Goal: Task Accomplishment & Management: Use online tool/utility

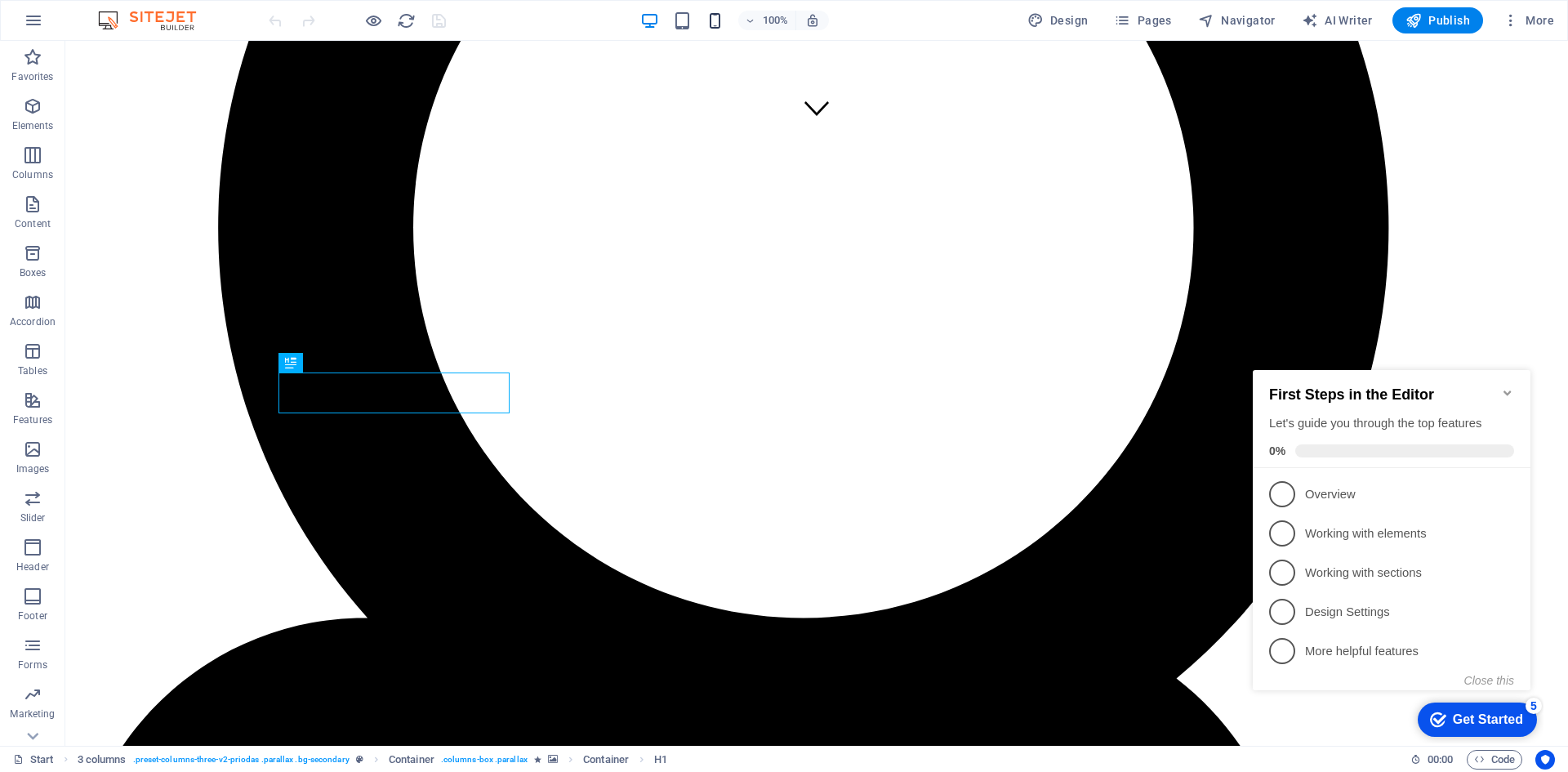
scroll to position [609, 0]
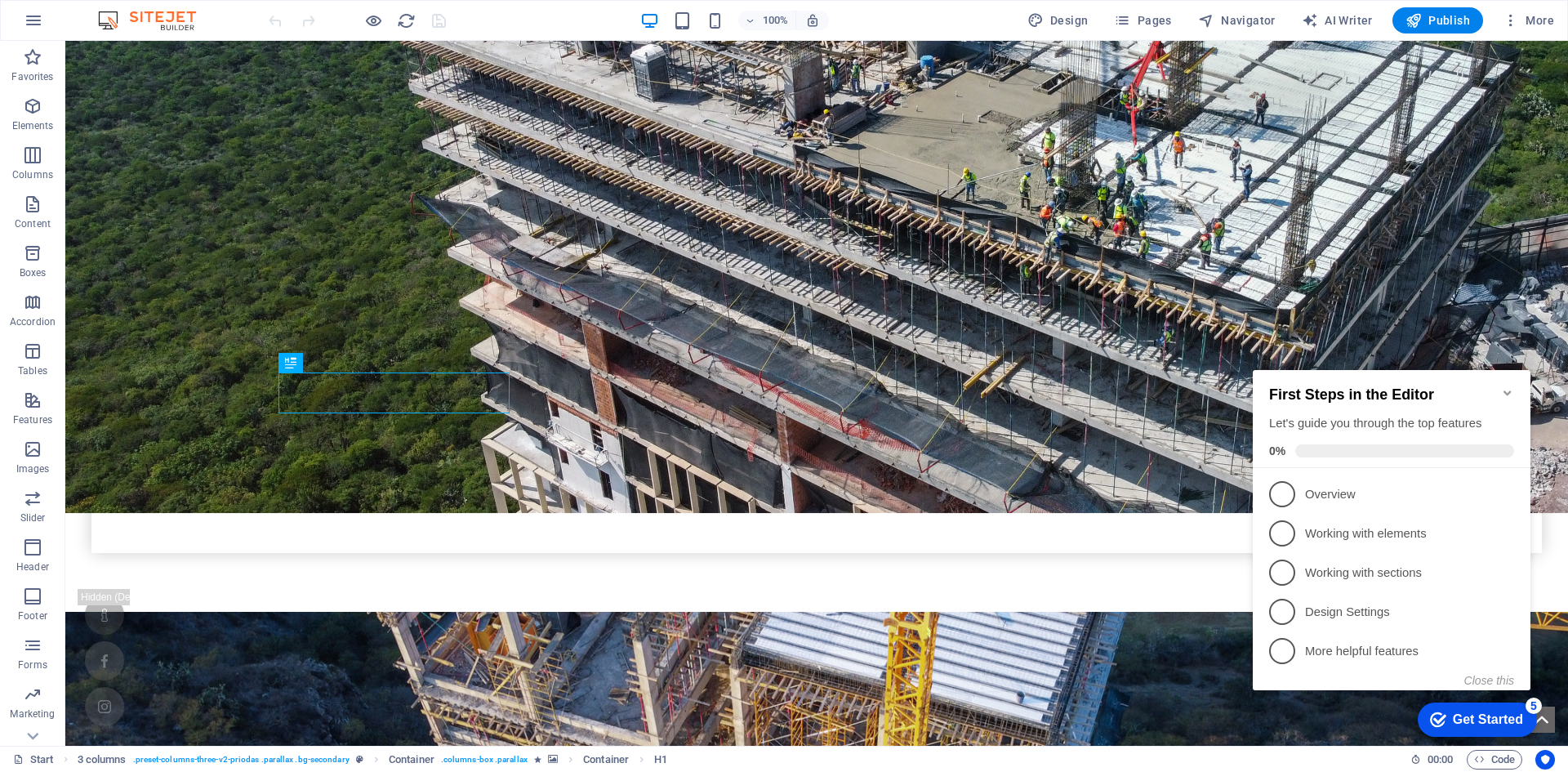
click at [1505, 386] on icon "Minimize checklist" at bounding box center [1507, 392] width 13 height 13
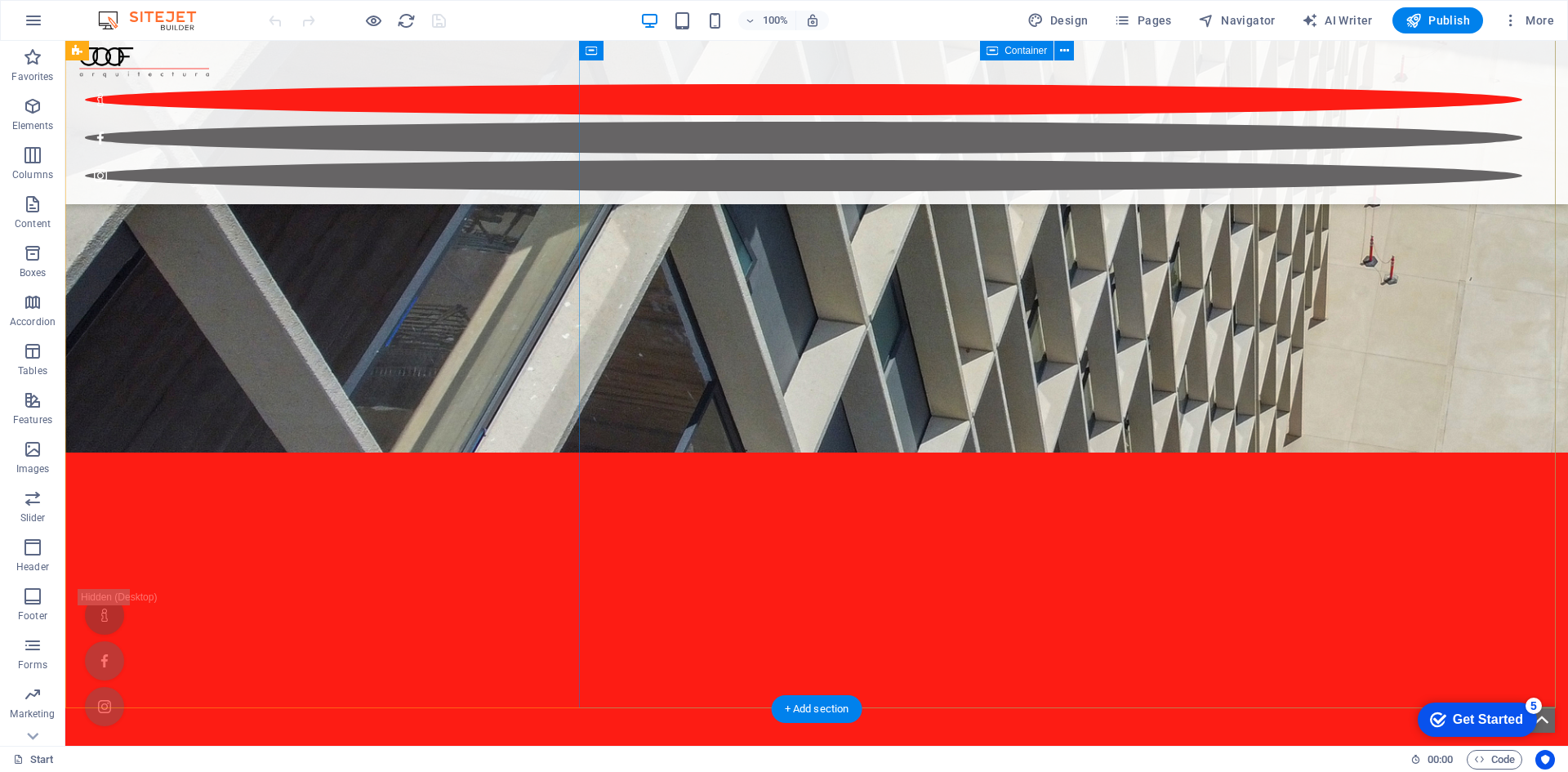
scroll to position [2695, 0]
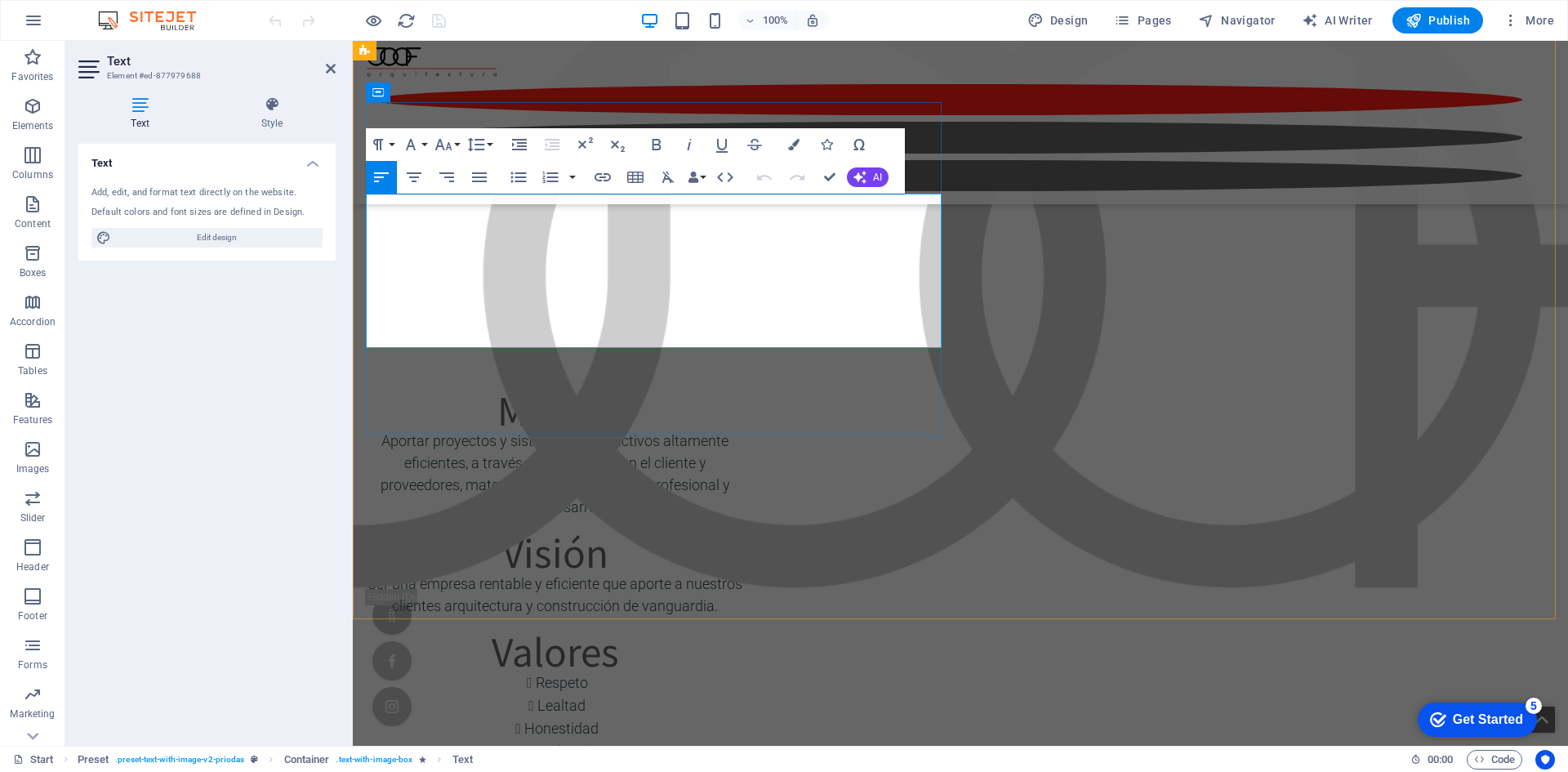
scroll to position [4048, 0]
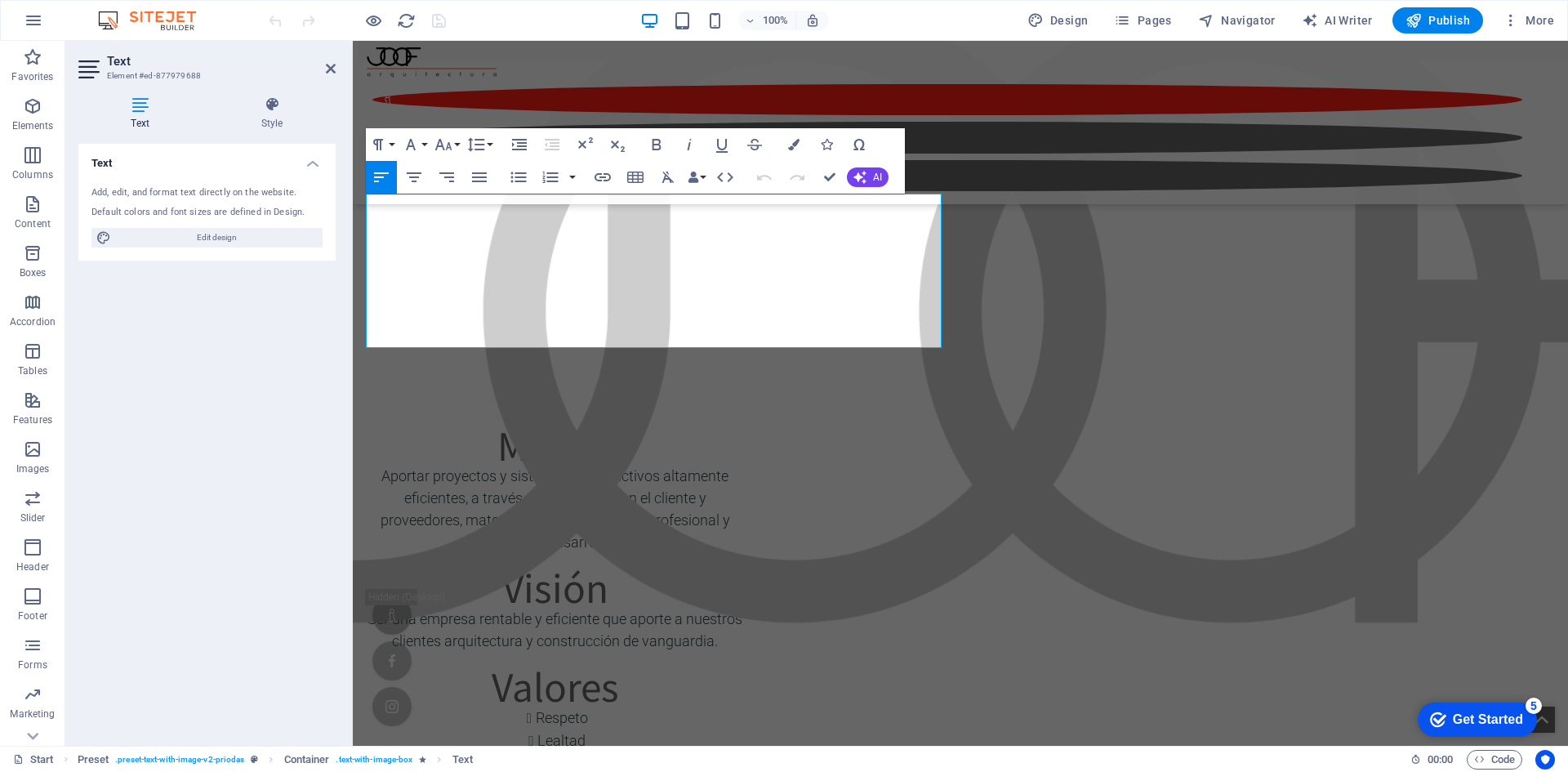
drag, startPoint x: 741, startPoint y: 298, endPoint x: 346, endPoint y: 197, distance: 407.7
drag, startPoint x: 545, startPoint y: 285, endPoint x: 329, endPoint y: 188, distance: 236.8
click at [484, 178] on icon "button" at bounding box center [479, 177] width 15 height 10
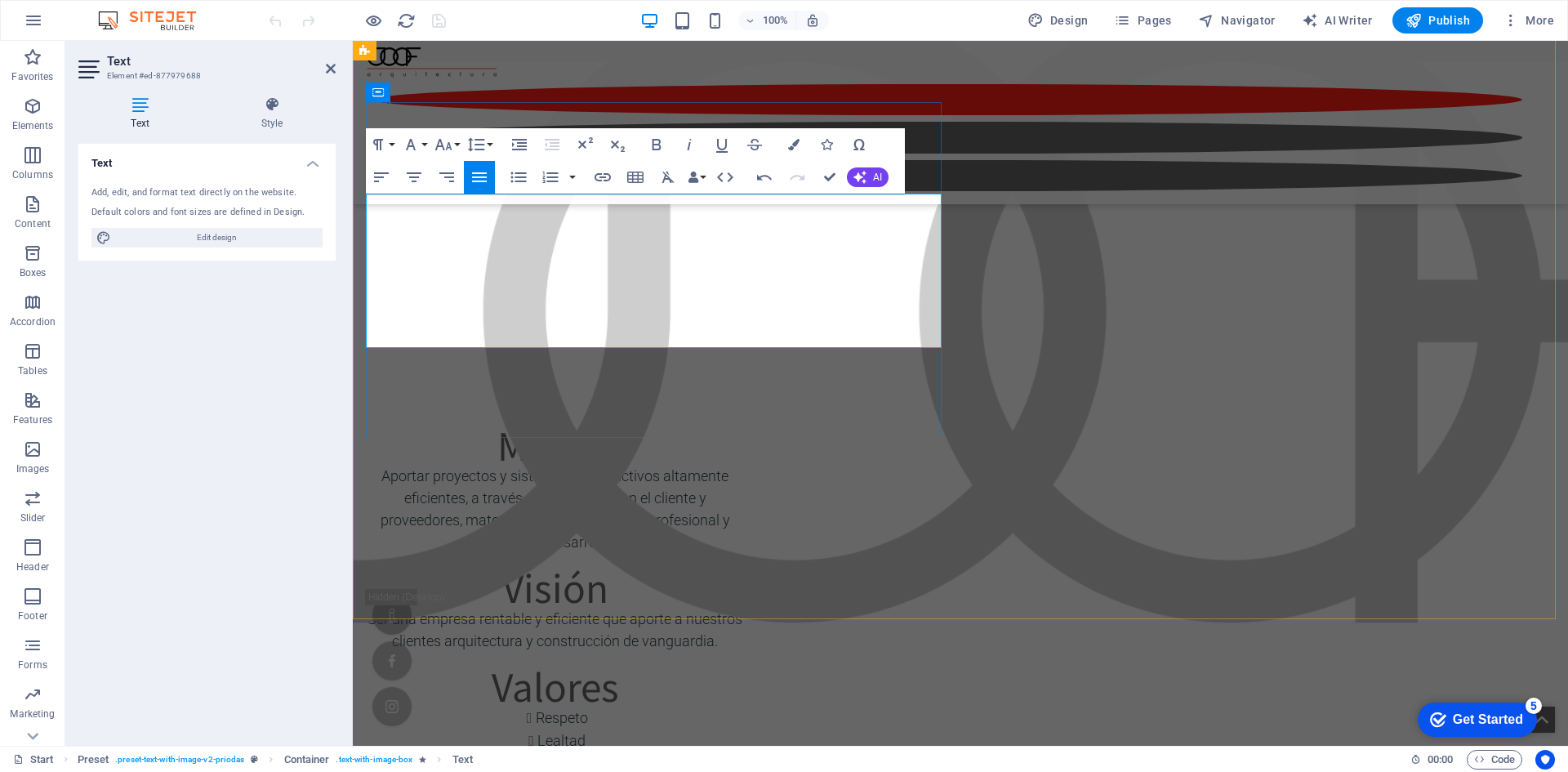
drag, startPoint x: 520, startPoint y: 316, endPoint x: 491, endPoint y: 323, distance: 29.8
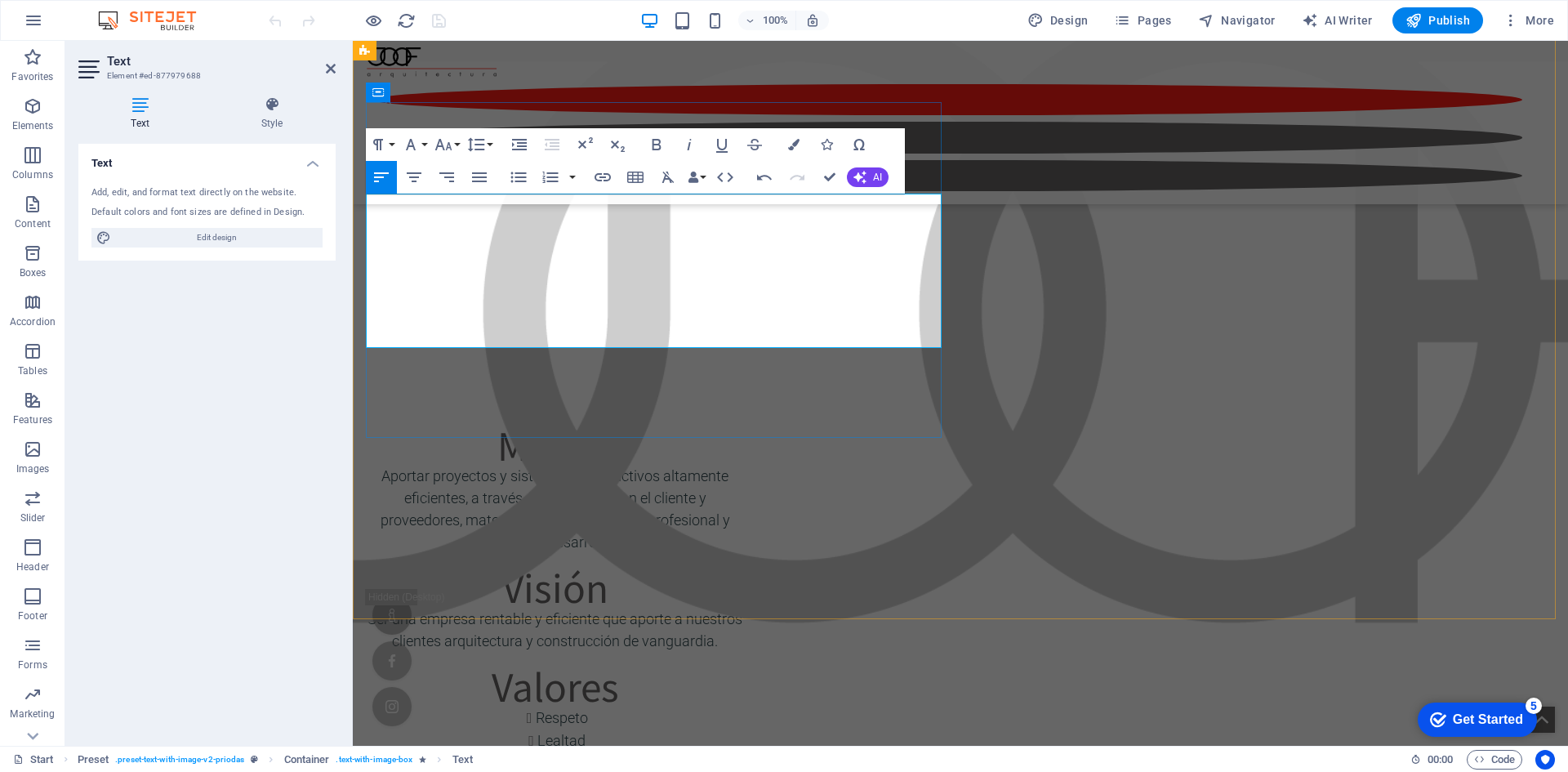
drag, startPoint x: 518, startPoint y: 317, endPoint x: 463, endPoint y: 317, distance: 55.0
click at [606, 178] on icon "button" at bounding box center [603, 178] width 20 height 20
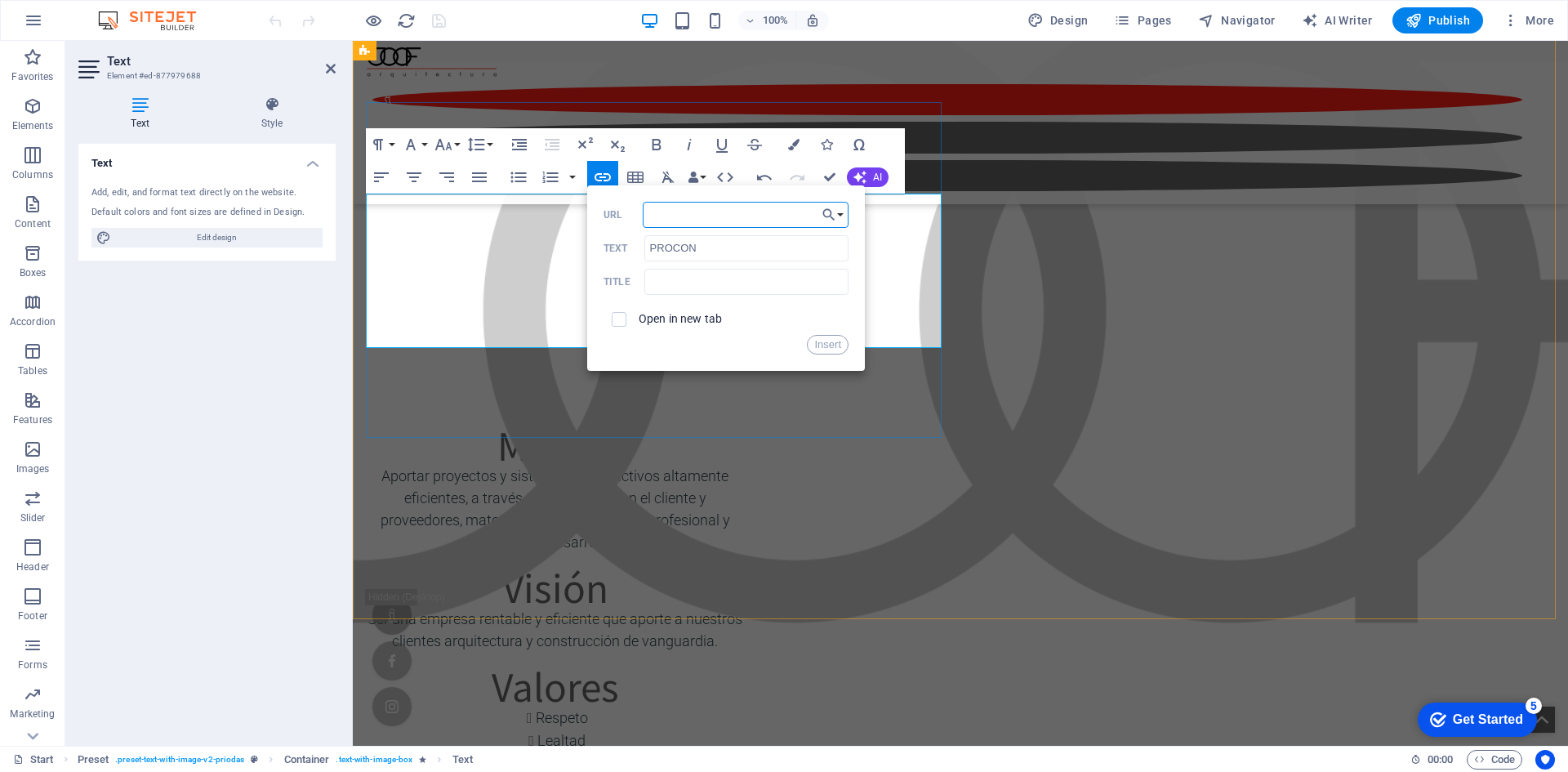
paste input "[URL][DOMAIN_NAME]"
type input "[URL][DOMAIN_NAME]"
click at [832, 339] on button "Insert" at bounding box center [828, 345] width 42 height 20
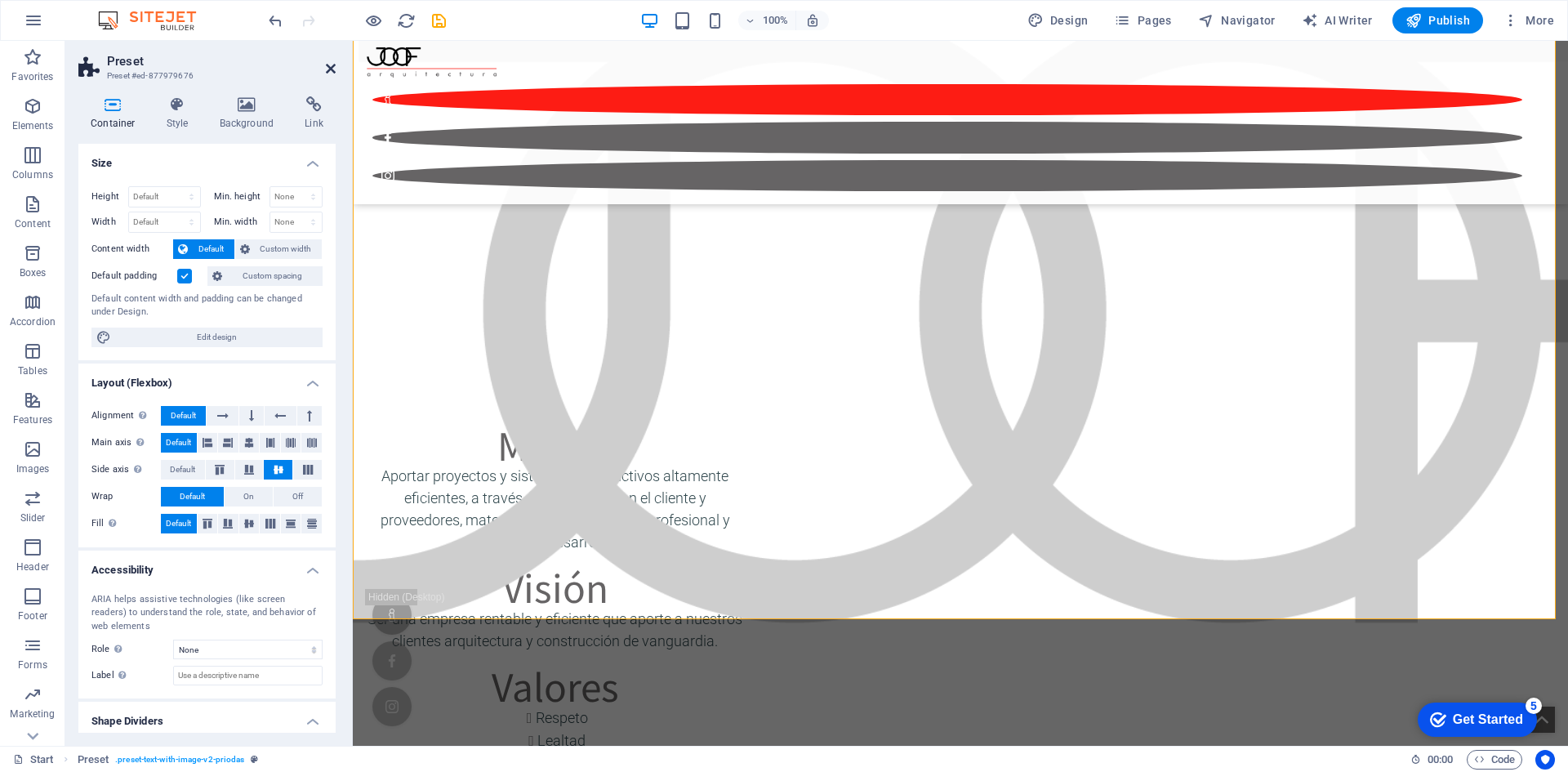
click at [330, 67] on icon at bounding box center [331, 68] width 10 height 13
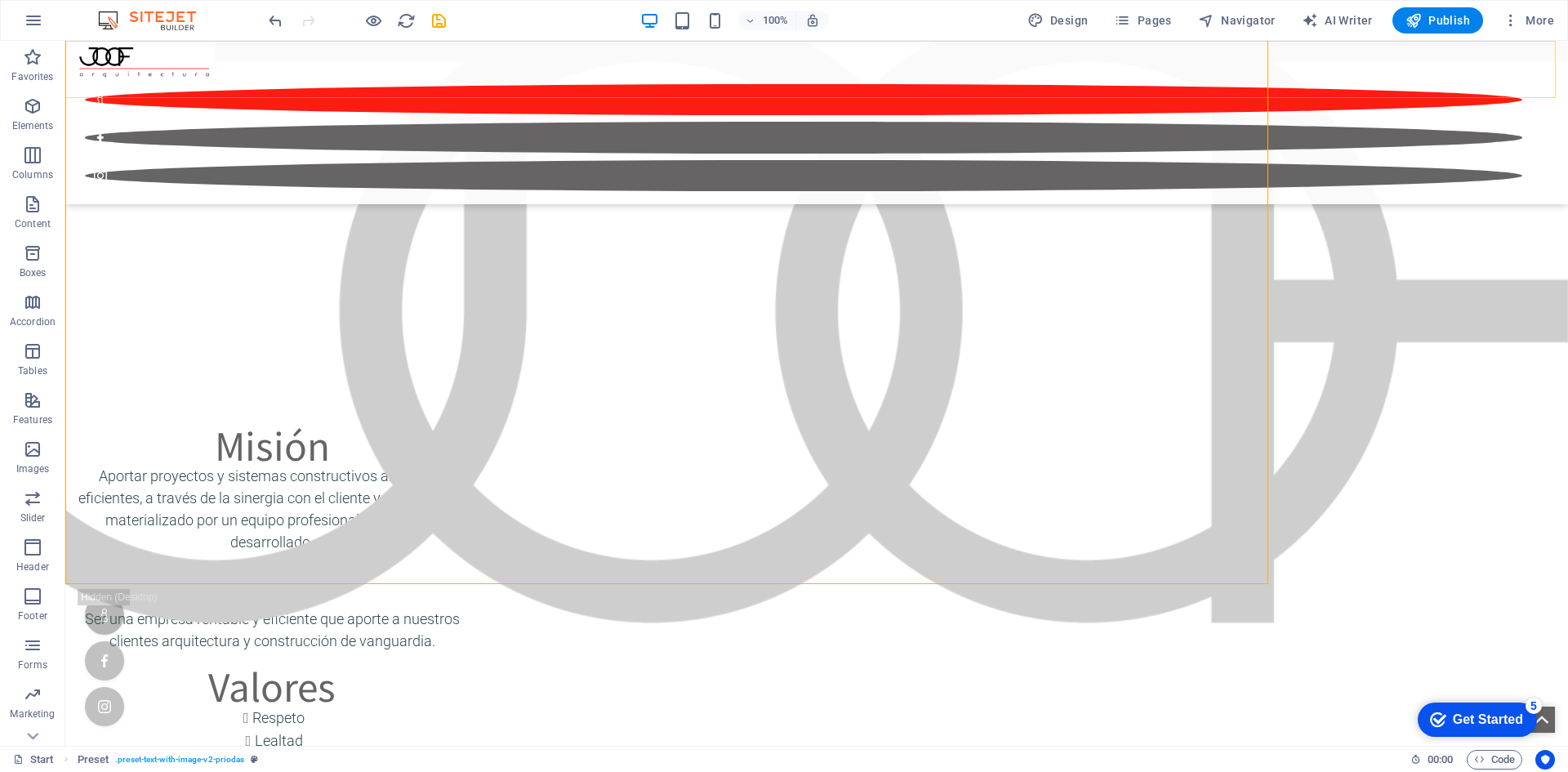
scroll to position [4082, 0]
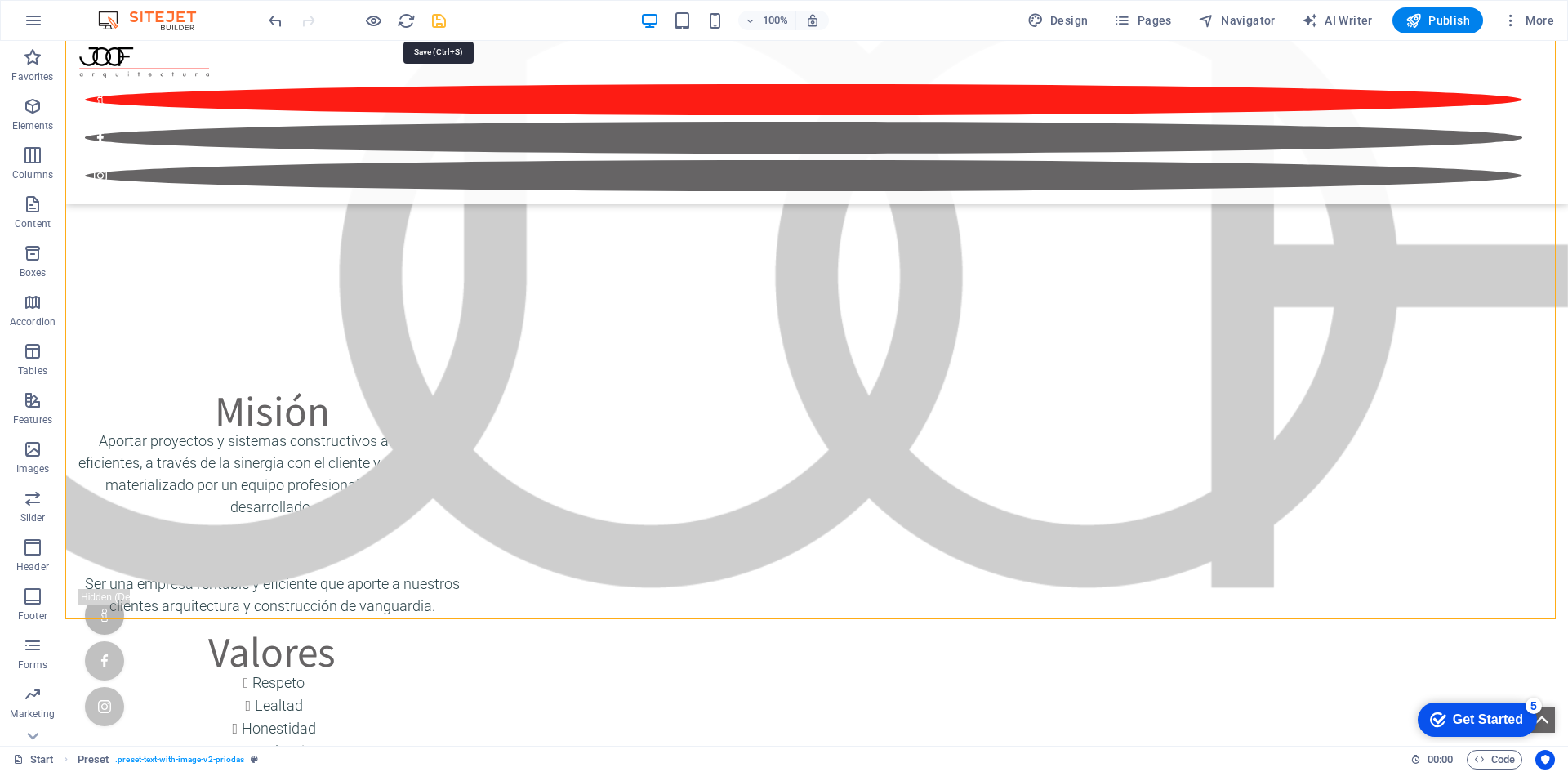
click at [442, 20] on icon "save" at bounding box center [439, 21] width 19 height 19
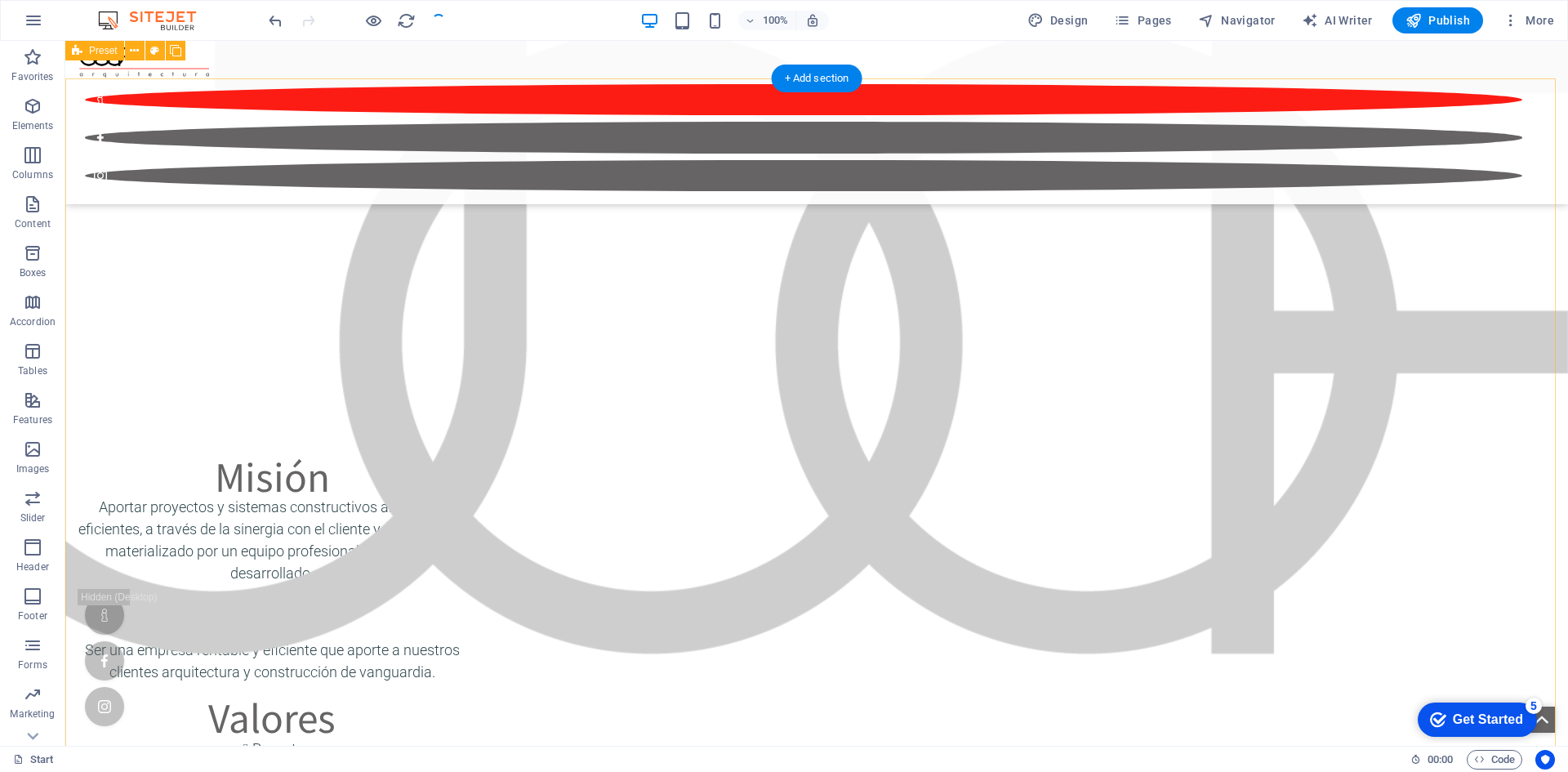
scroll to position [3919, 0]
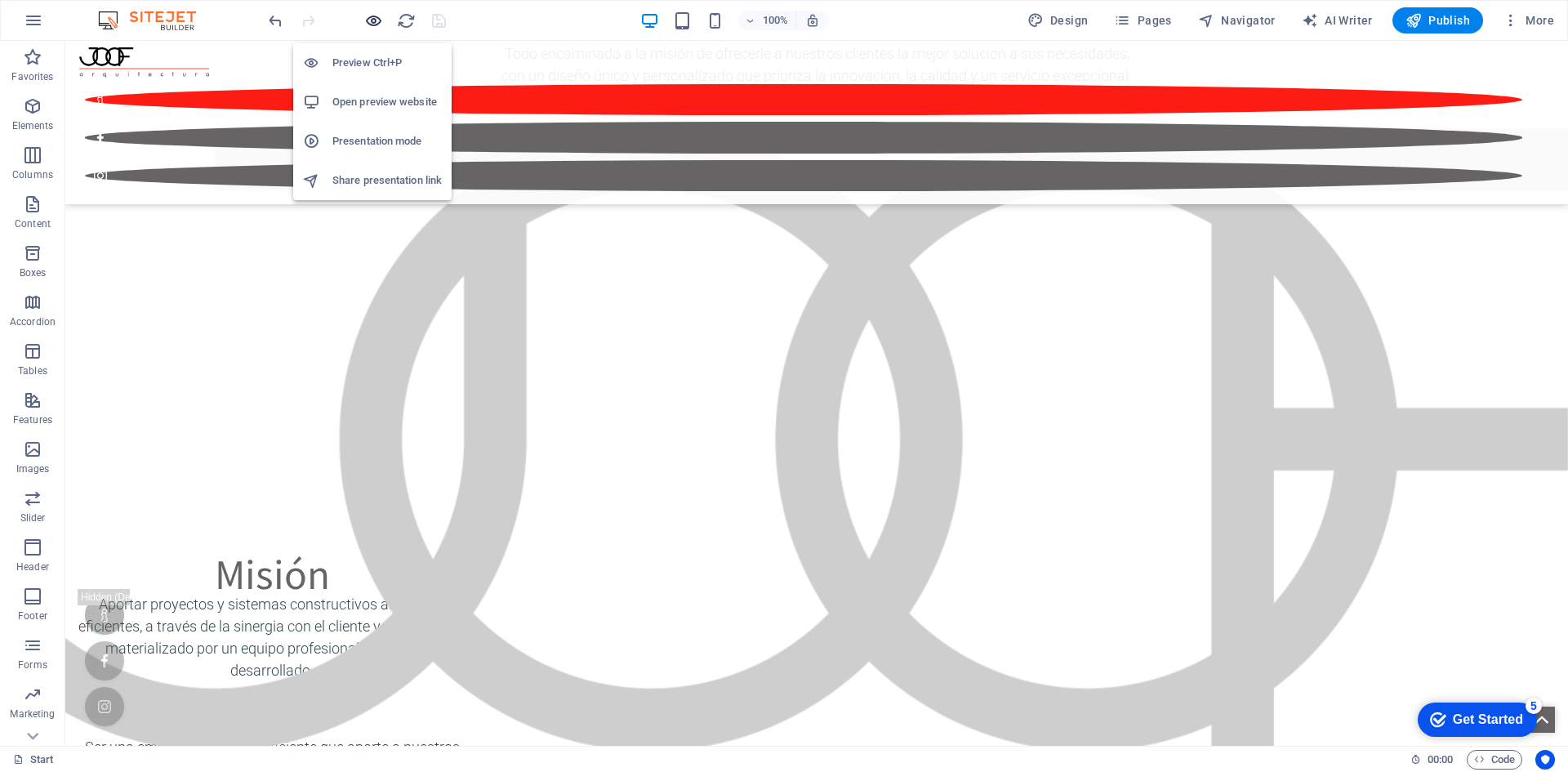
click at [368, 21] on icon "button" at bounding box center [373, 21] width 19 height 19
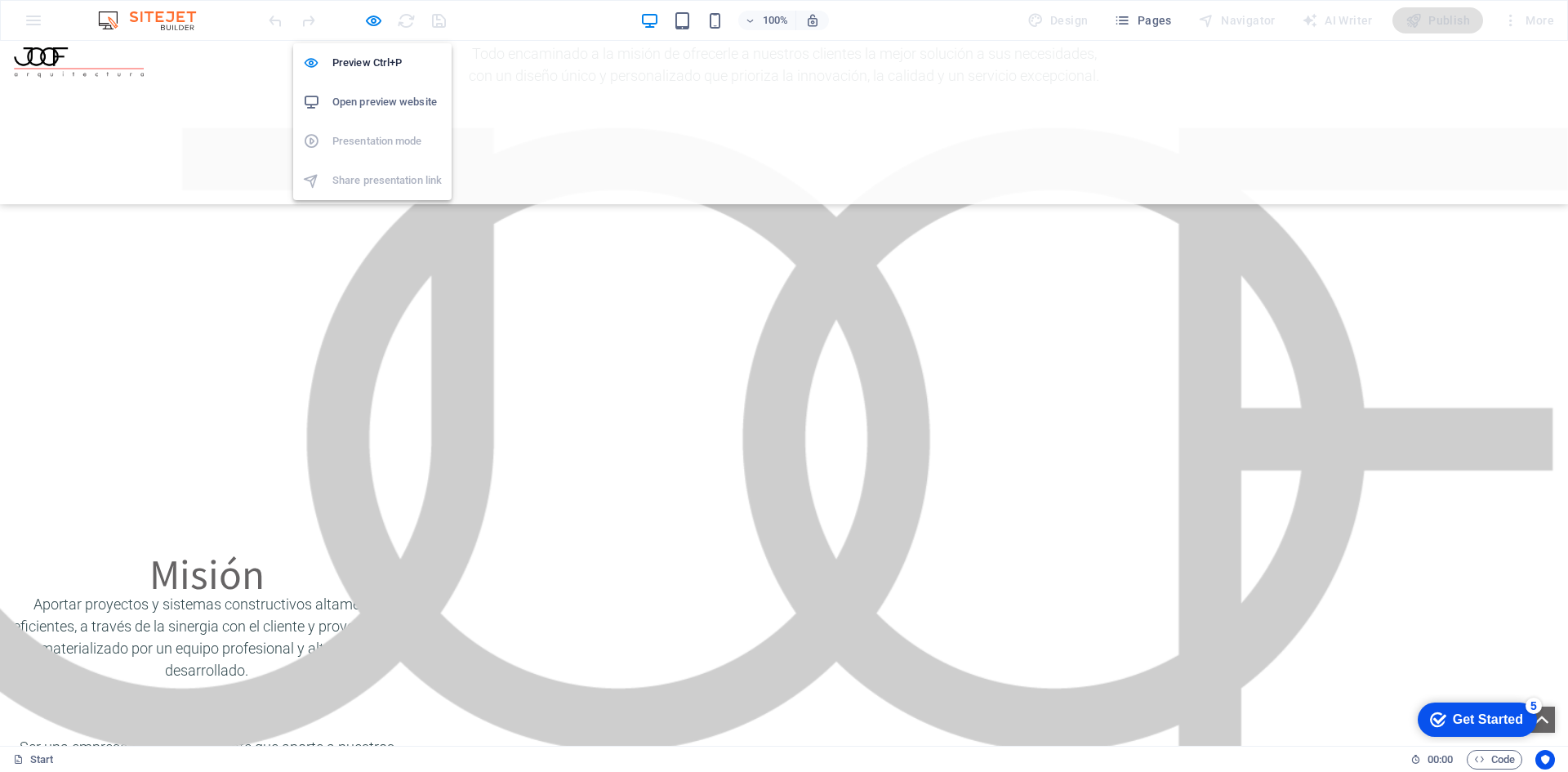
click at [372, 97] on h6 "Open preview website" at bounding box center [387, 102] width 109 height 20
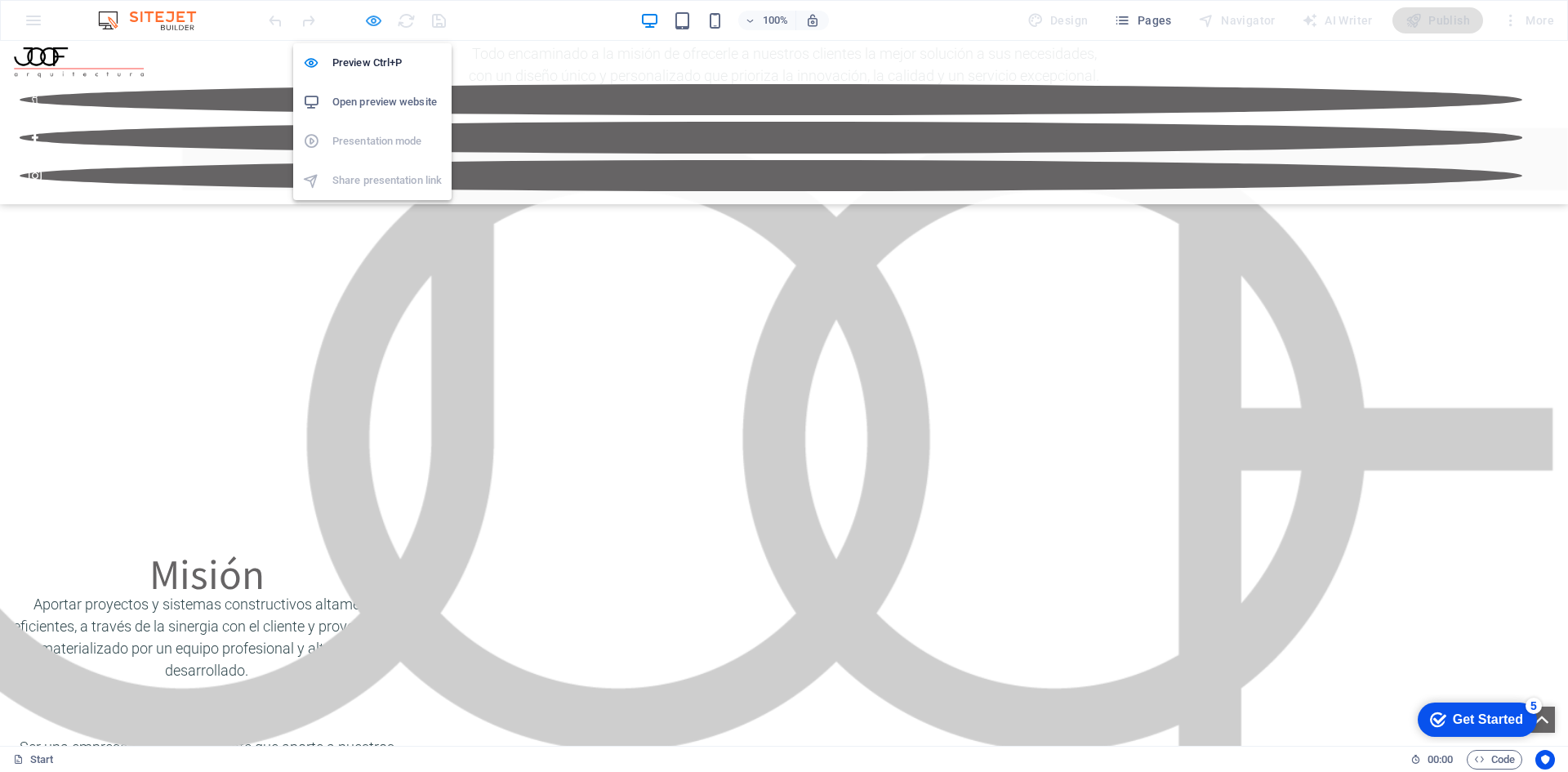
click at [381, 20] on icon "button" at bounding box center [373, 21] width 19 height 19
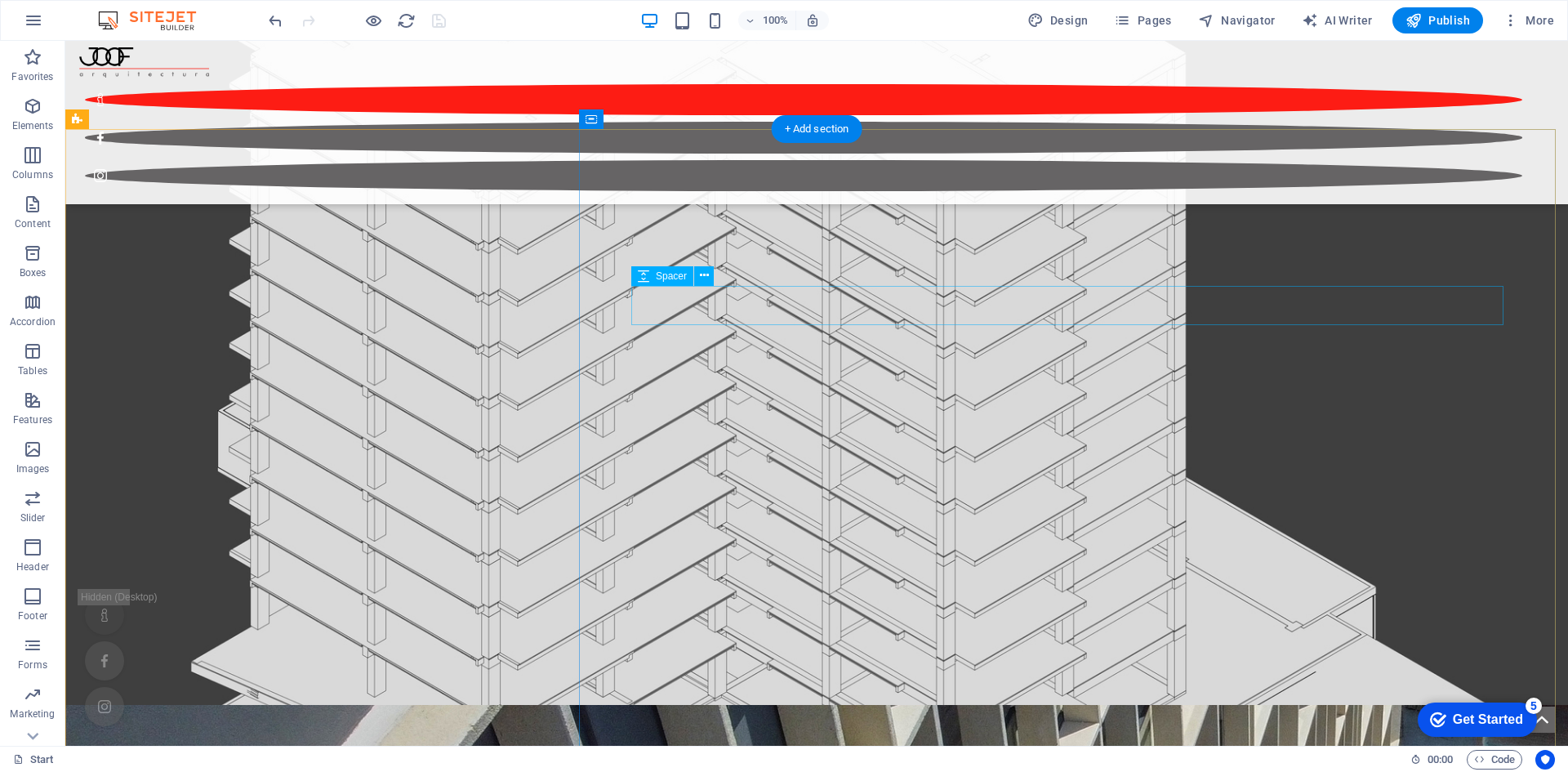
scroll to position [1878, 0]
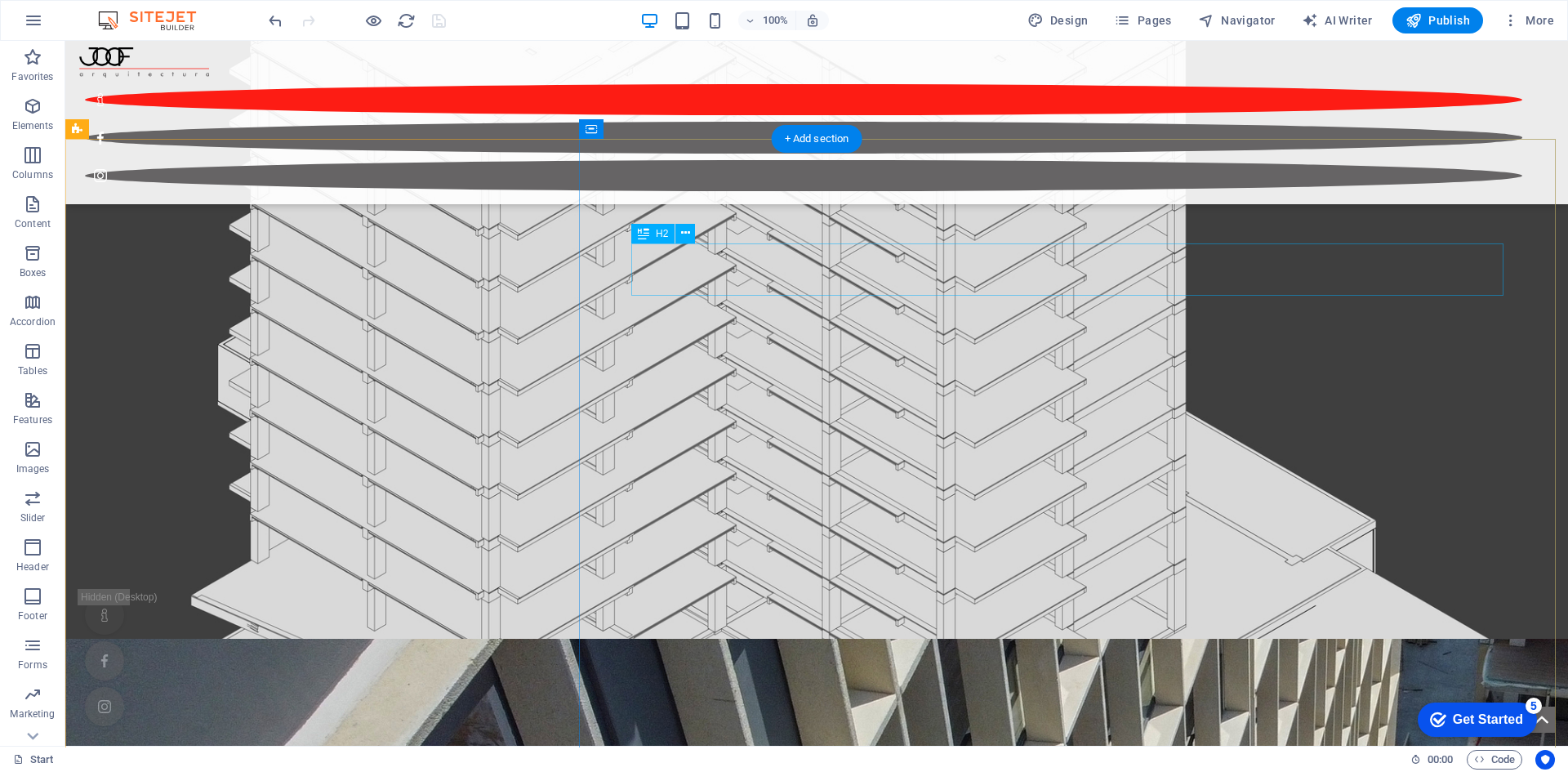
scroll to position [1796, 0]
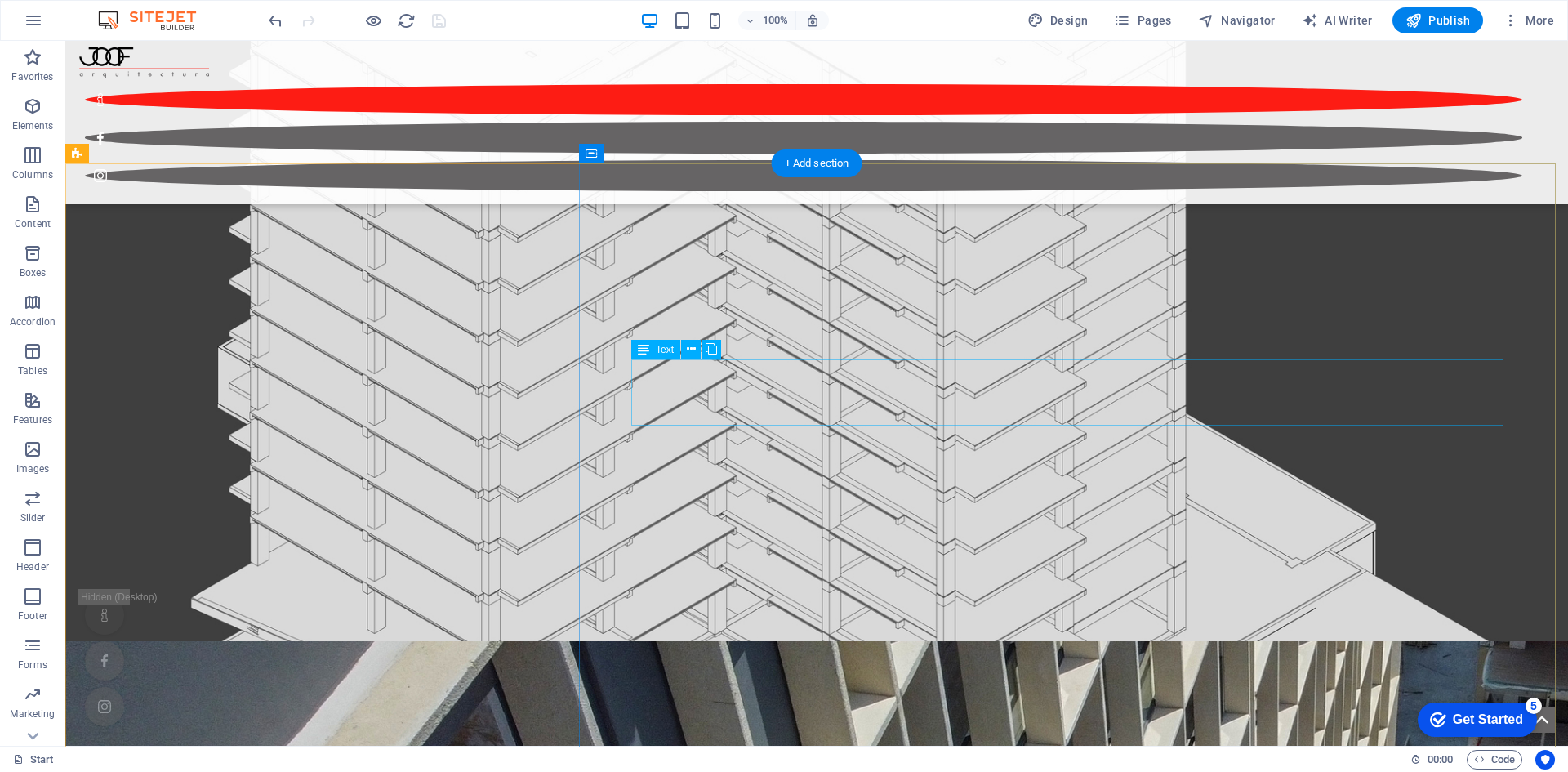
drag, startPoint x: 906, startPoint y: 396, endPoint x: 619, endPoint y: 396, distance: 287.0
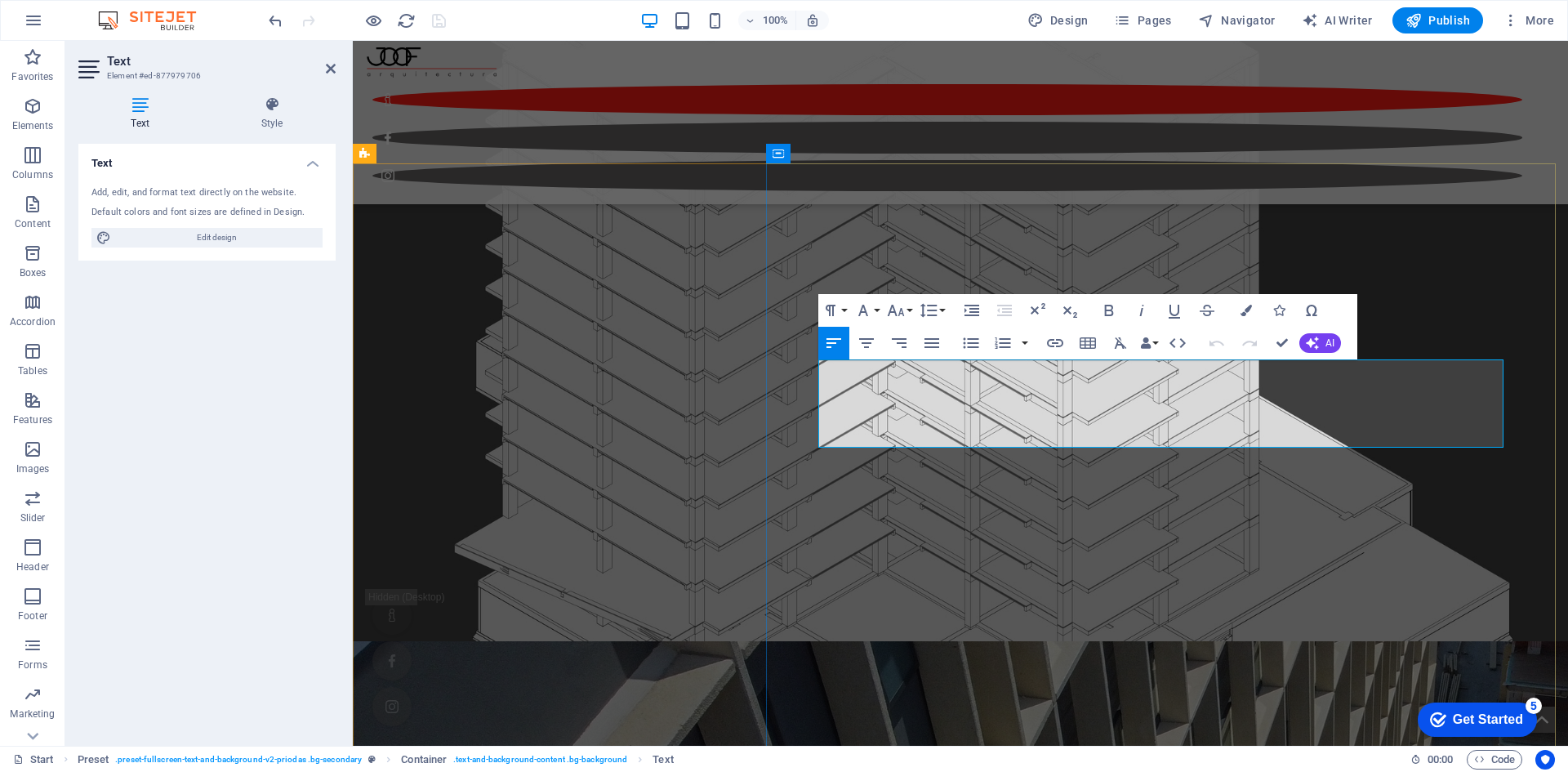
drag, startPoint x: 897, startPoint y: 429, endPoint x: 820, endPoint y: 369, distance: 97.6
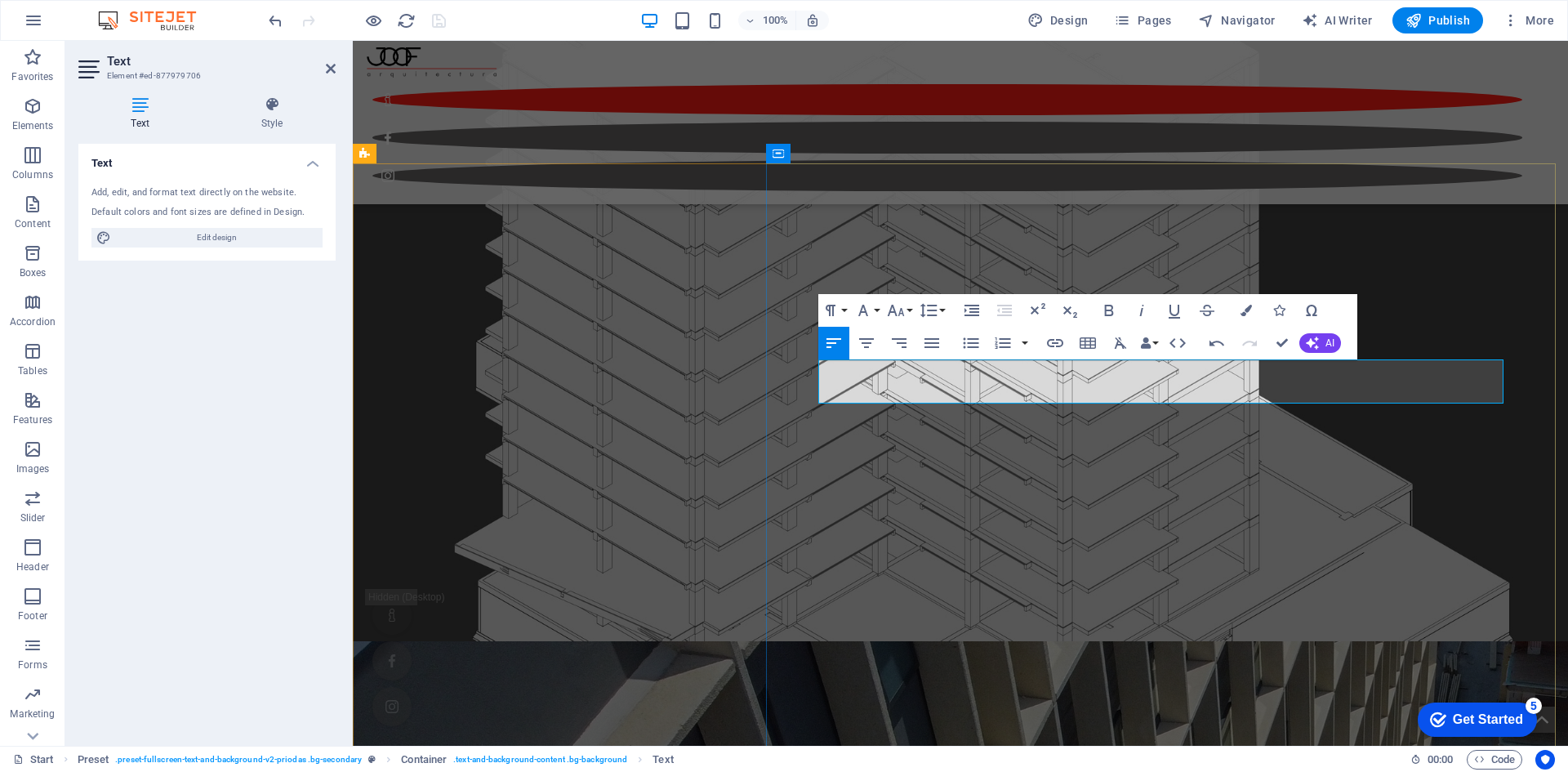
drag, startPoint x: 820, startPoint y: 368, endPoint x: 1544, endPoint y: 433, distance: 726.9
click at [1248, 309] on icon "button" at bounding box center [1246, 310] width 12 height 12
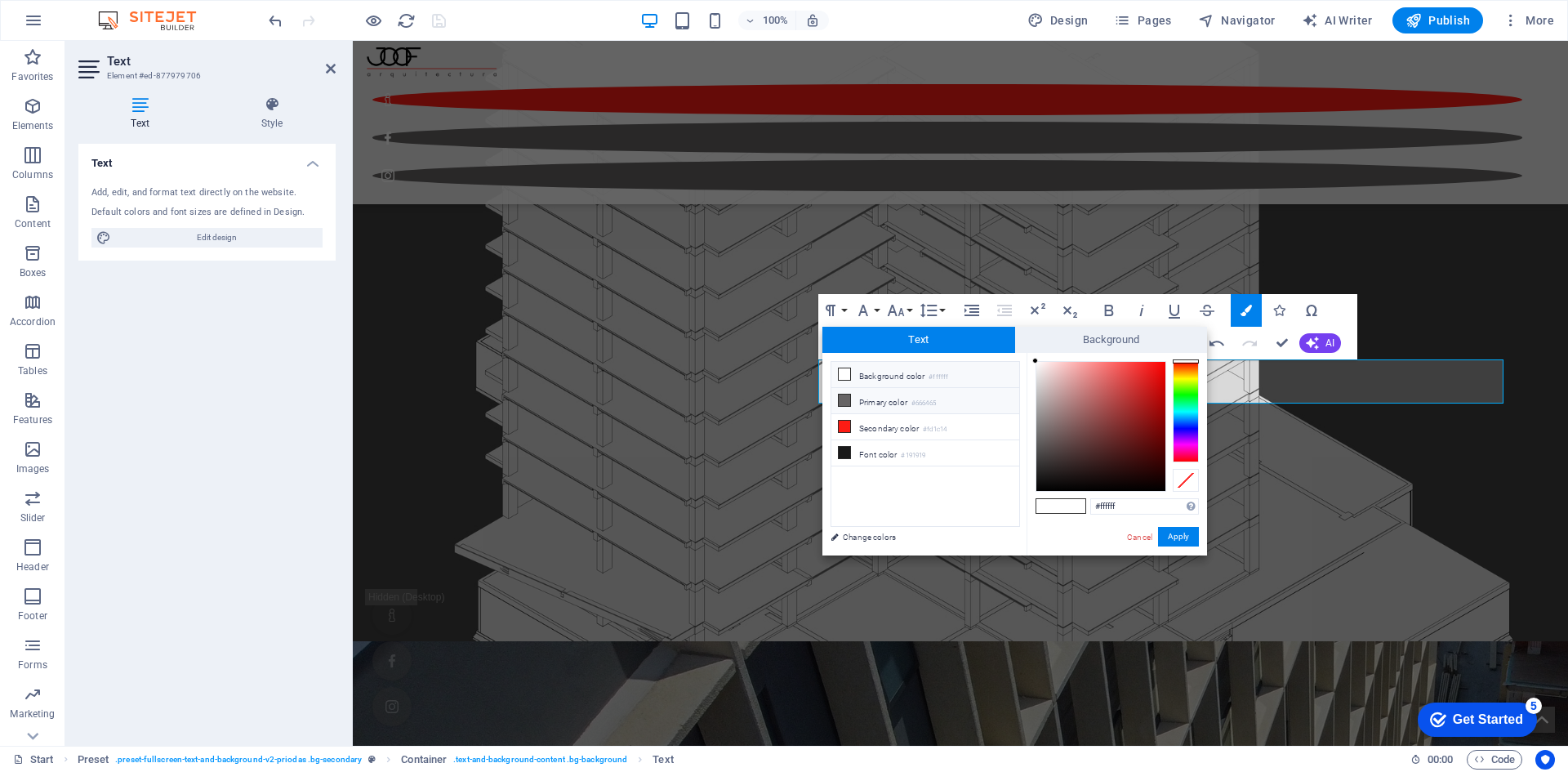
click at [919, 404] on small "#666465" at bounding box center [923, 403] width 25 height 12
type input "#666465"
click at [1169, 535] on button "Apply" at bounding box center [1178, 536] width 41 height 20
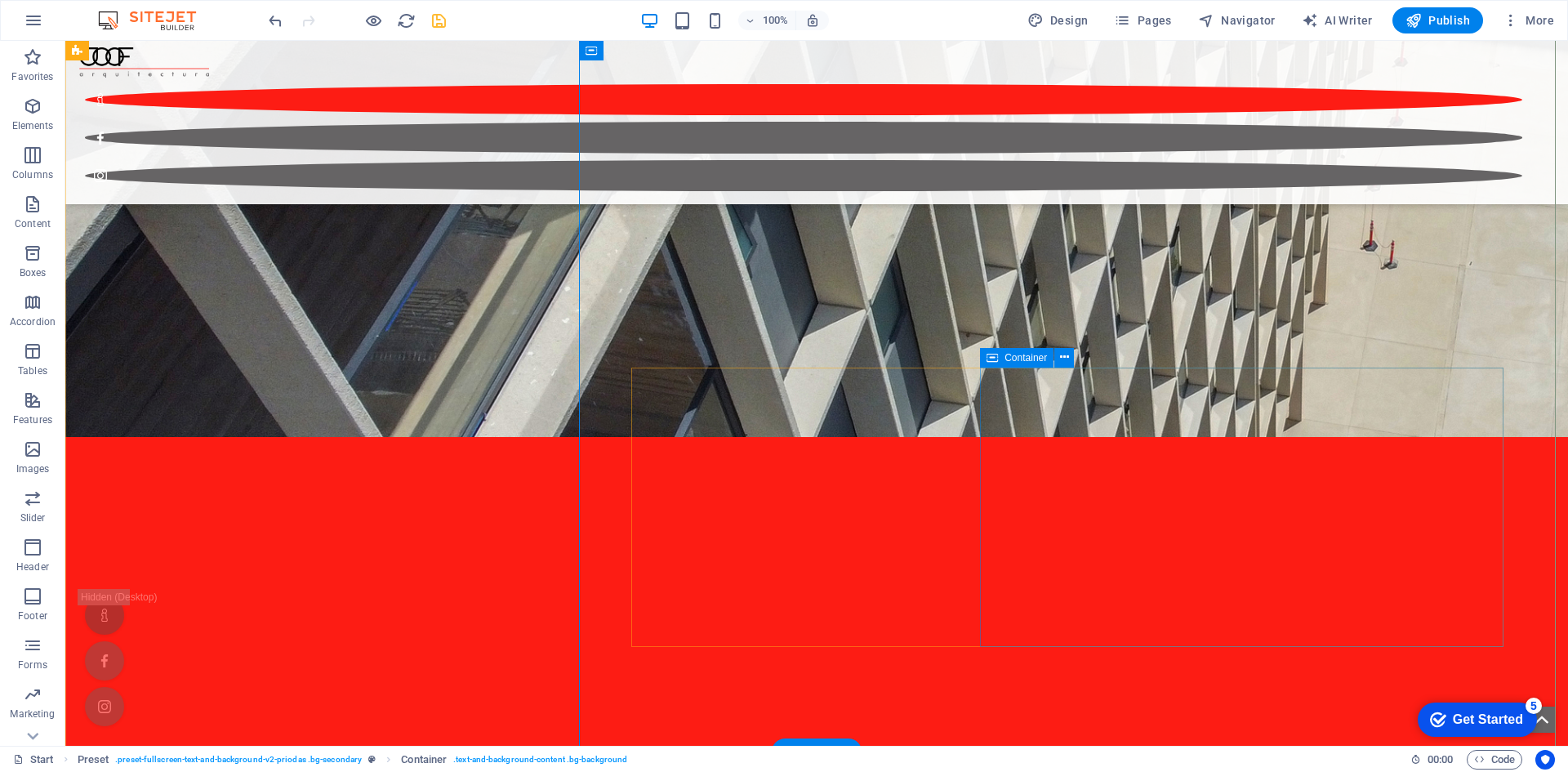
scroll to position [2776, 0]
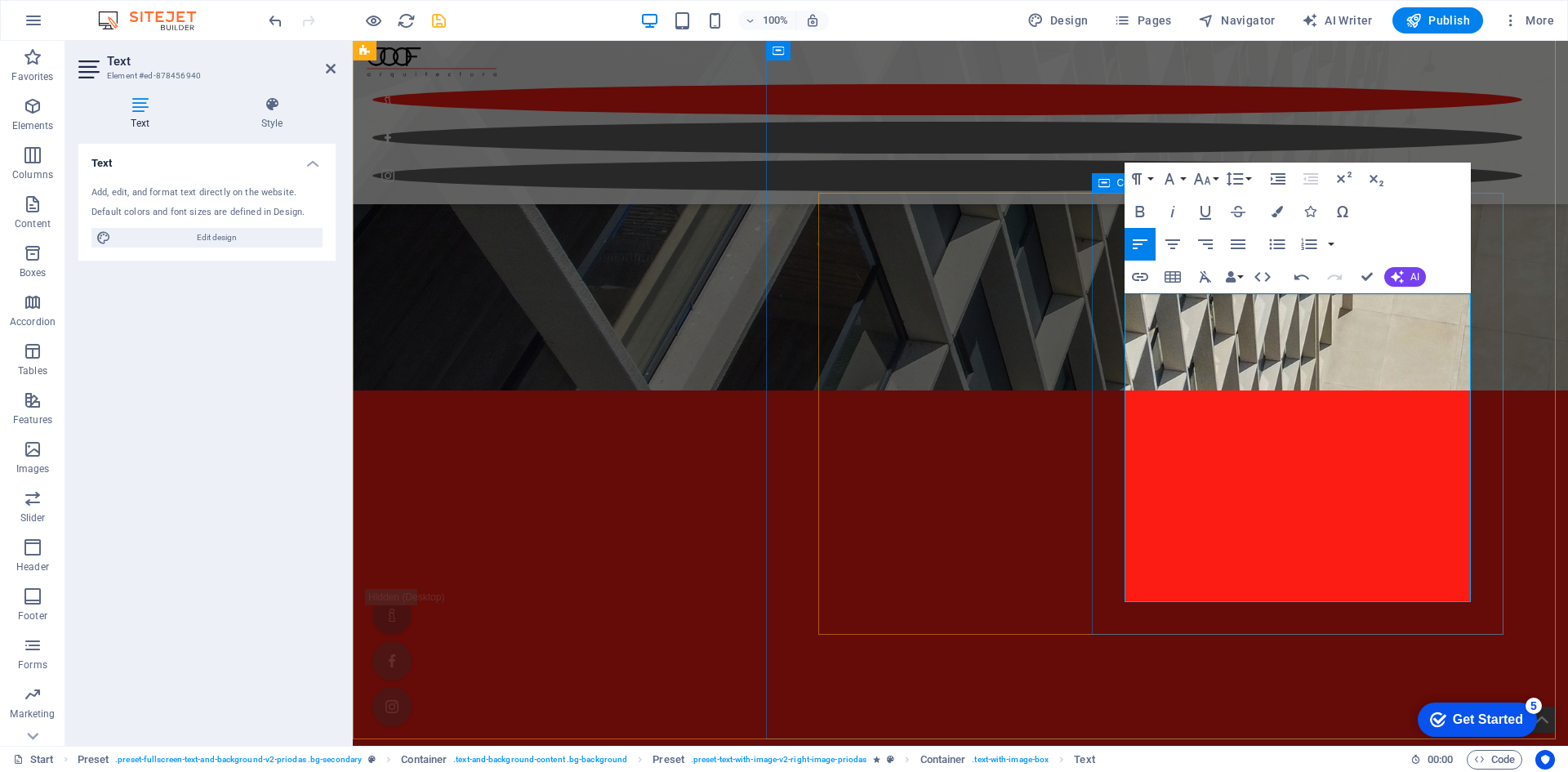
drag, startPoint x: 1390, startPoint y: 460, endPoint x: 1115, endPoint y: 294, distance: 321.2
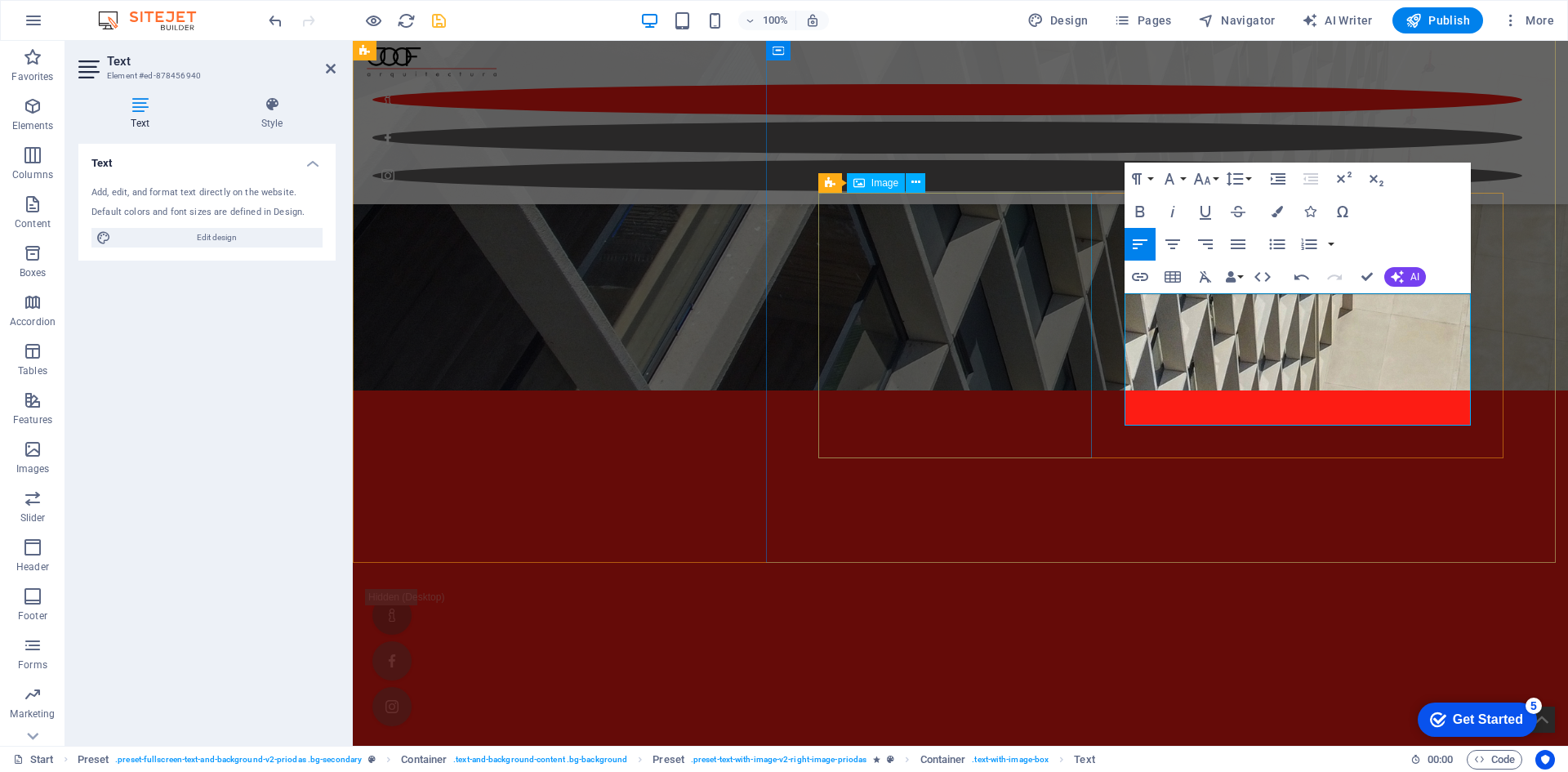
drag, startPoint x: 1291, startPoint y: 420, endPoint x: 1003, endPoint y: 287, distance: 317.2
click at [1239, 249] on icon "button" at bounding box center [1238, 244] width 15 height 10
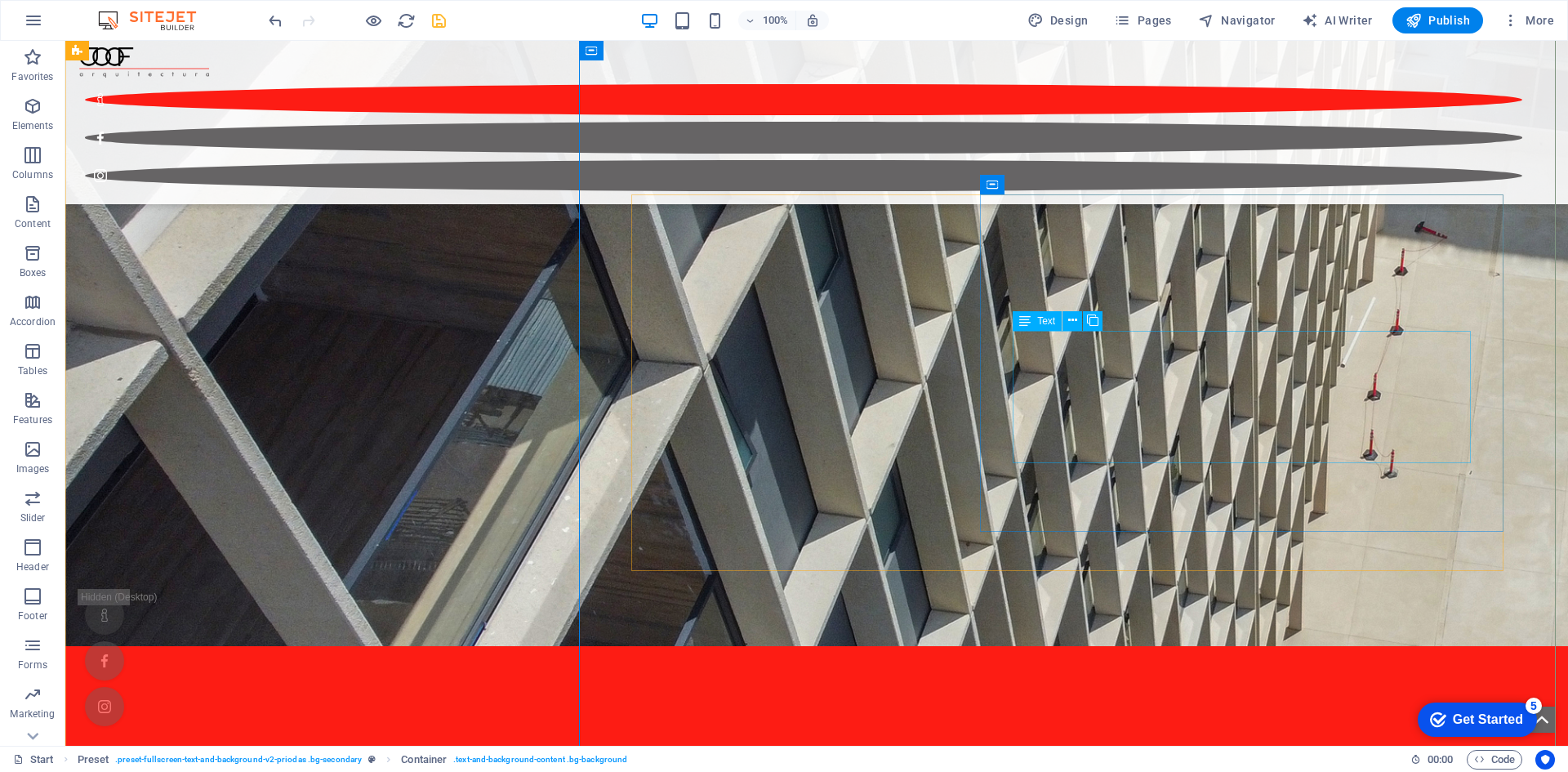
scroll to position [2587, 0]
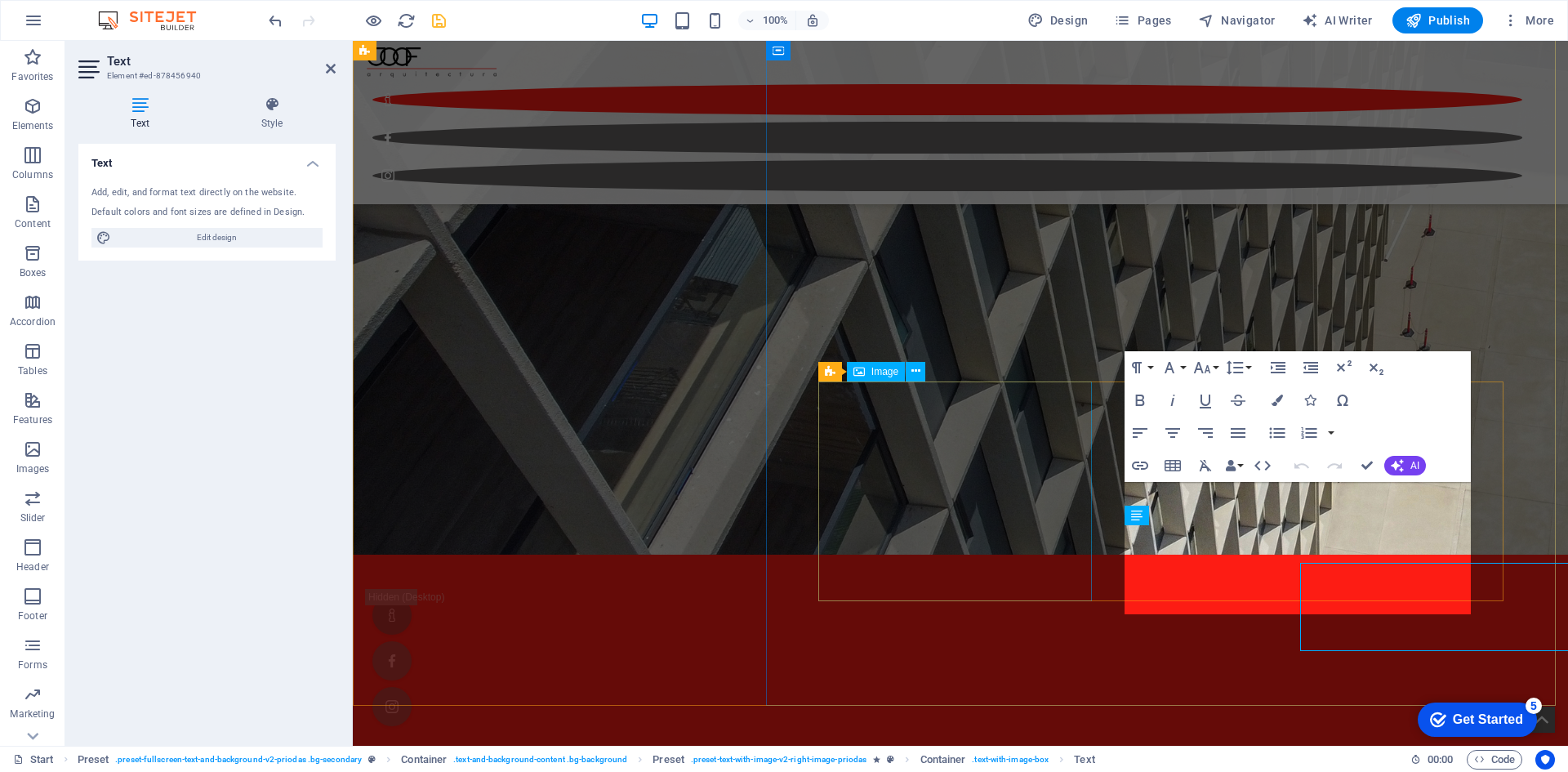
scroll to position [2563, 0]
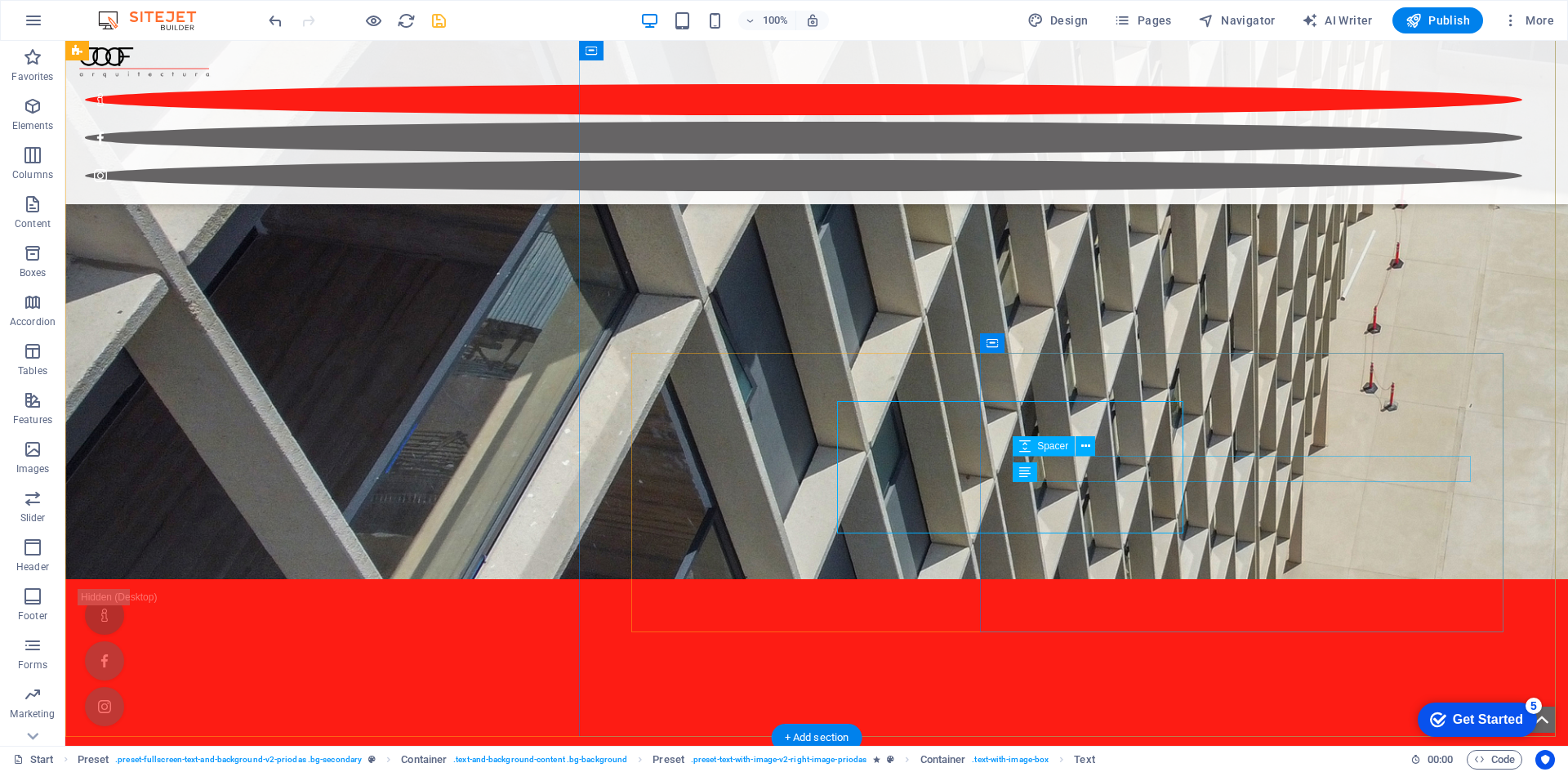
scroll to position [2644, 0]
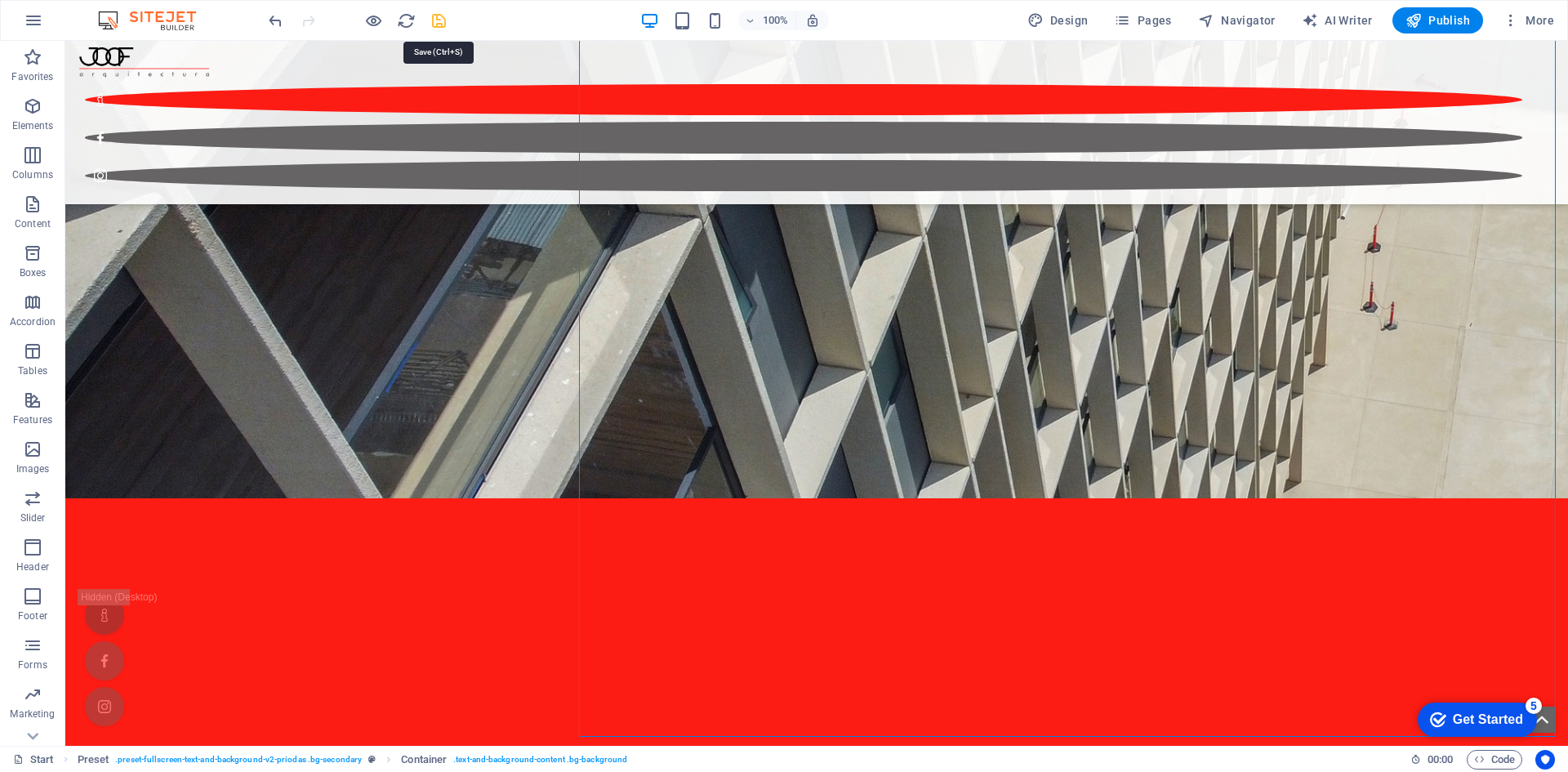
click at [440, 25] on icon "save" at bounding box center [439, 21] width 19 height 19
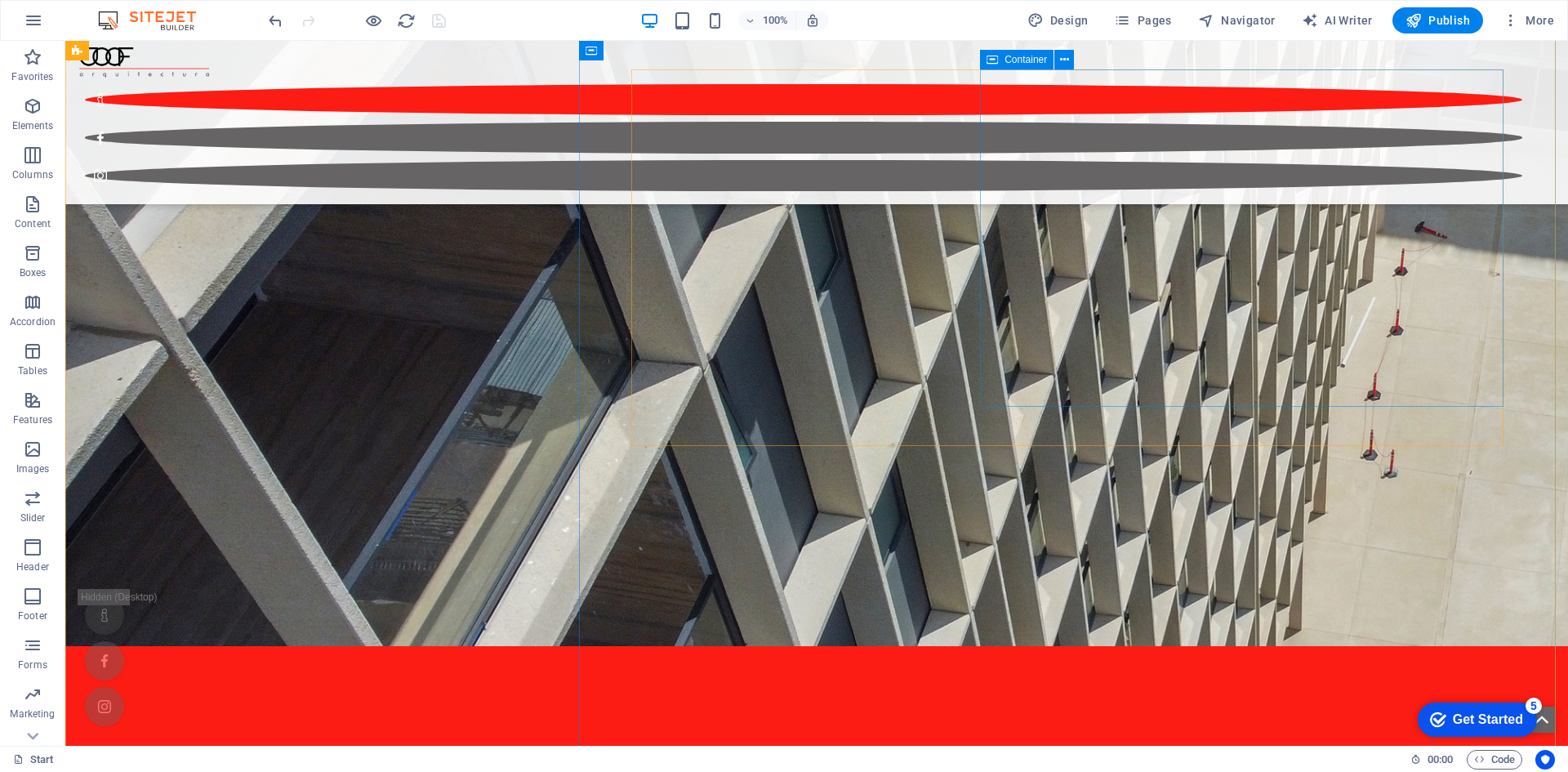
scroll to position [2562, 0]
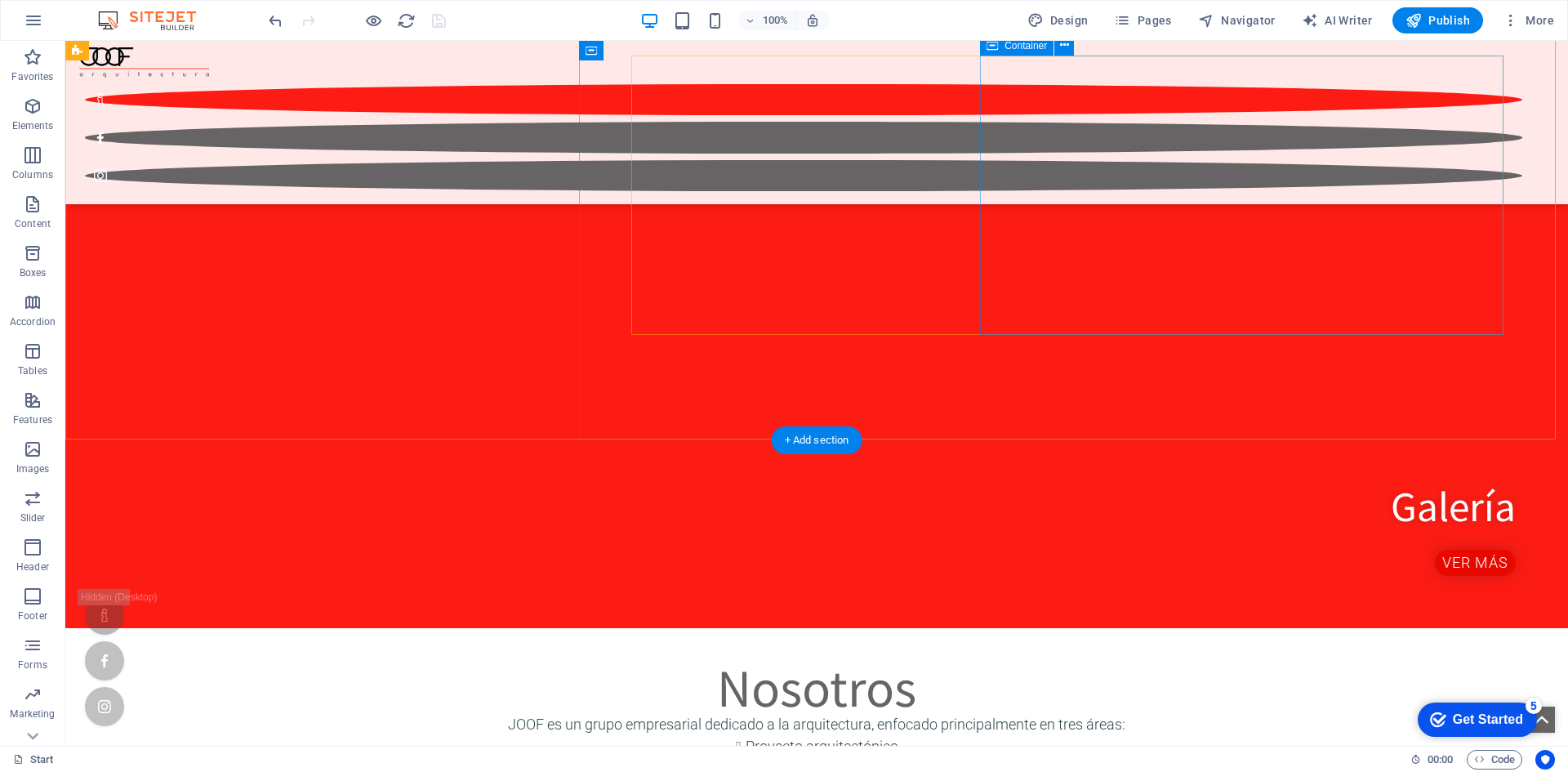
scroll to position [3347, 0]
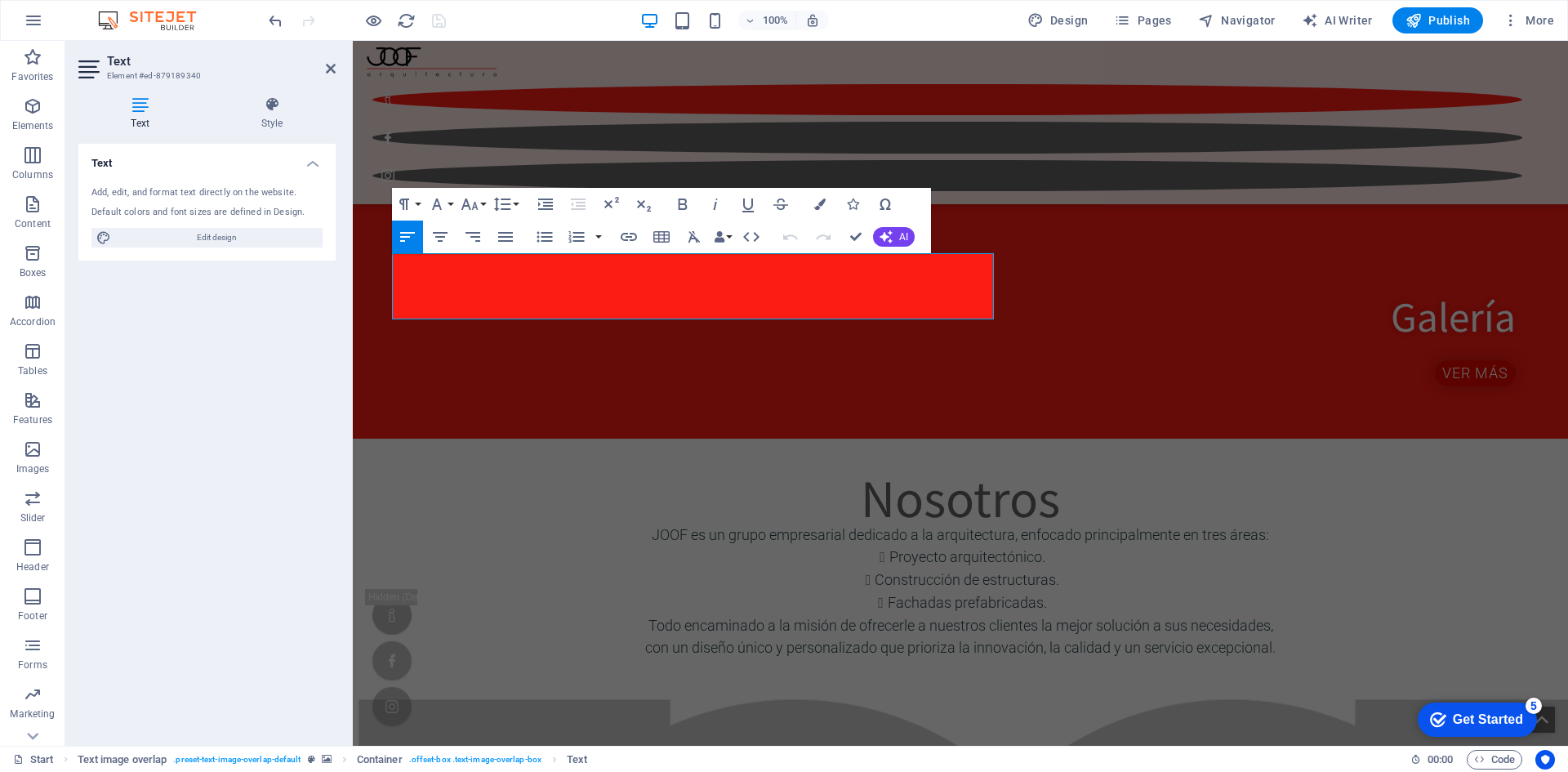
drag, startPoint x: 844, startPoint y: 310, endPoint x: 700, endPoint y: 284, distance: 146.3
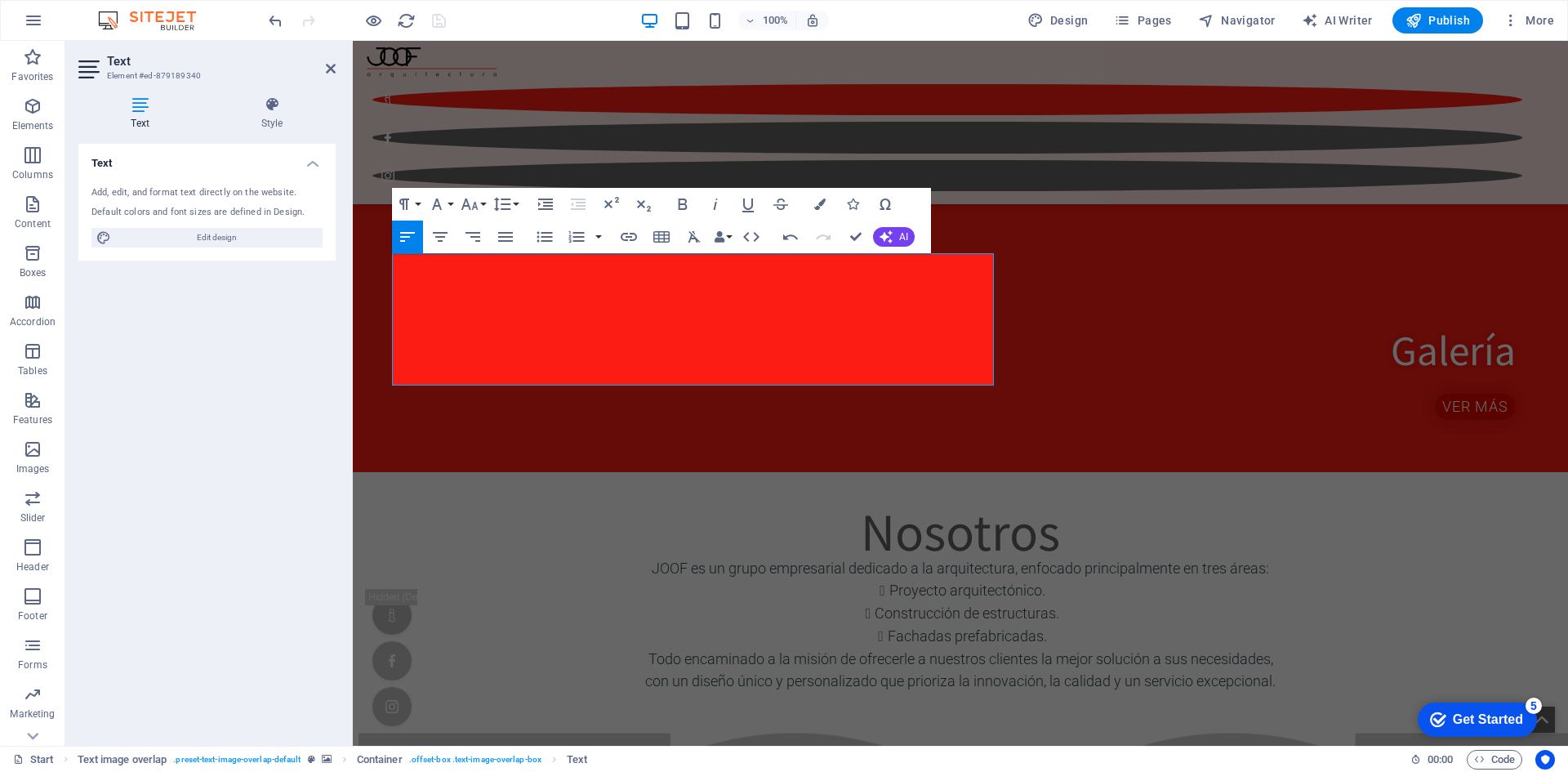
drag, startPoint x: 844, startPoint y: 310, endPoint x: 607, endPoint y: 300, distance: 237.2
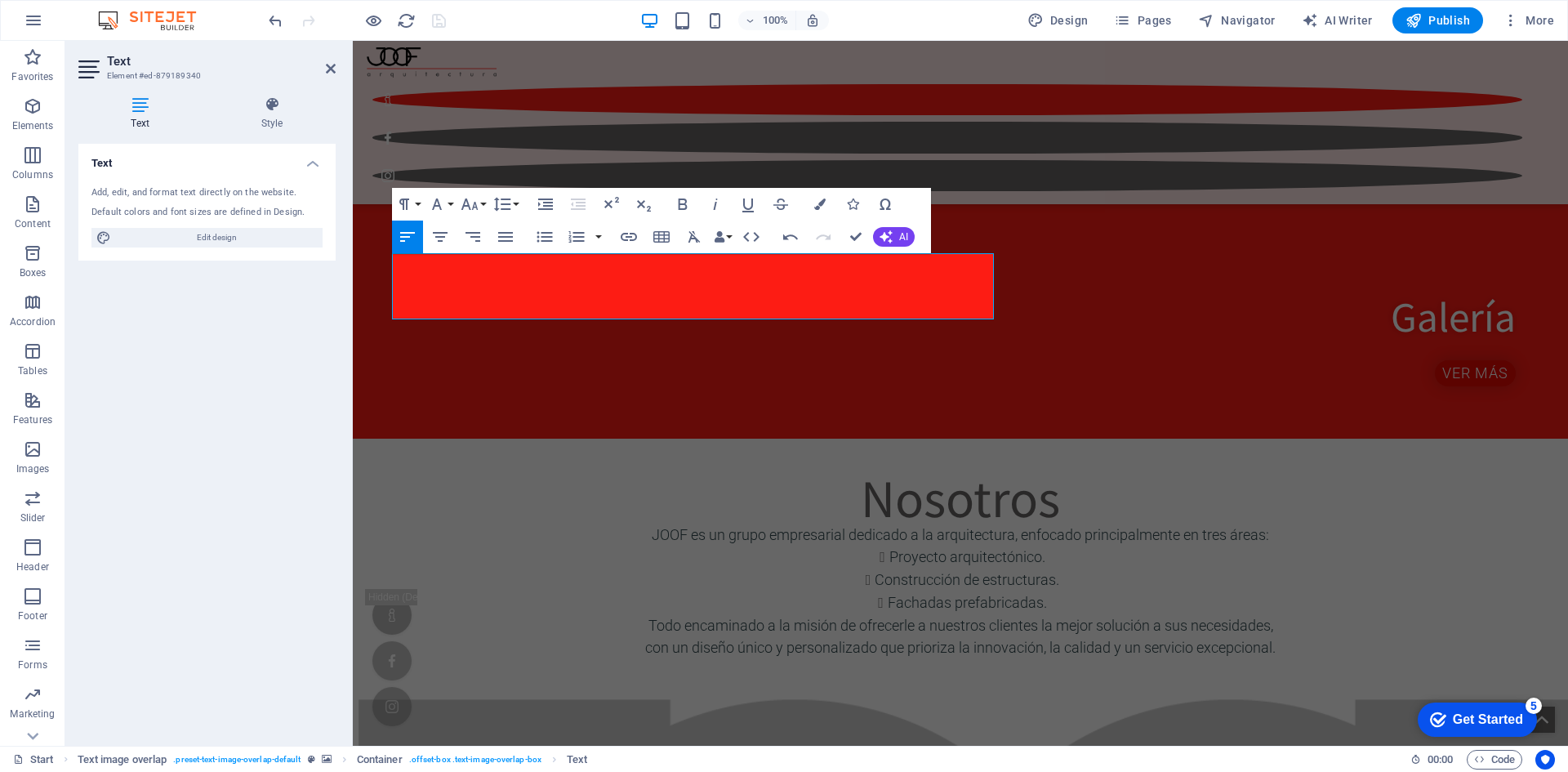
drag, startPoint x: 786, startPoint y: 318, endPoint x: 239, endPoint y: 241, distance: 552.4
click at [499, 235] on icon "button" at bounding box center [505, 237] width 20 height 20
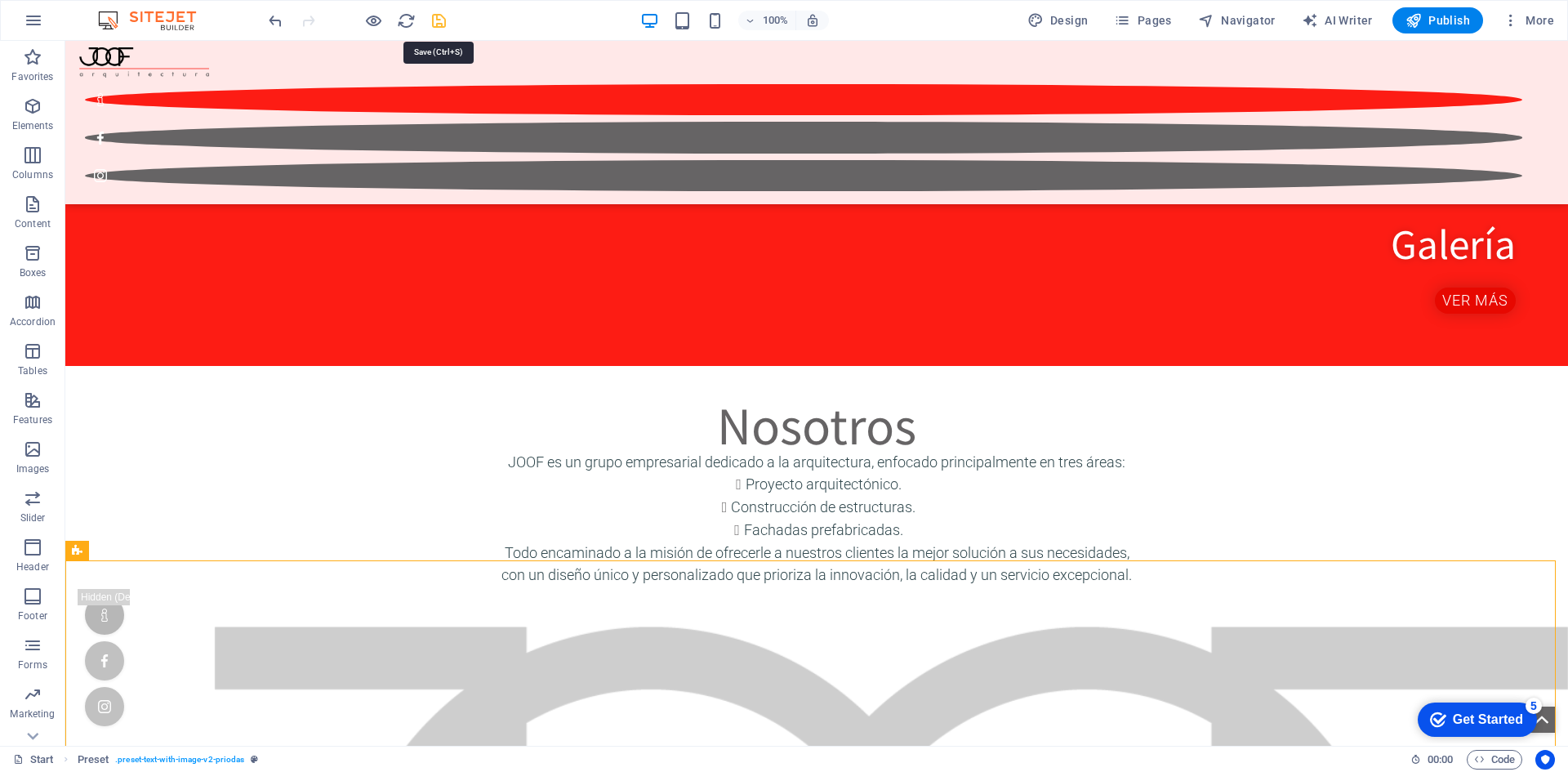
click at [434, 15] on icon "save" at bounding box center [439, 21] width 19 height 19
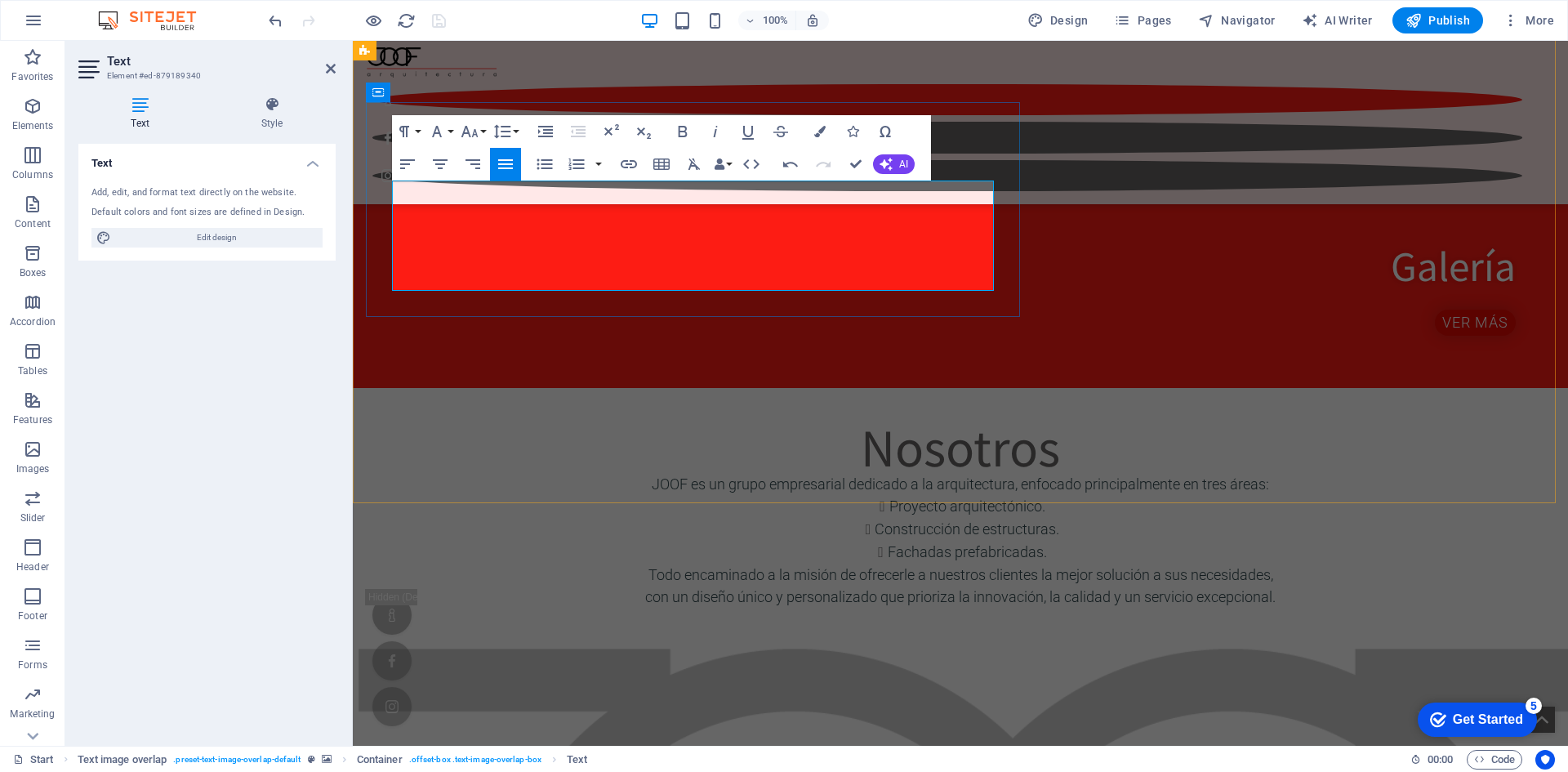
scroll to position [3387, 0]
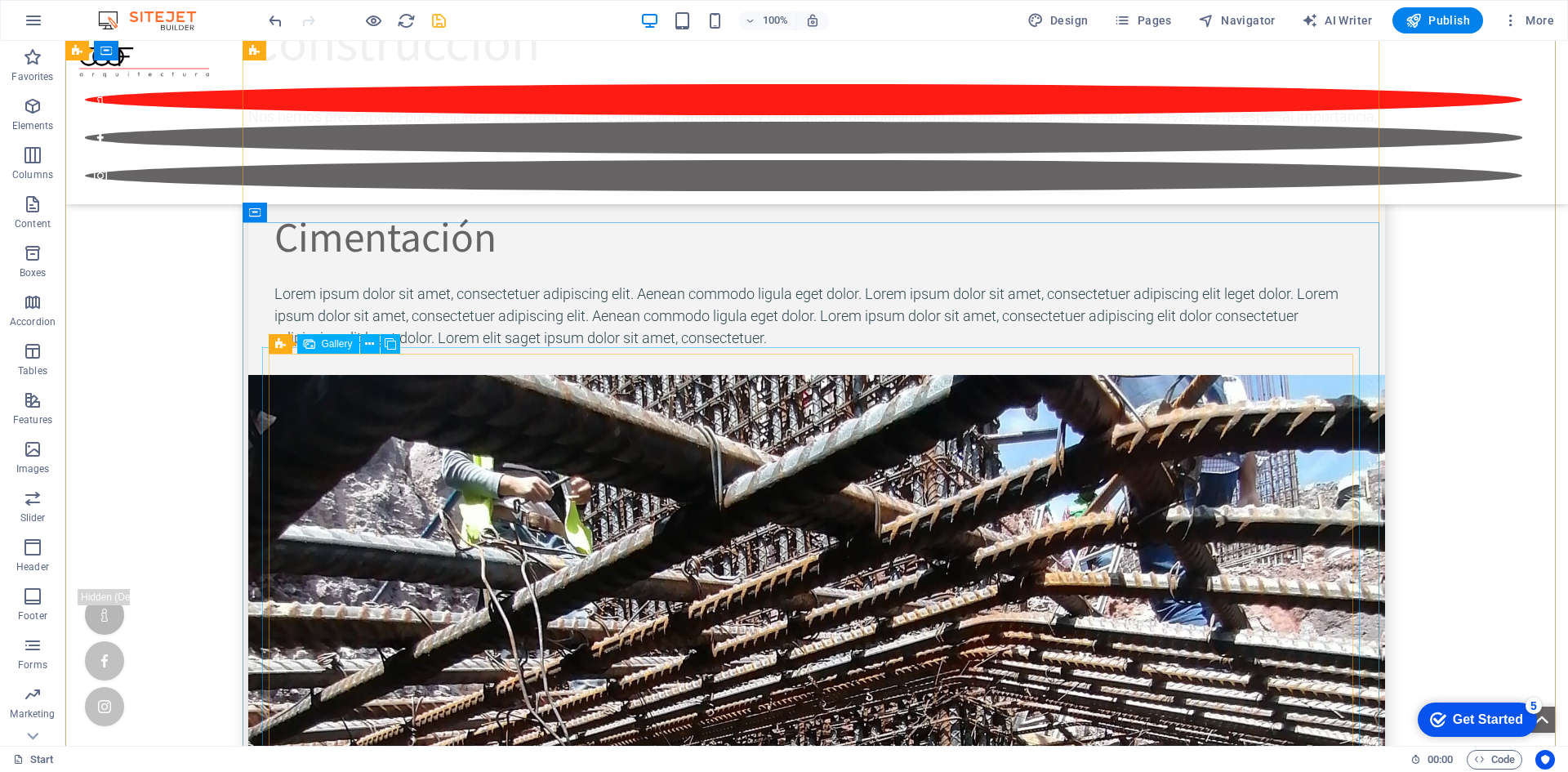
scroll to position [4654, 0]
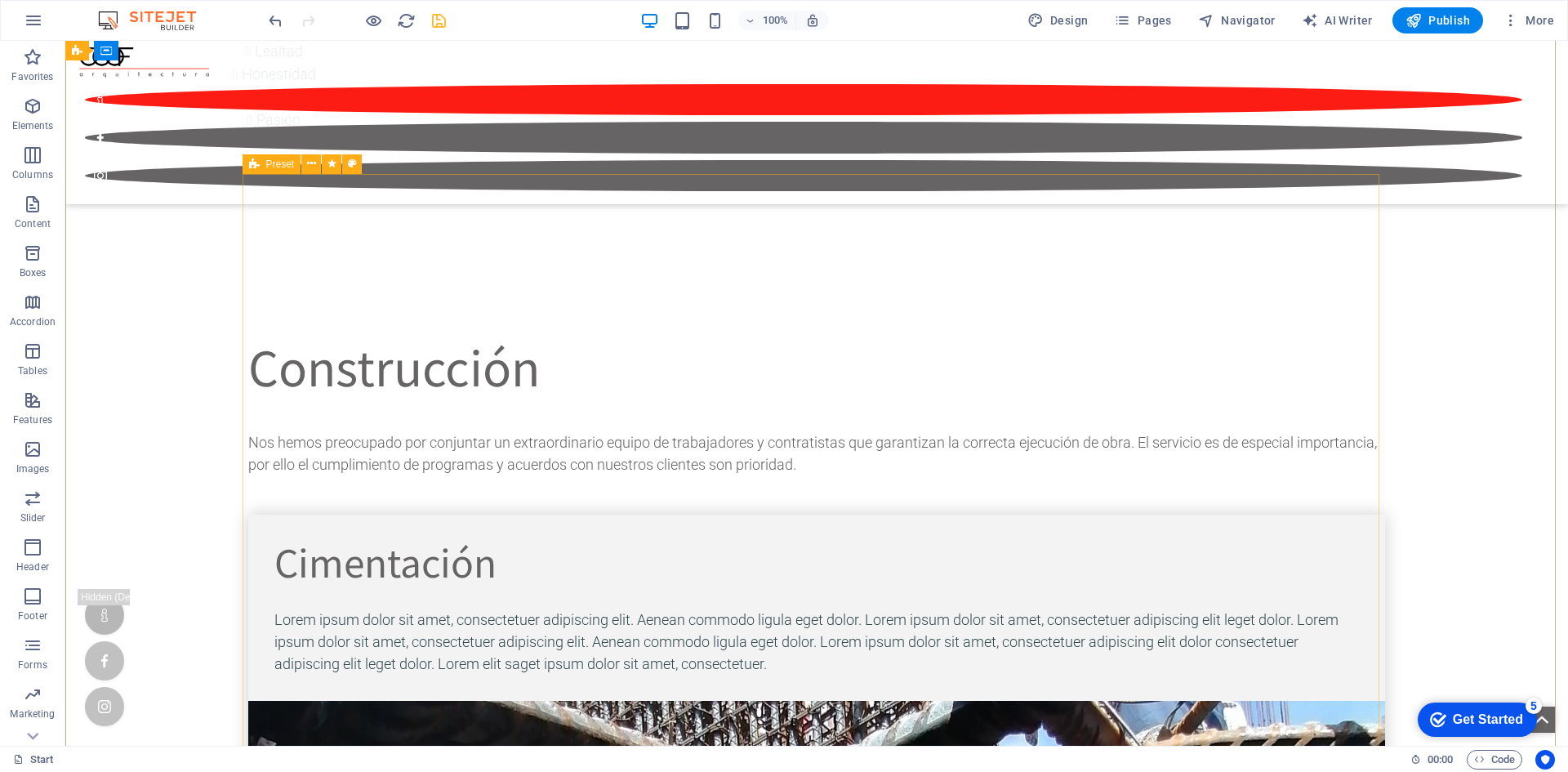
scroll to position [4736, 0]
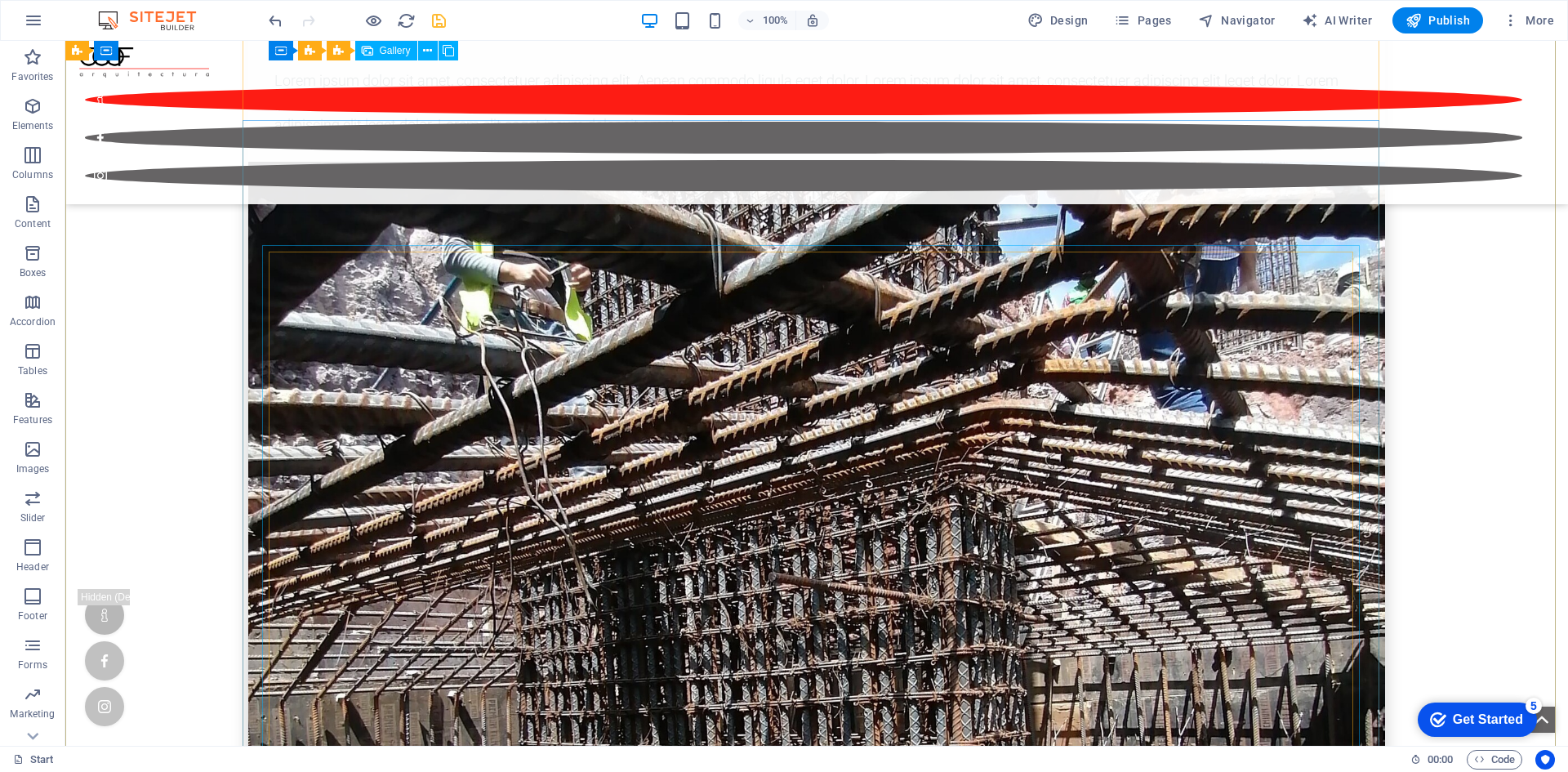
scroll to position [5062, 0]
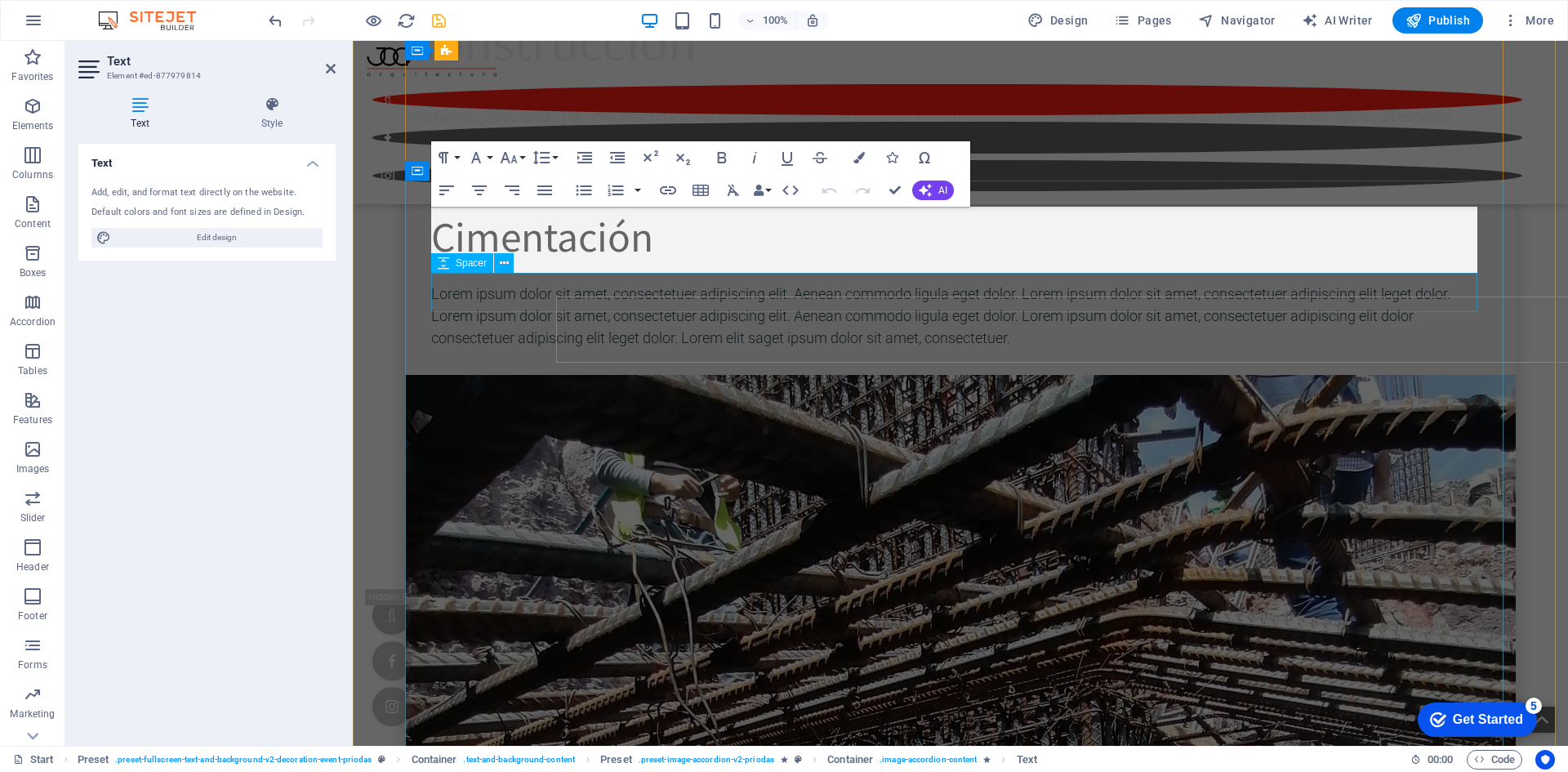
scroll to position [4982, 0]
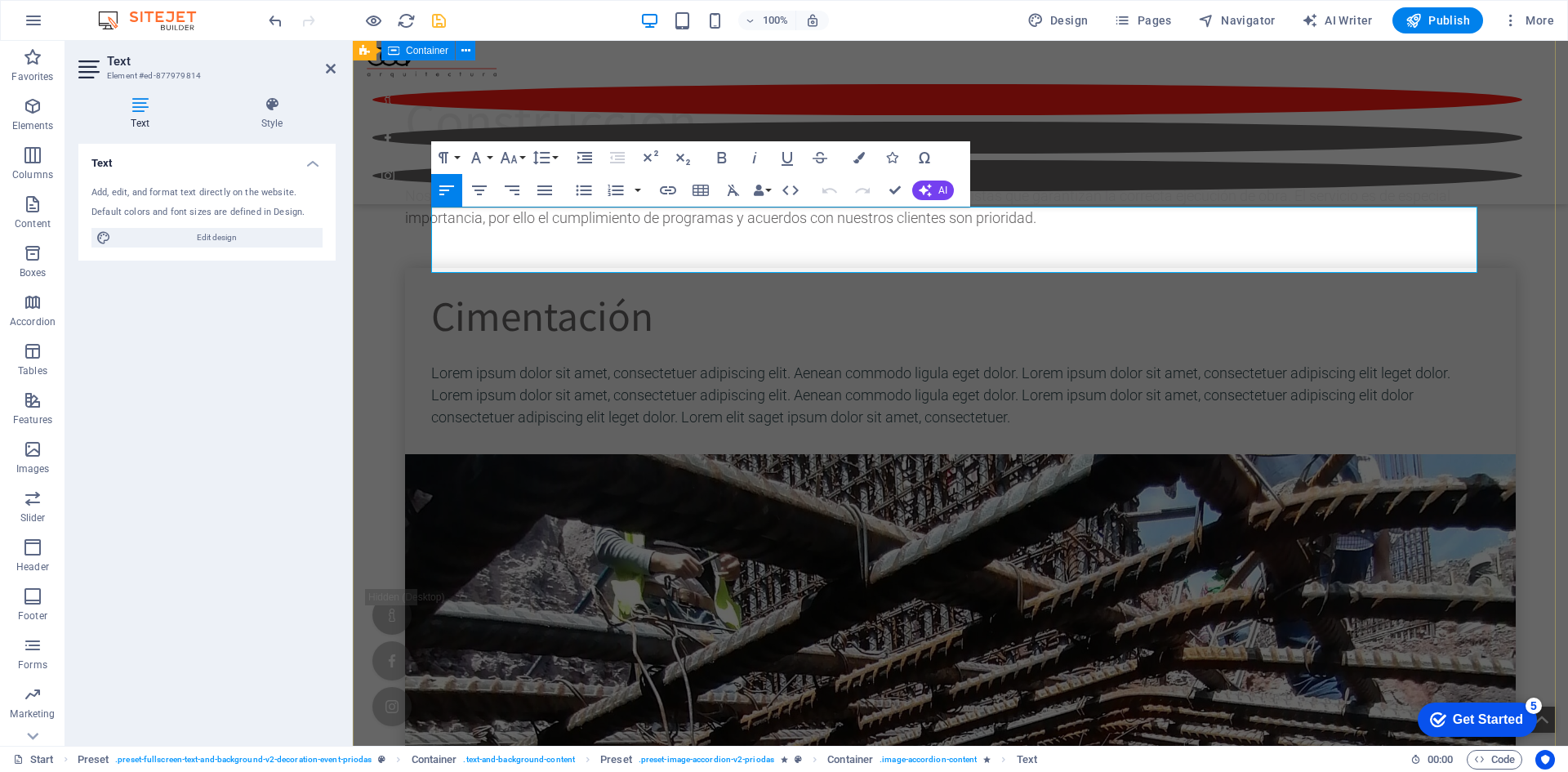
drag, startPoint x: 816, startPoint y: 266, endPoint x: 388, endPoint y: 186, distance: 435.4
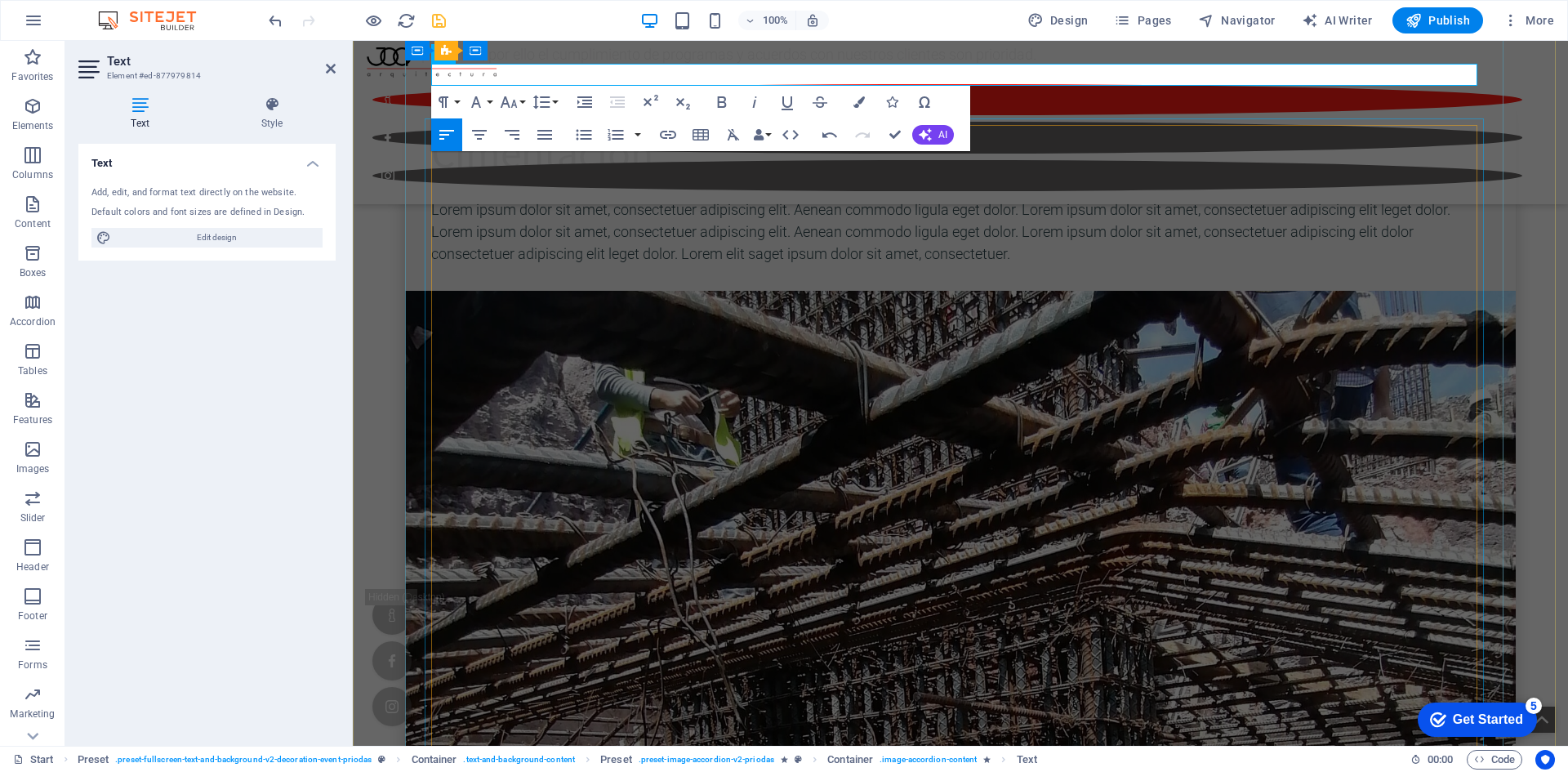
scroll to position [5064, 0]
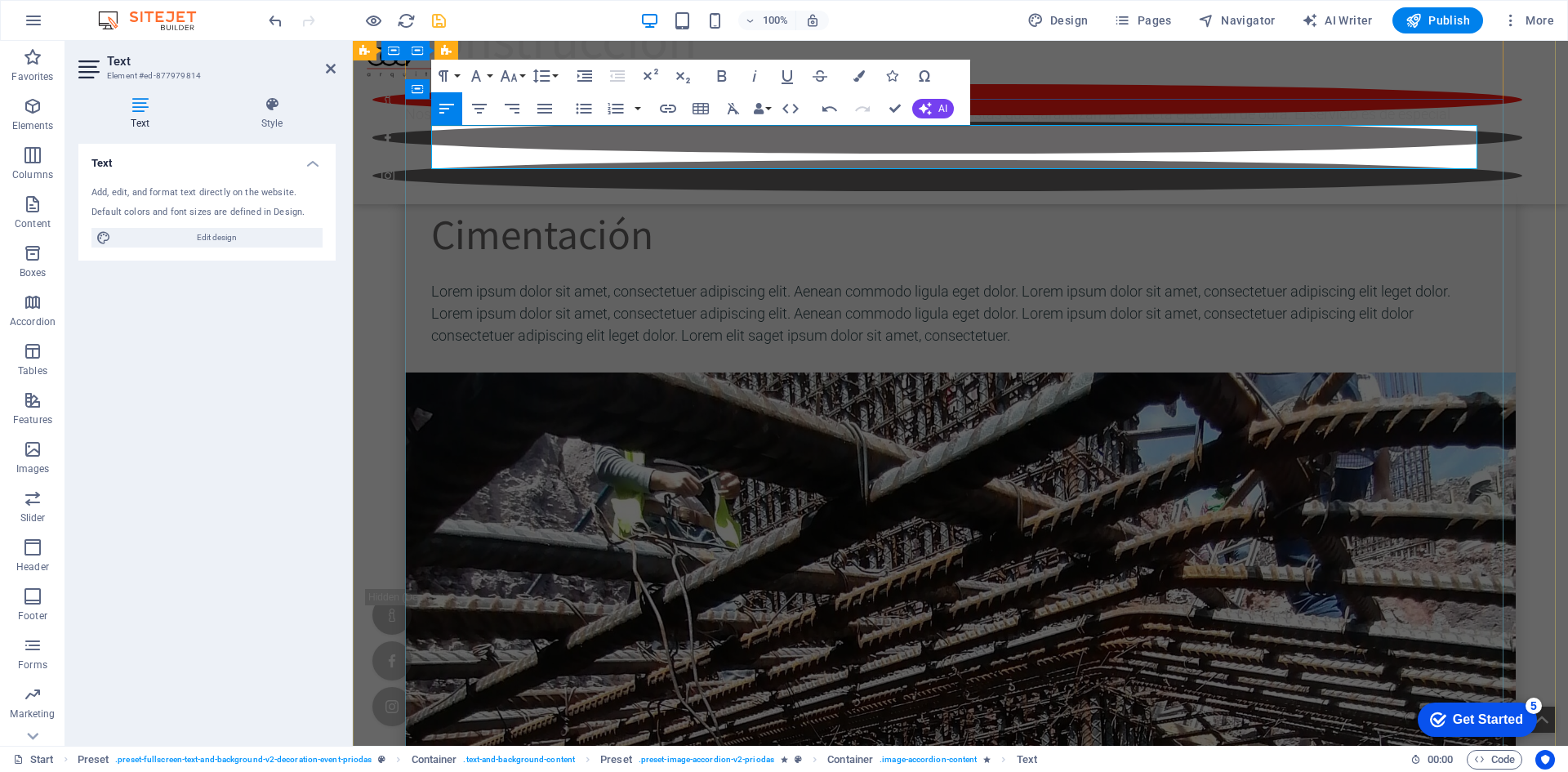
drag, startPoint x: 667, startPoint y: 160, endPoint x: 598, endPoint y: 168, distance: 69.5
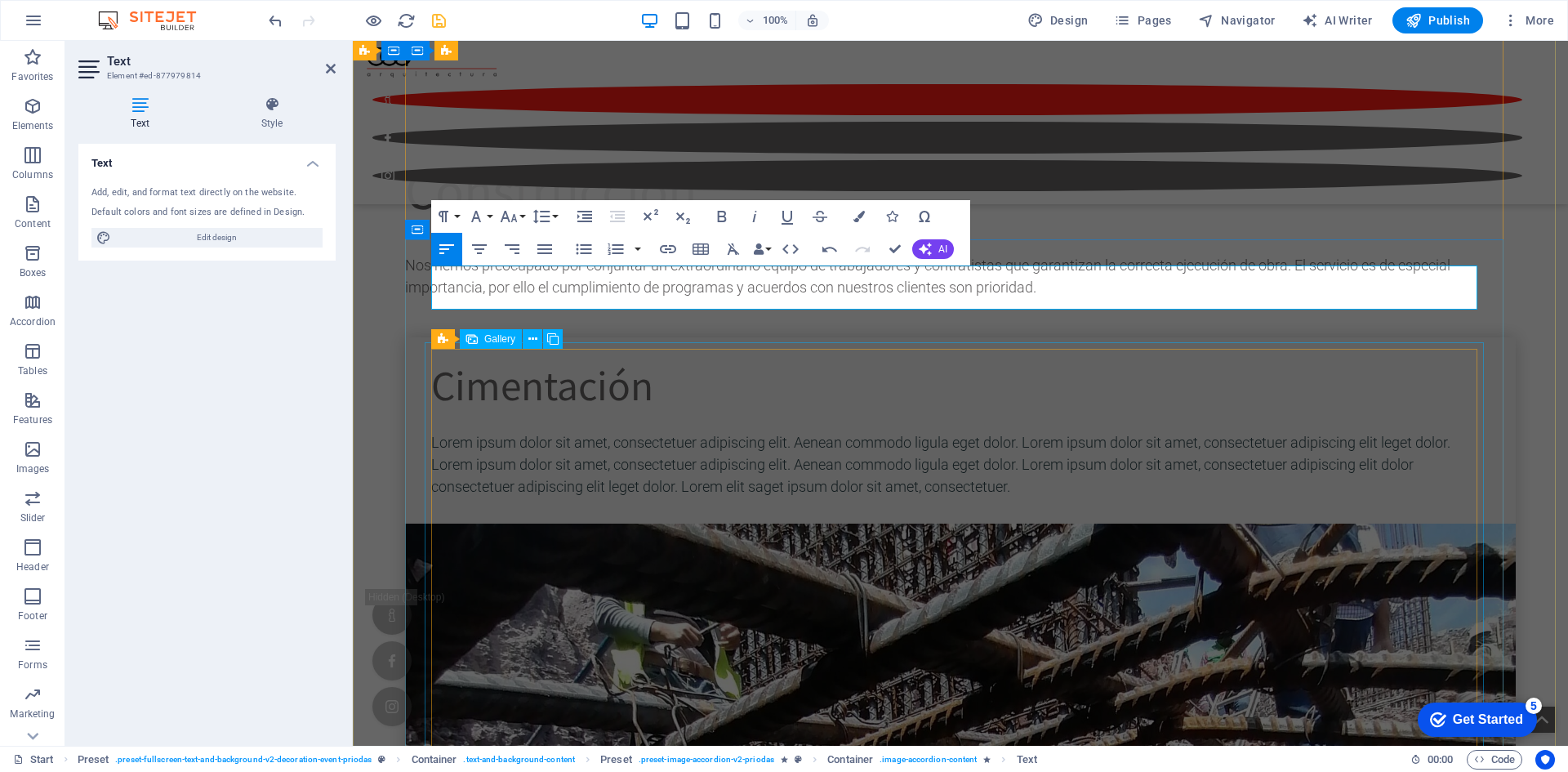
scroll to position [4901, 0]
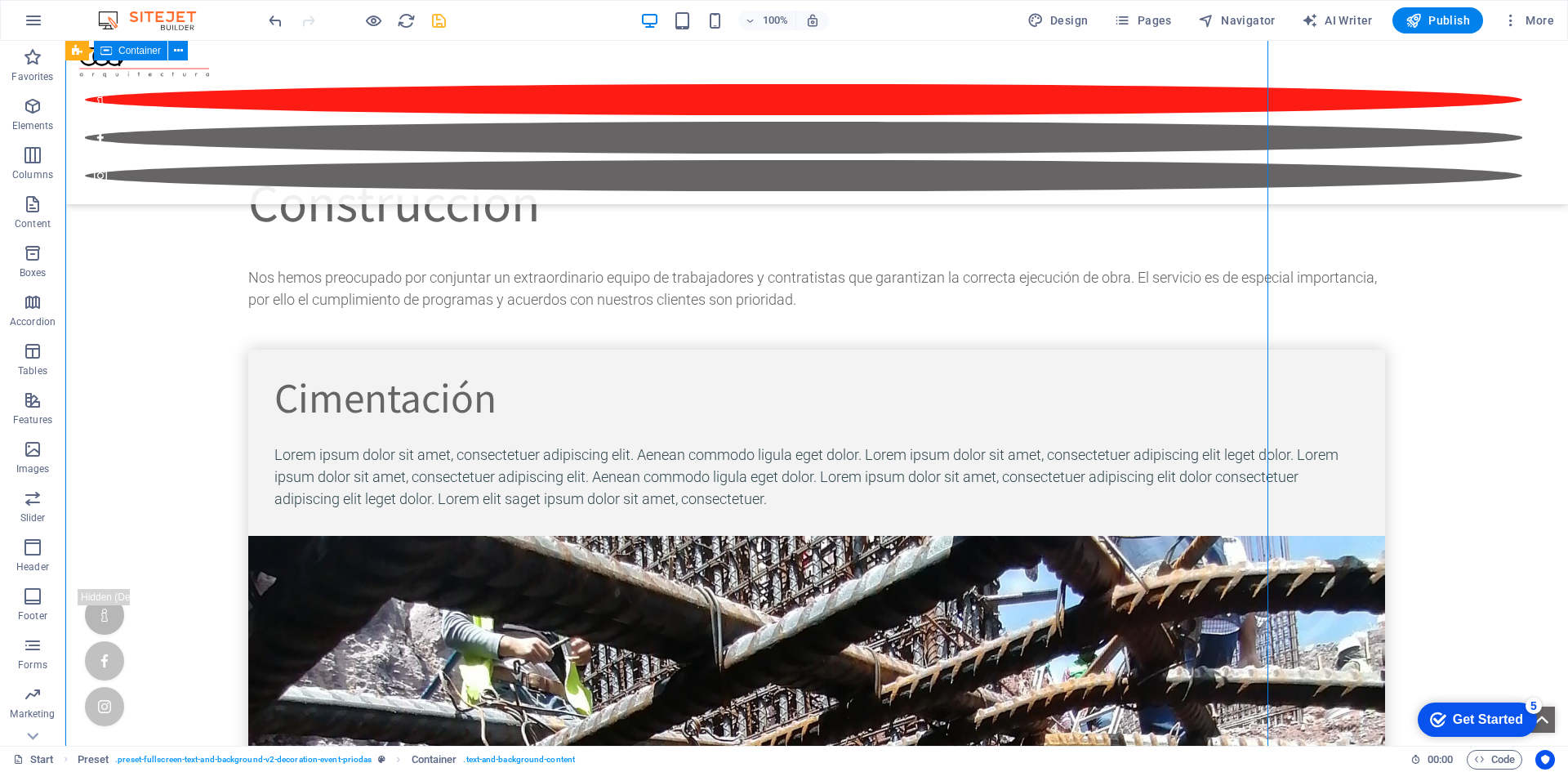
scroll to position [4991, 0]
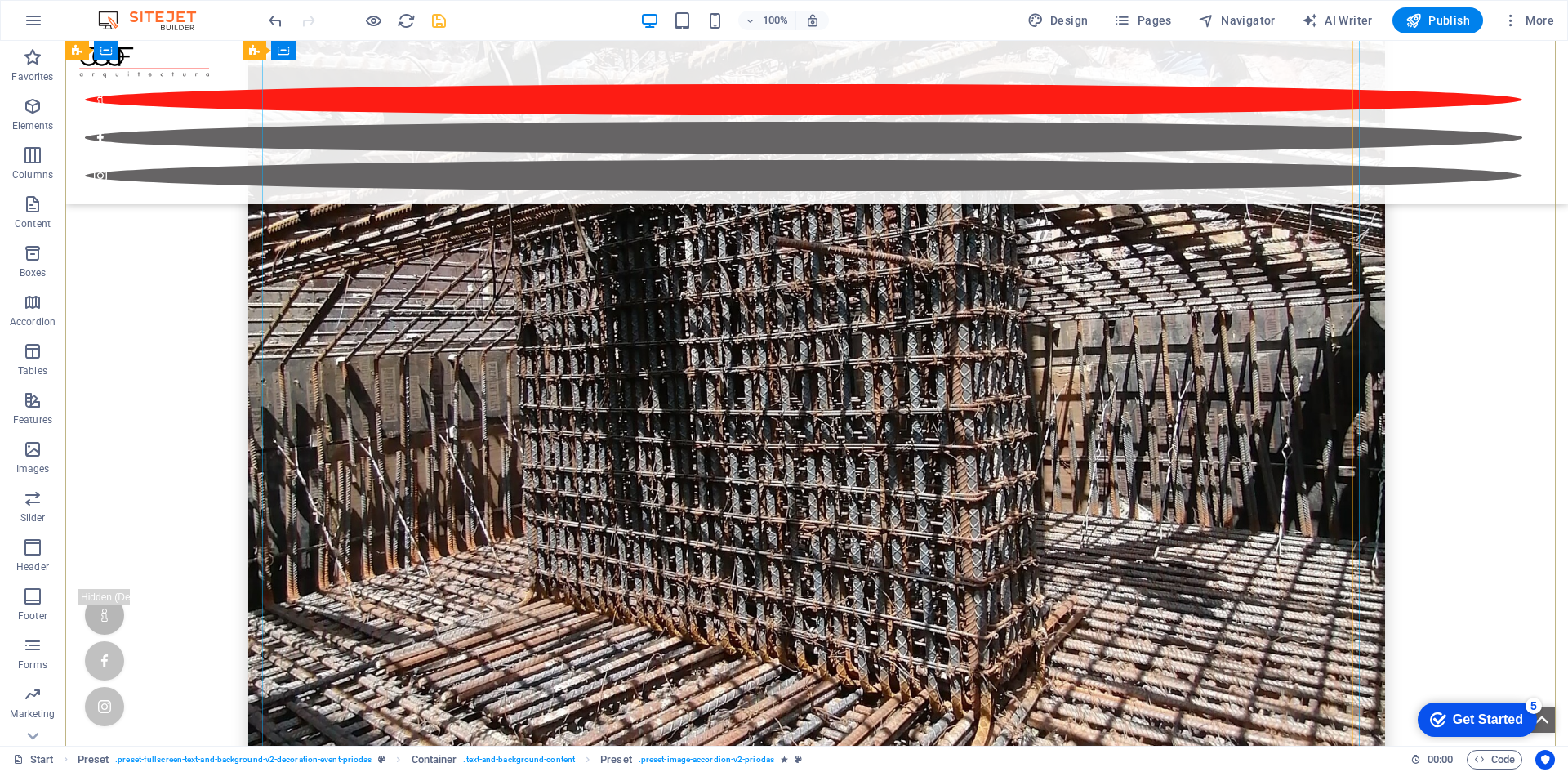
scroll to position [5655, 0]
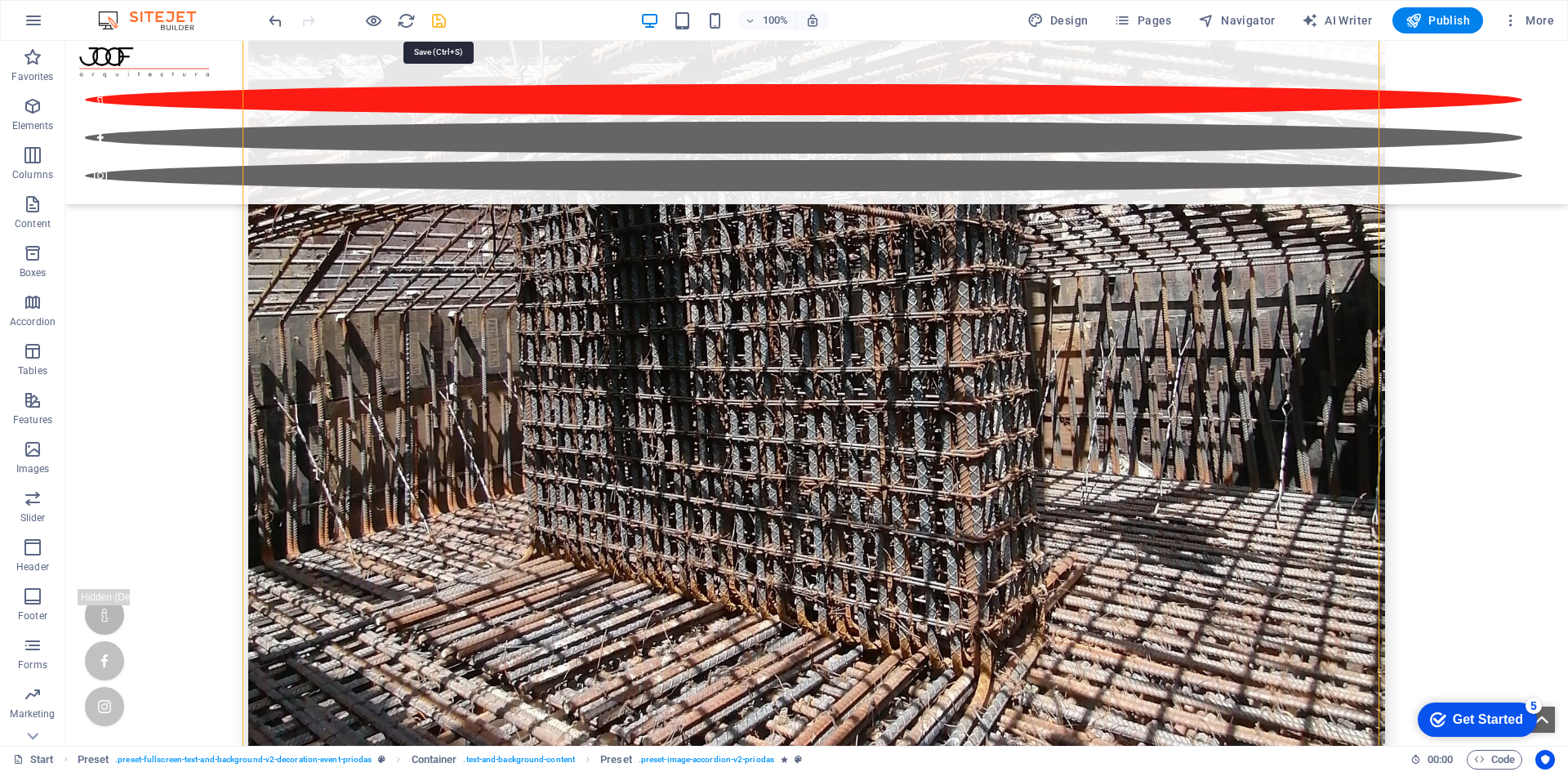
click at [442, 15] on icon "save" at bounding box center [439, 21] width 19 height 19
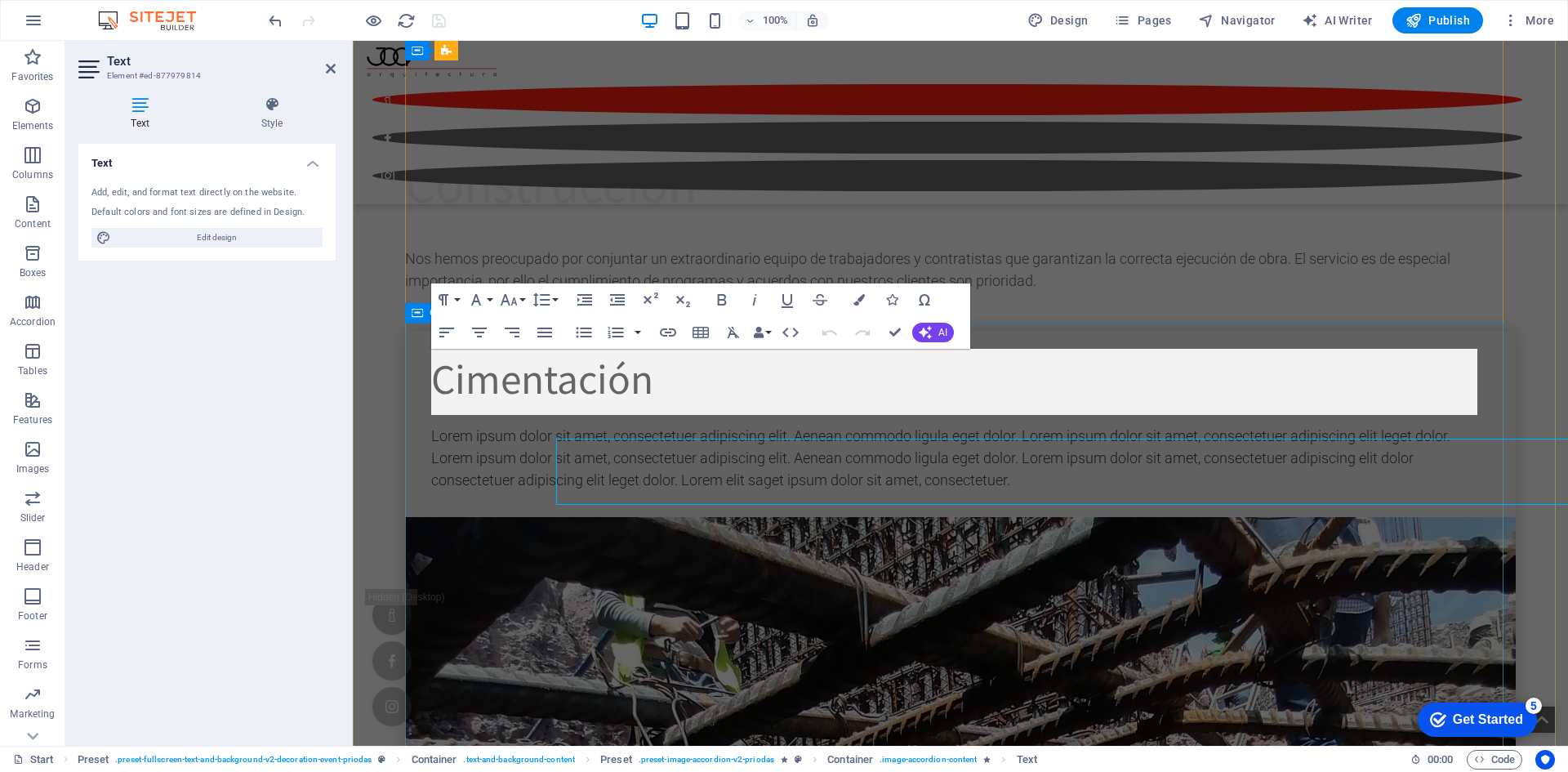
scroll to position [4840, 0]
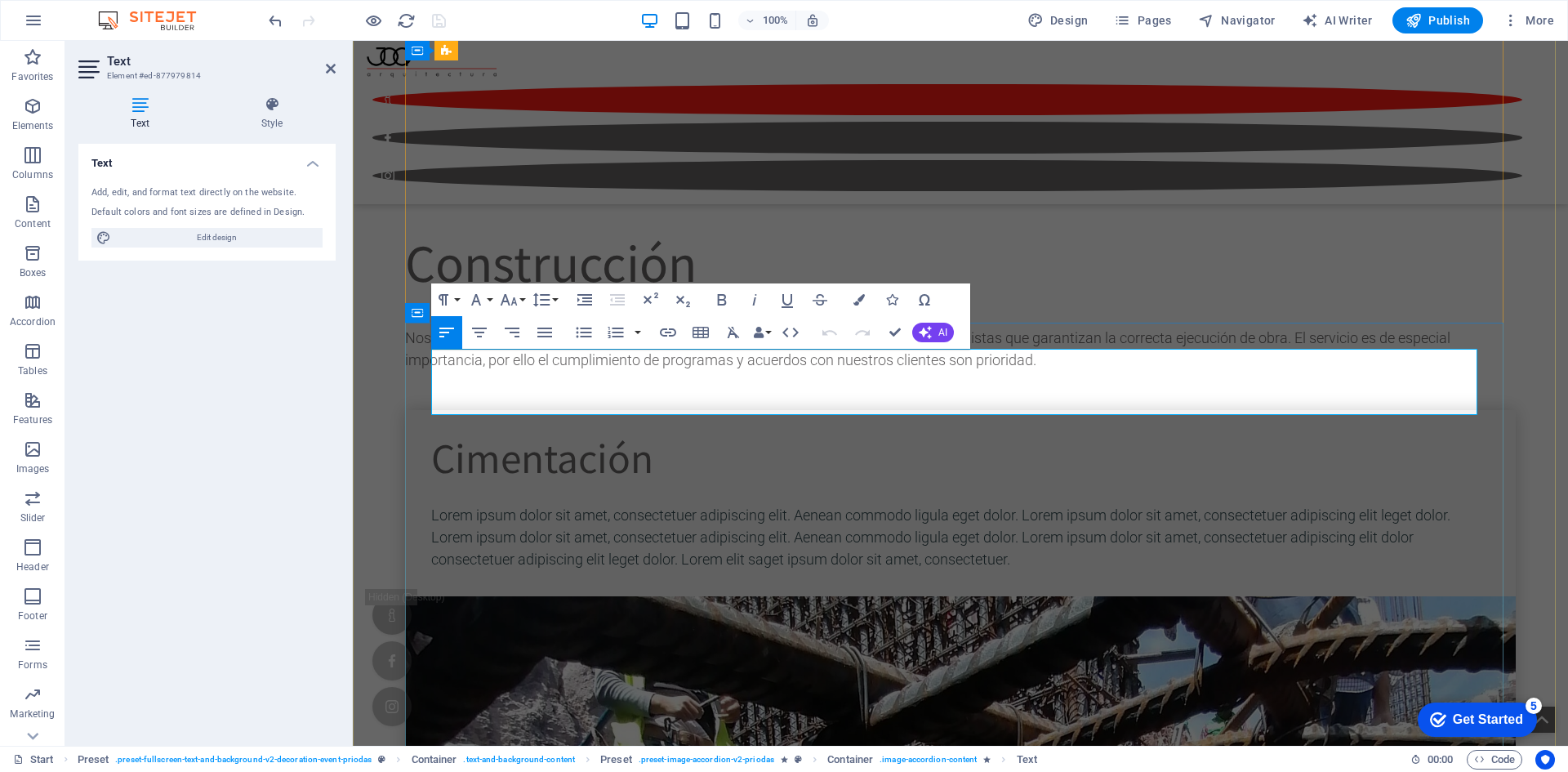
drag, startPoint x: 899, startPoint y: 329, endPoint x: 600, endPoint y: 102, distance: 375.4
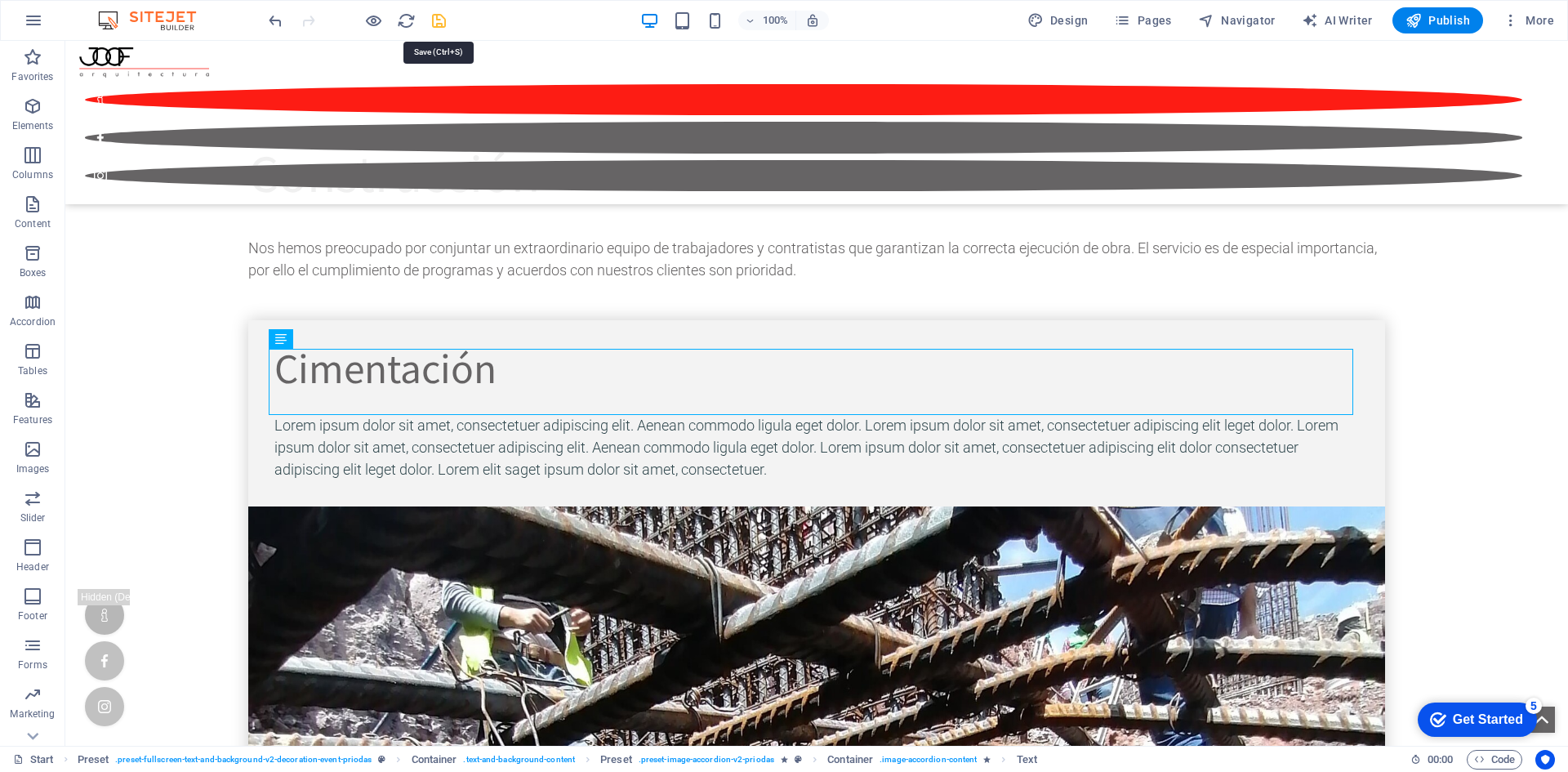
click at [438, 15] on icon "save" at bounding box center [439, 21] width 19 height 19
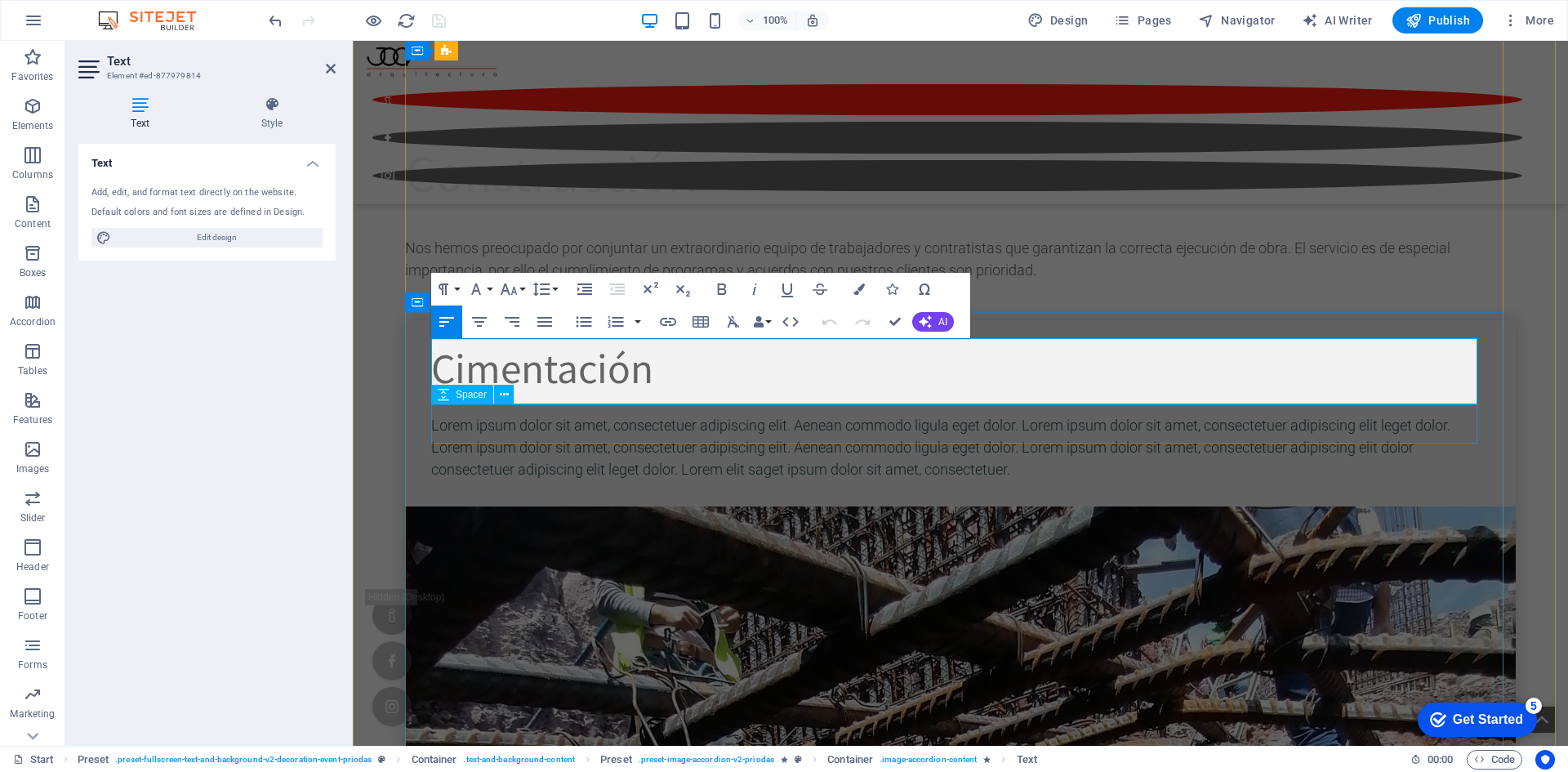
scroll to position [4851, 0]
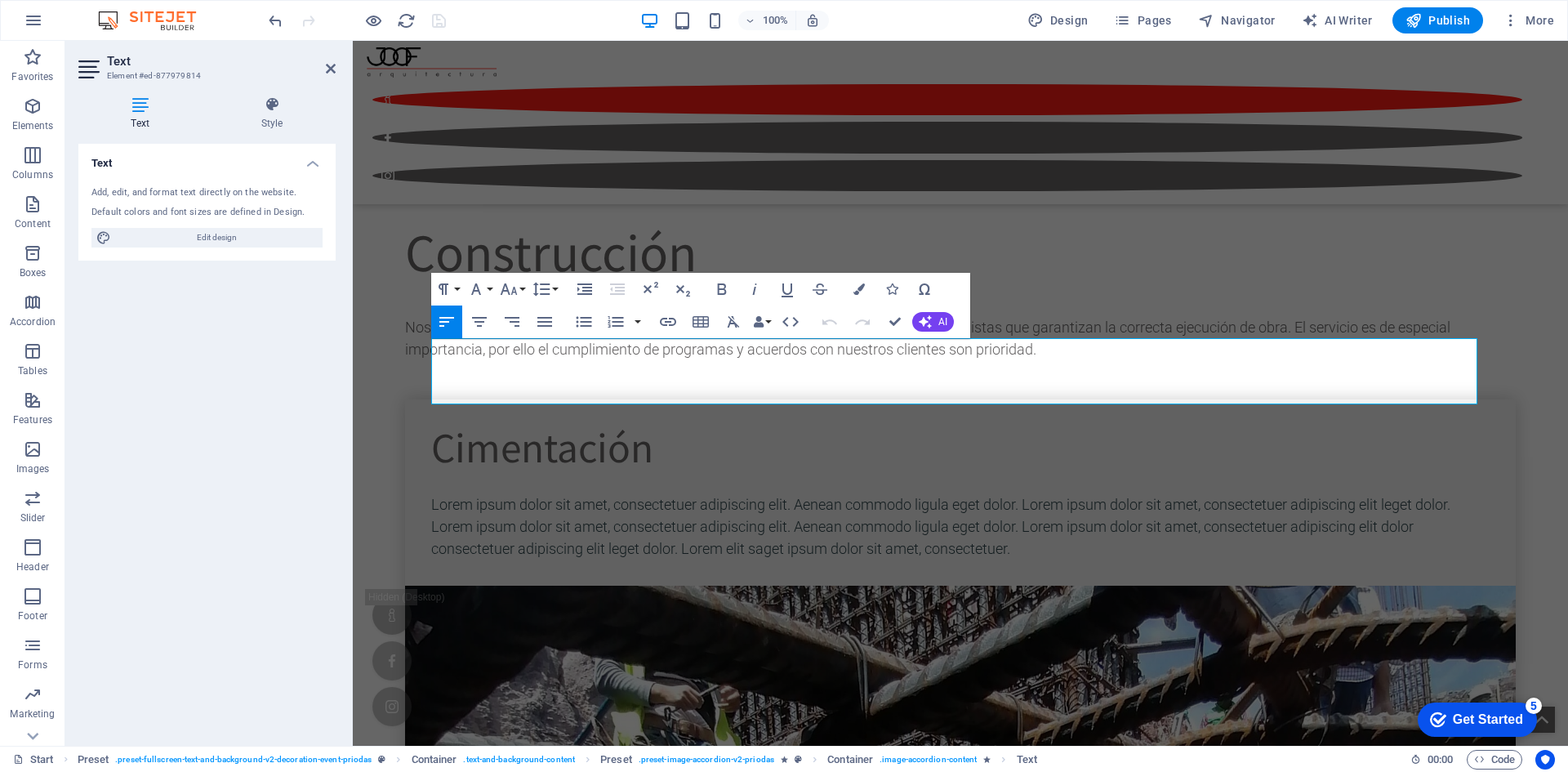
drag, startPoint x: 687, startPoint y: 400, endPoint x: 287, endPoint y: 320, distance: 407.9
drag, startPoint x: 551, startPoint y: 321, endPoint x: 985, endPoint y: 286, distance: 435.4
click at [551, 321] on icon "button" at bounding box center [545, 321] width 15 height 10
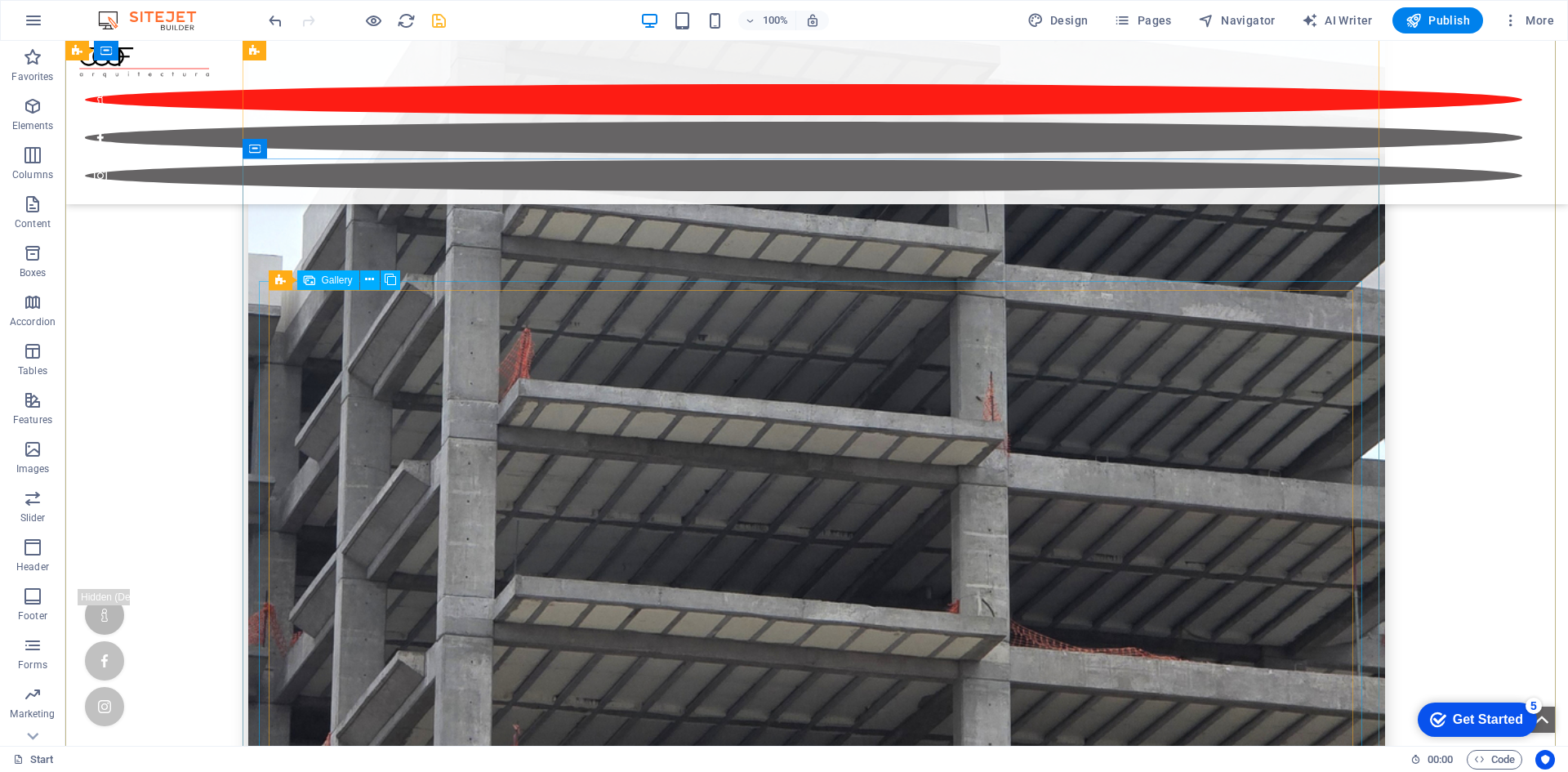
scroll to position [6695, 0]
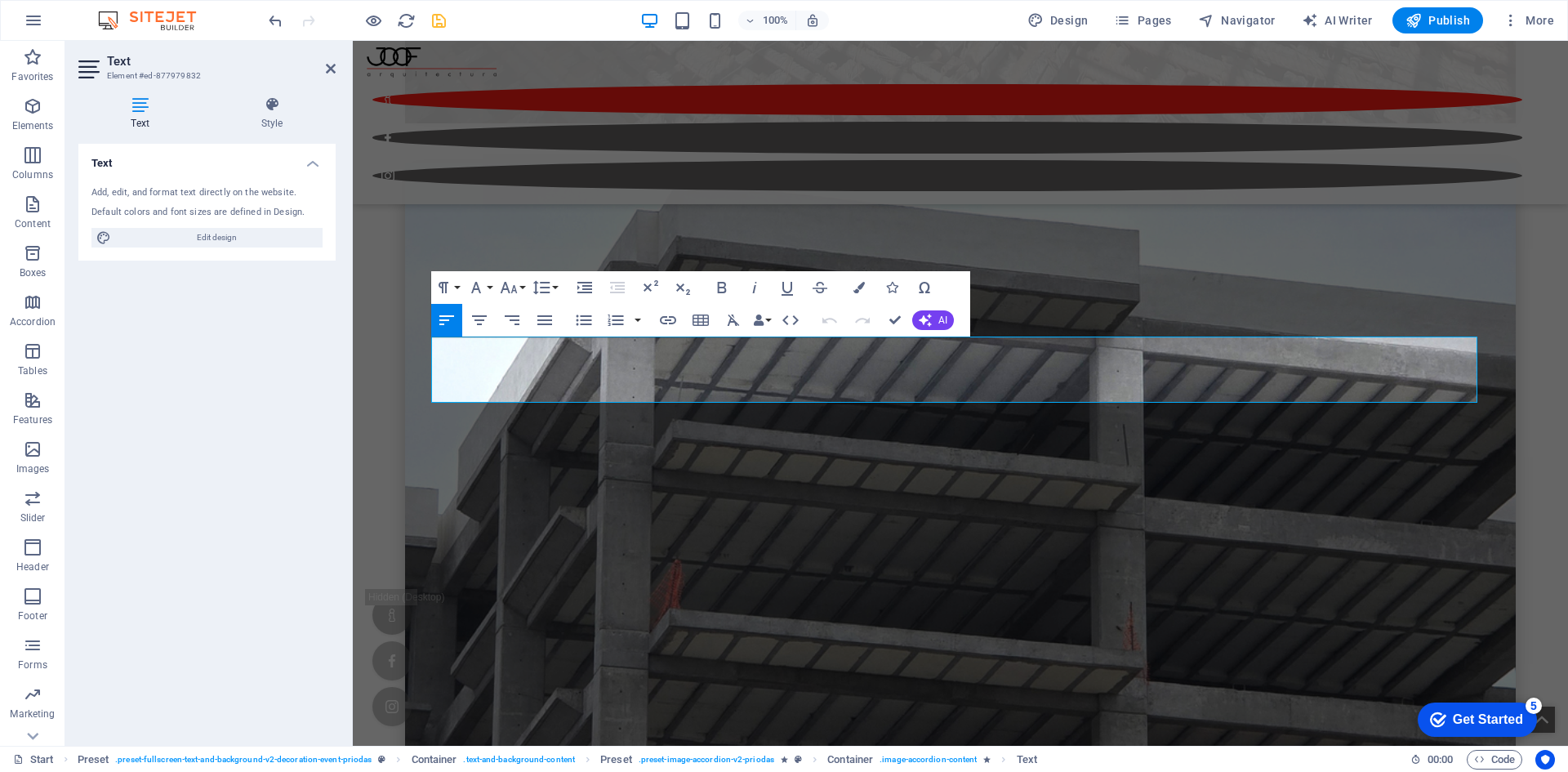
drag, startPoint x: 796, startPoint y: 393, endPoint x: 339, endPoint y: 277, distance: 471.5
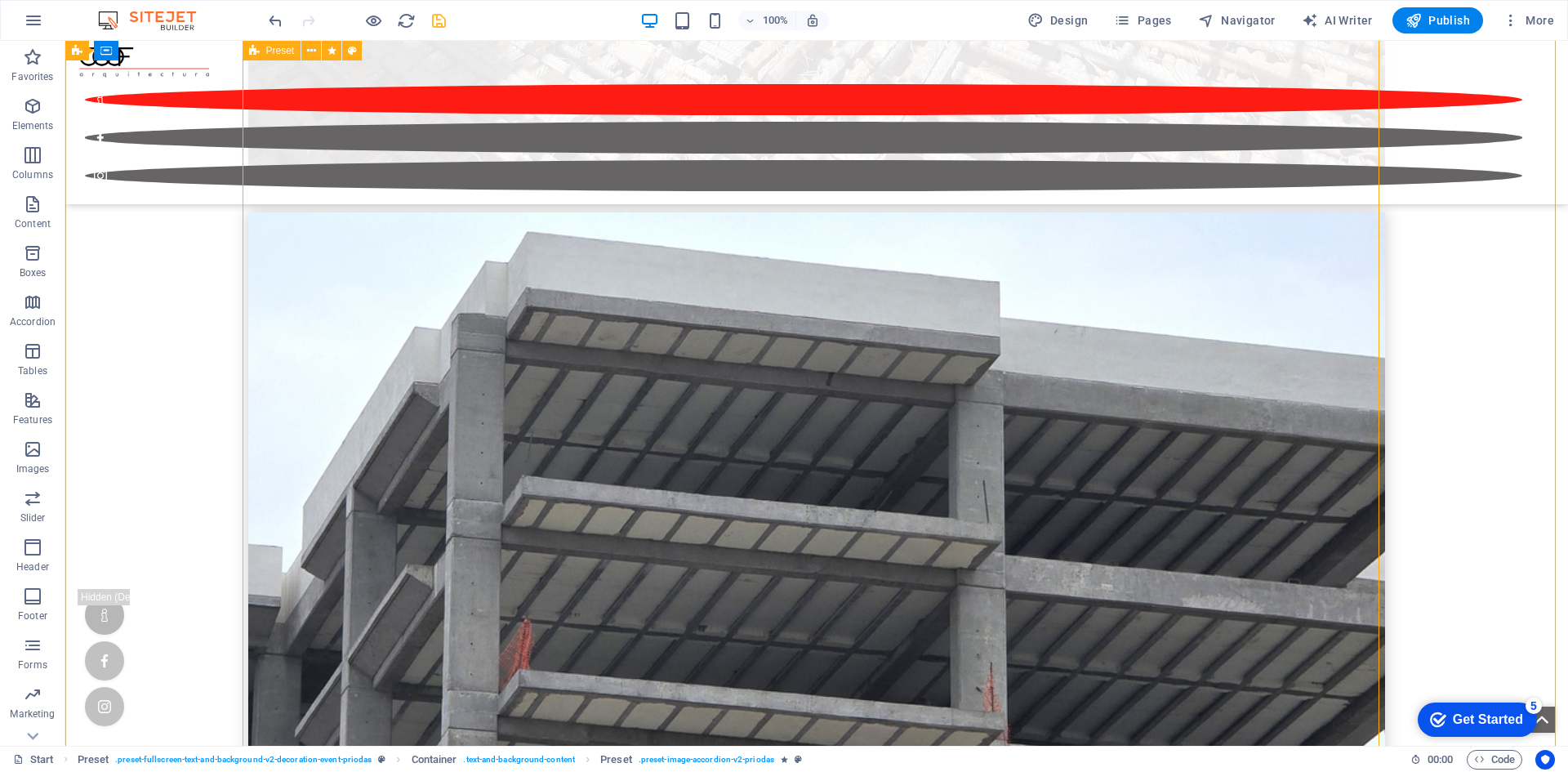
scroll to position [6380, 0]
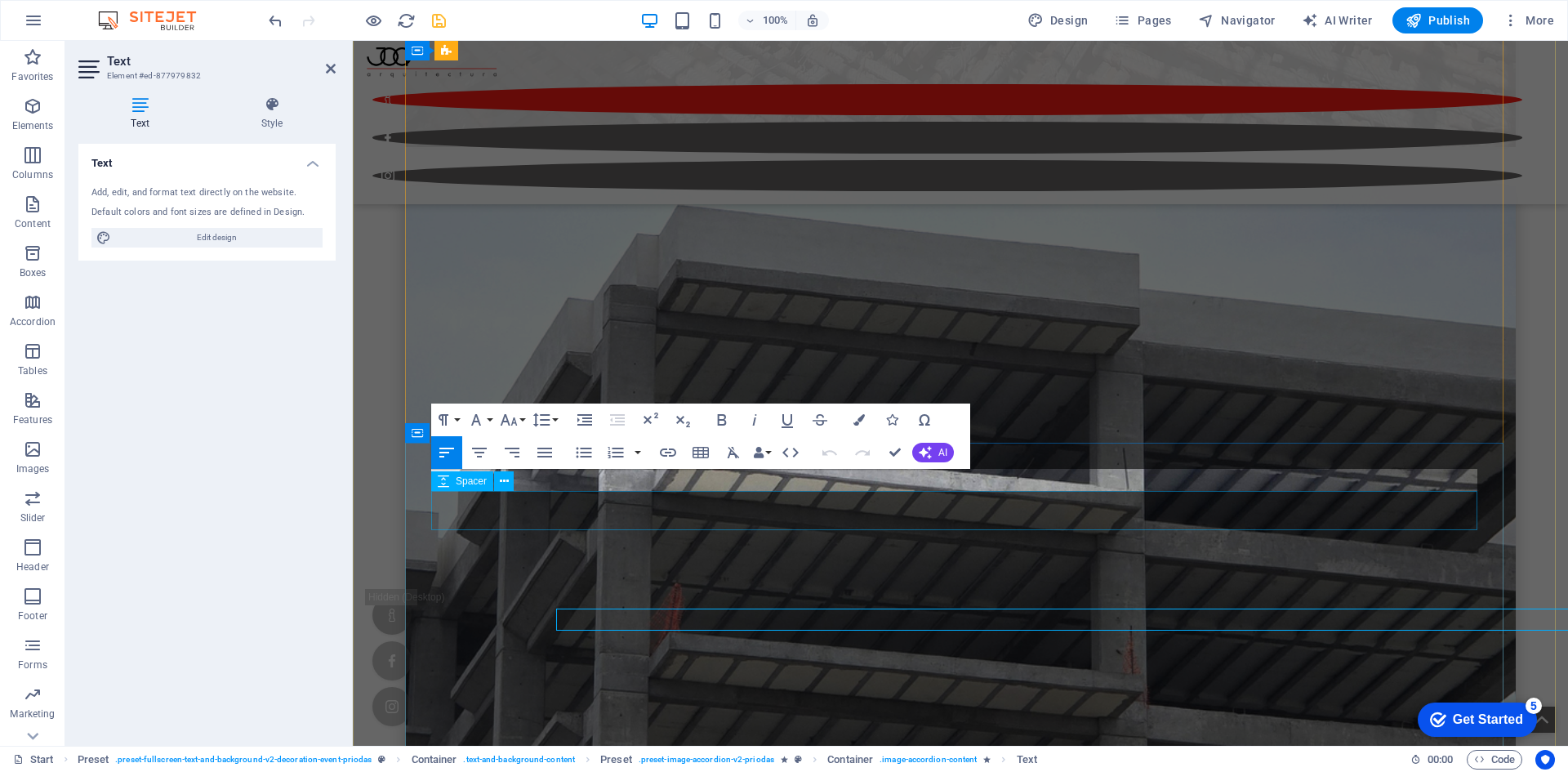
scroll to position [6272, 0]
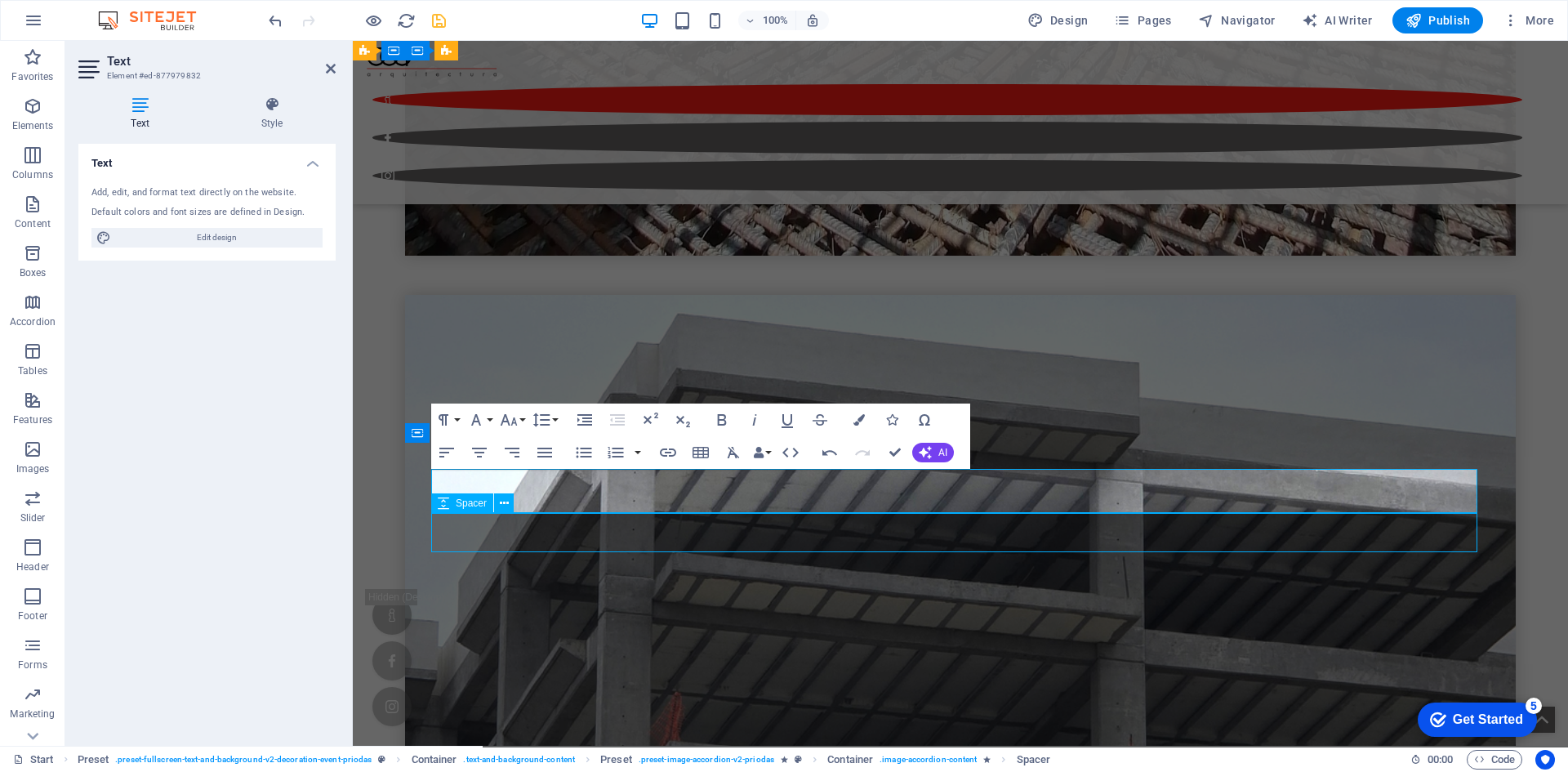
scroll to position [6380, 0]
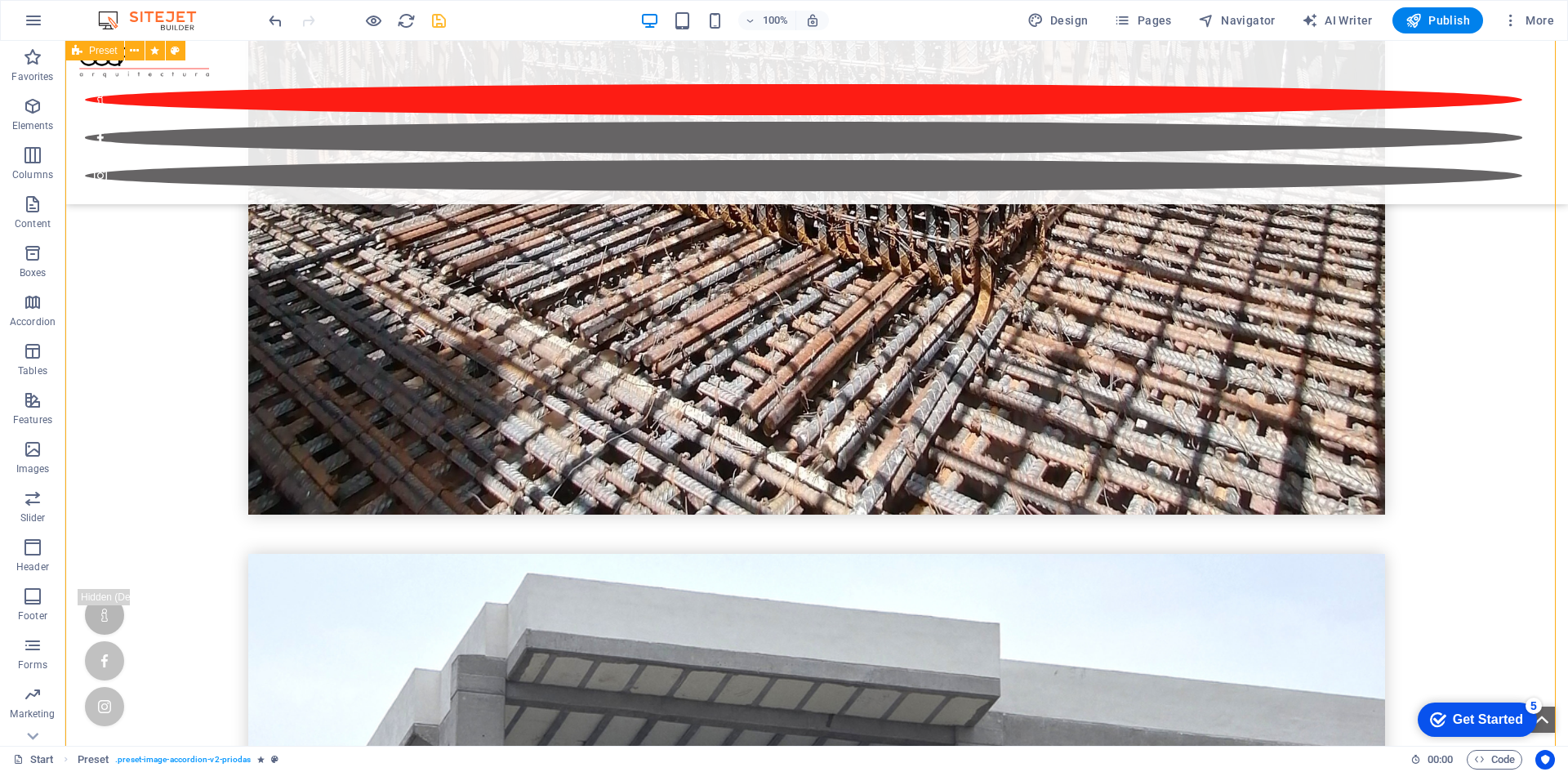
scroll to position [6262, 0]
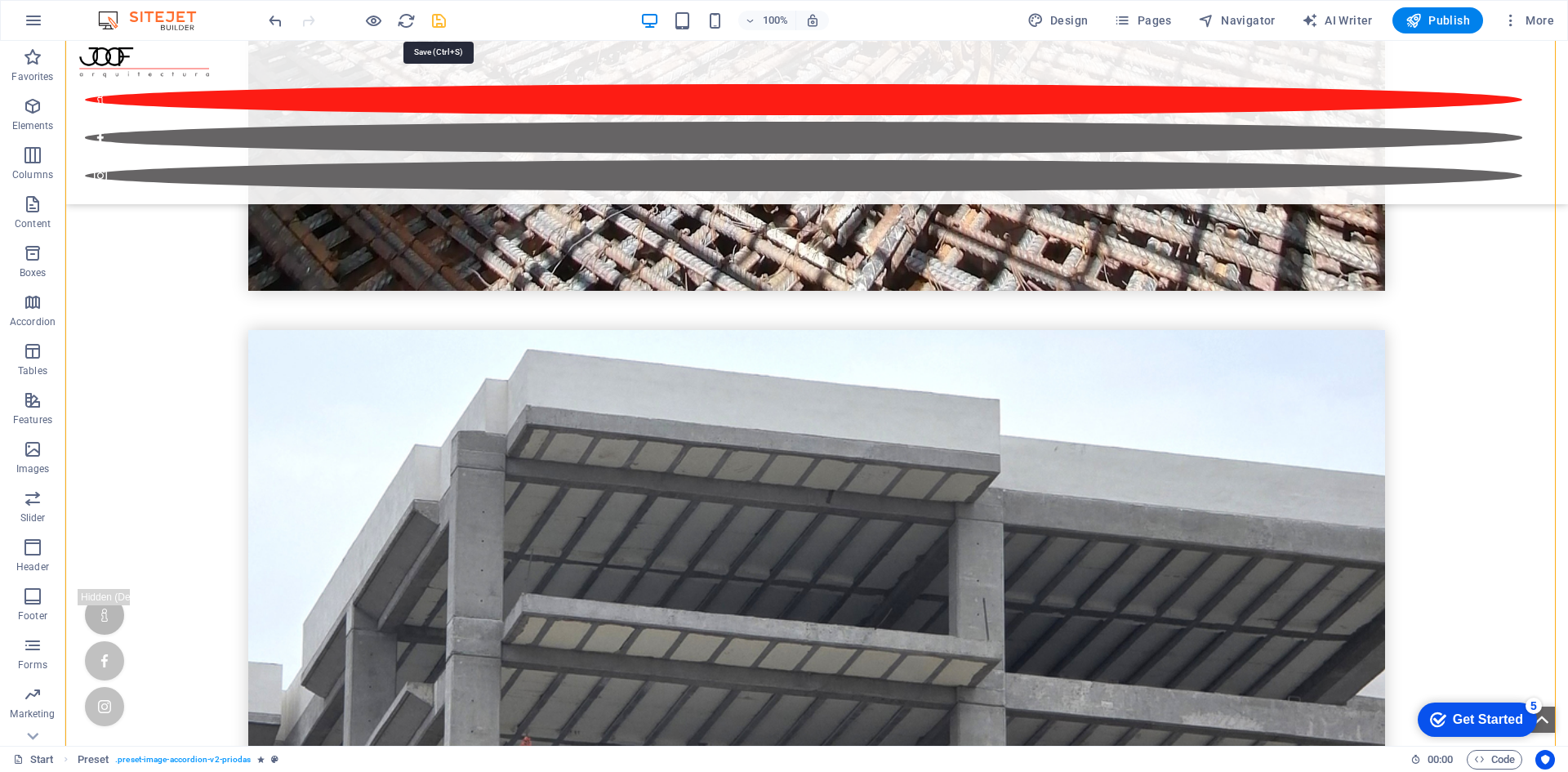
click at [439, 18] on icon "save" at bounding box center [439, 21] width 19 height 19
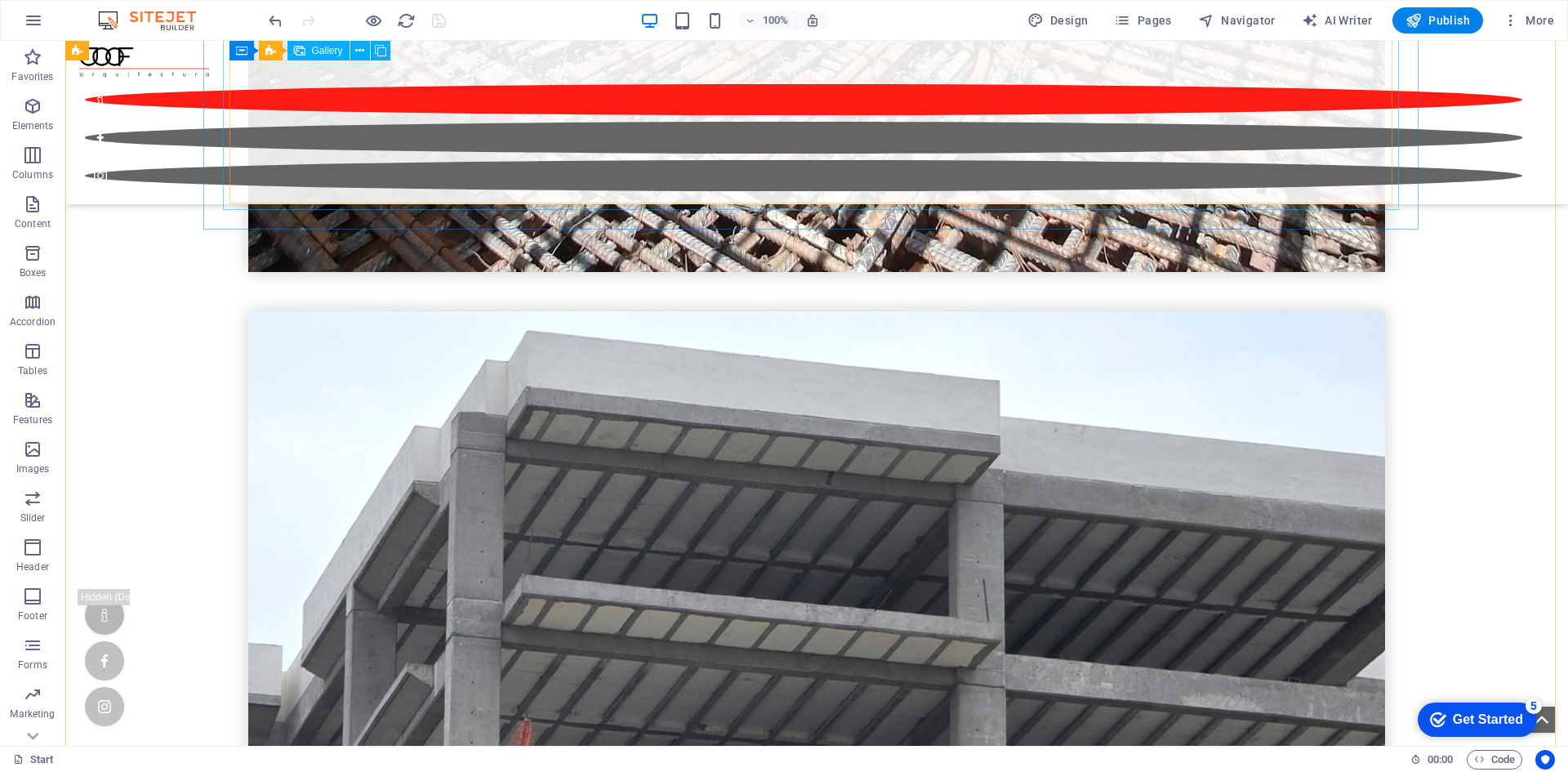
scroll to position [6180, 0]
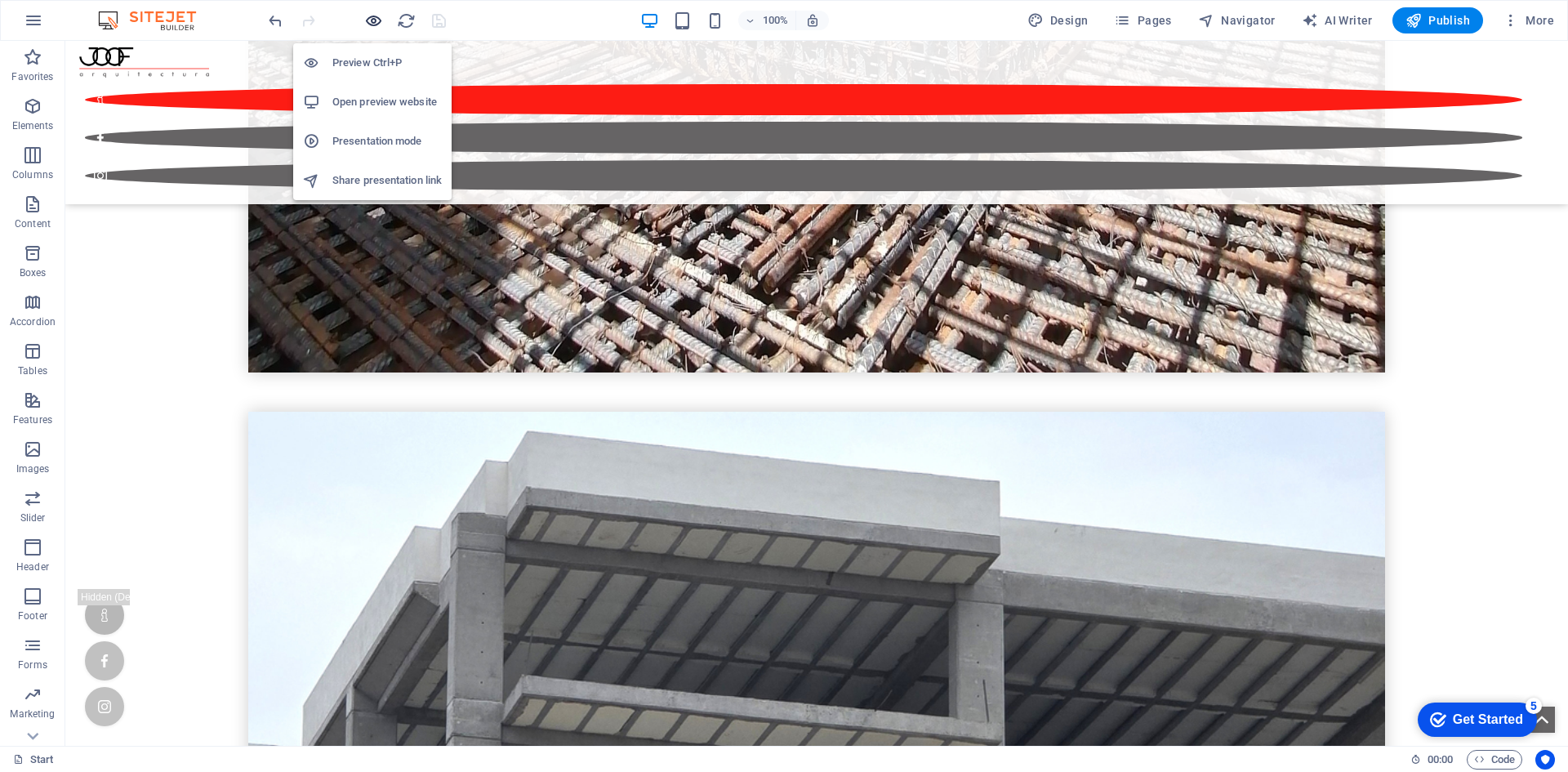
click at [368, 23] on icon "button" at bounding box center [373, 21] width 19 height 19
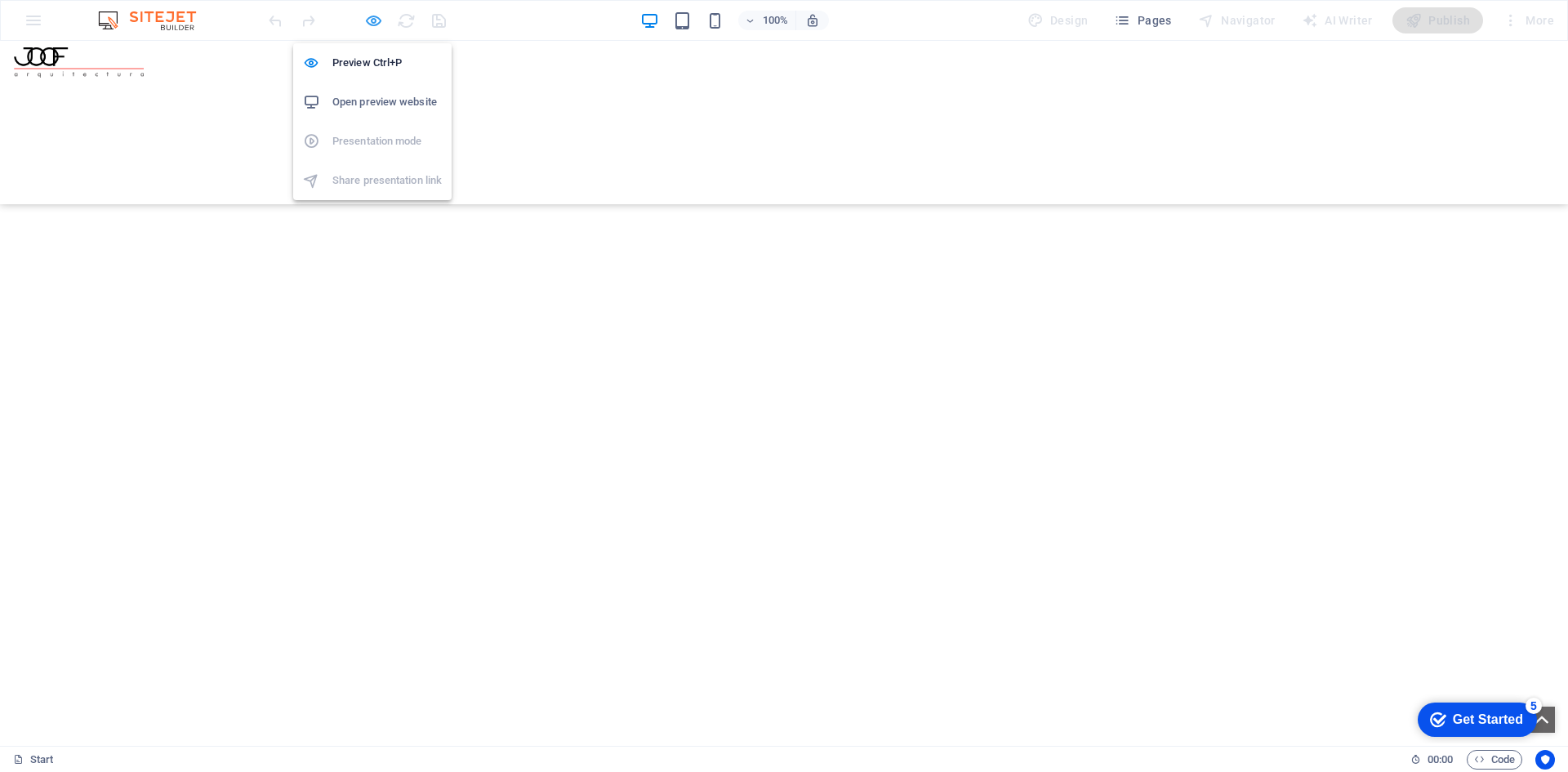
scroll to position [4533, 0]
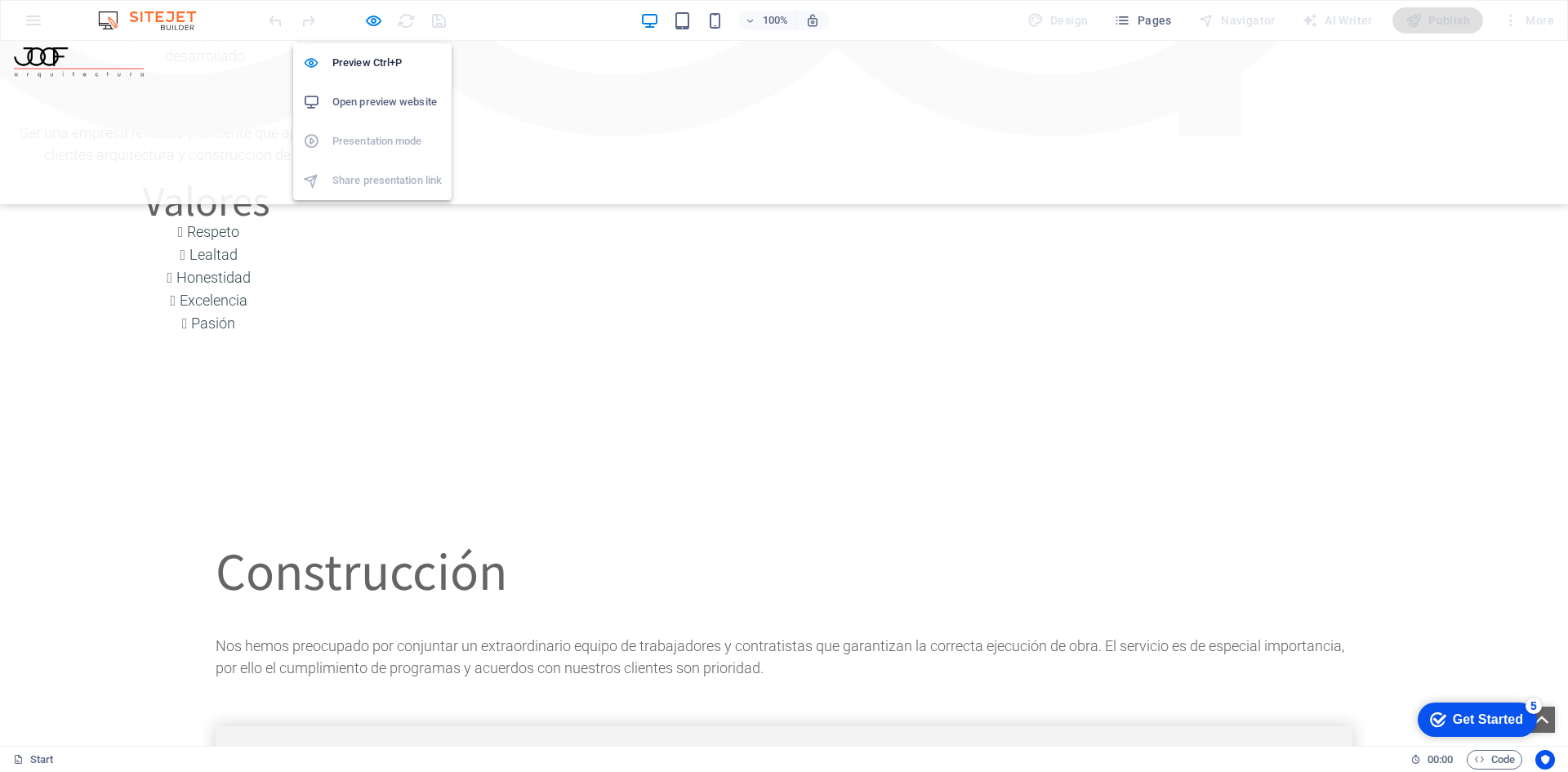
click at [362, 100] on h6 "Open preview website" at bounding box center [387, 102] width 109 height 20
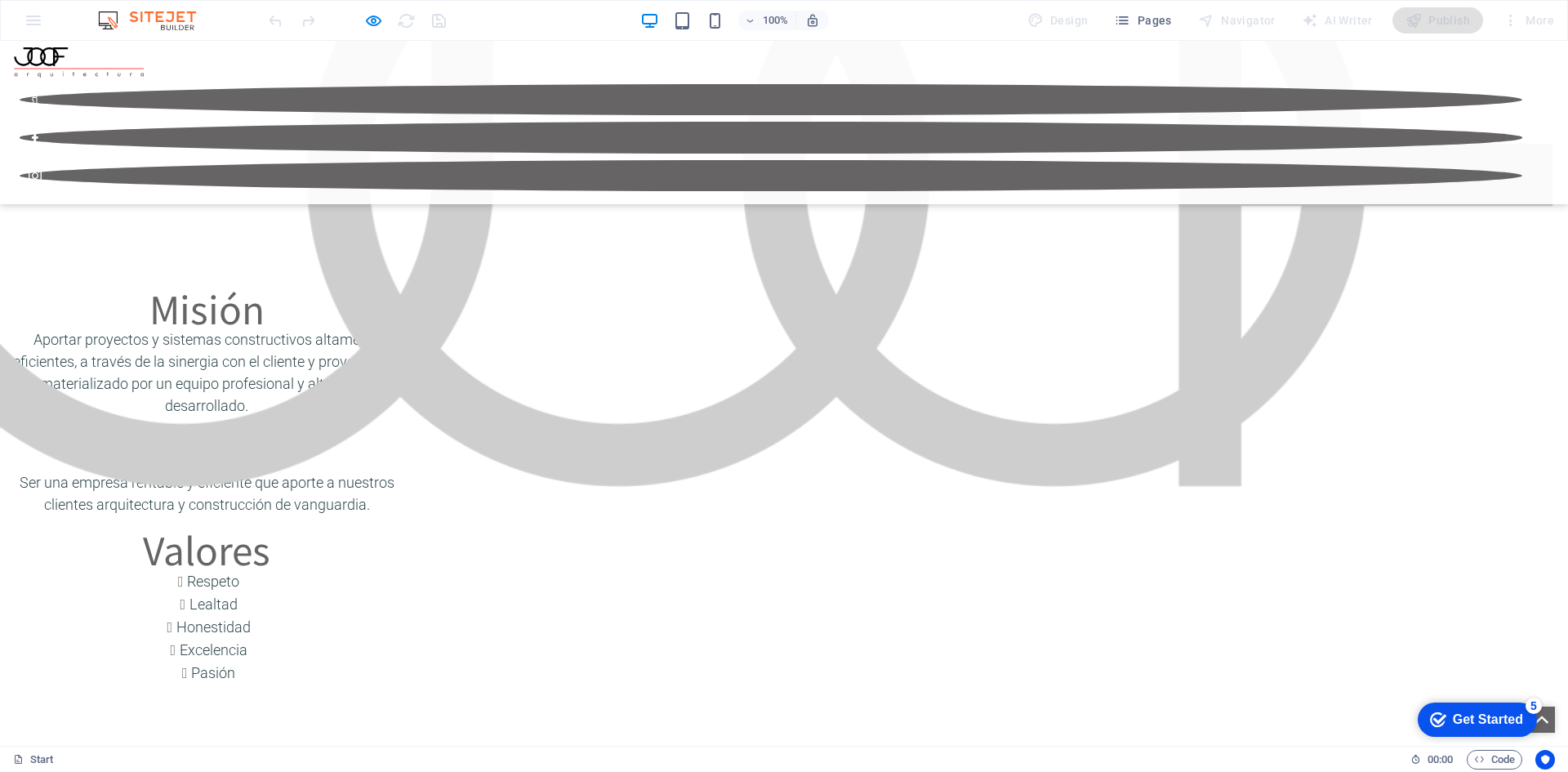
scroll to position [4125, 0]
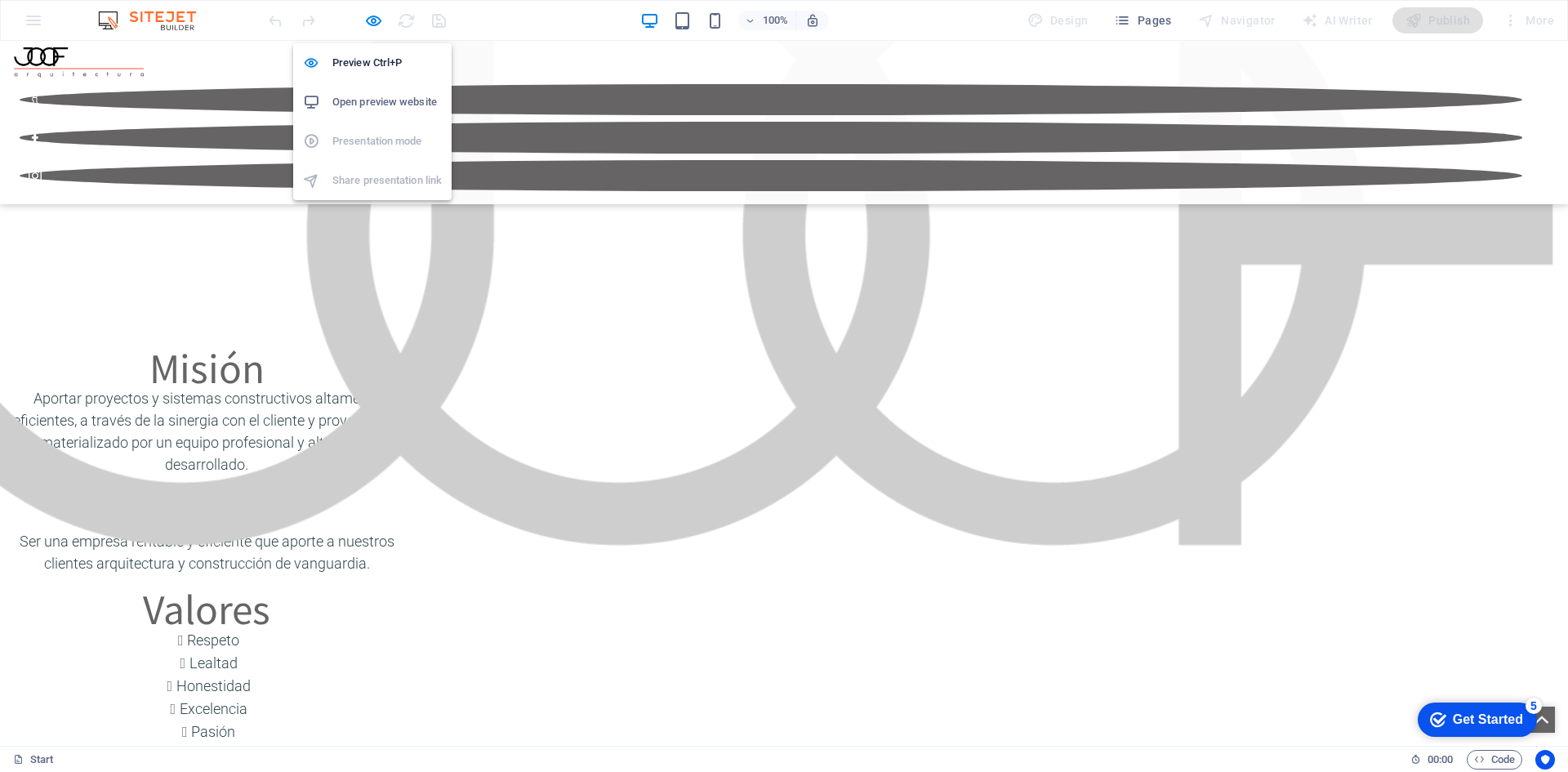
drag, startPoint x: 371, startPoint y: 22, endPoint x: 397, endPoint y: 41, distance: 32.2
click at [371, 22] on icon "button" at bounding box center [373, 21] width 19 height 19
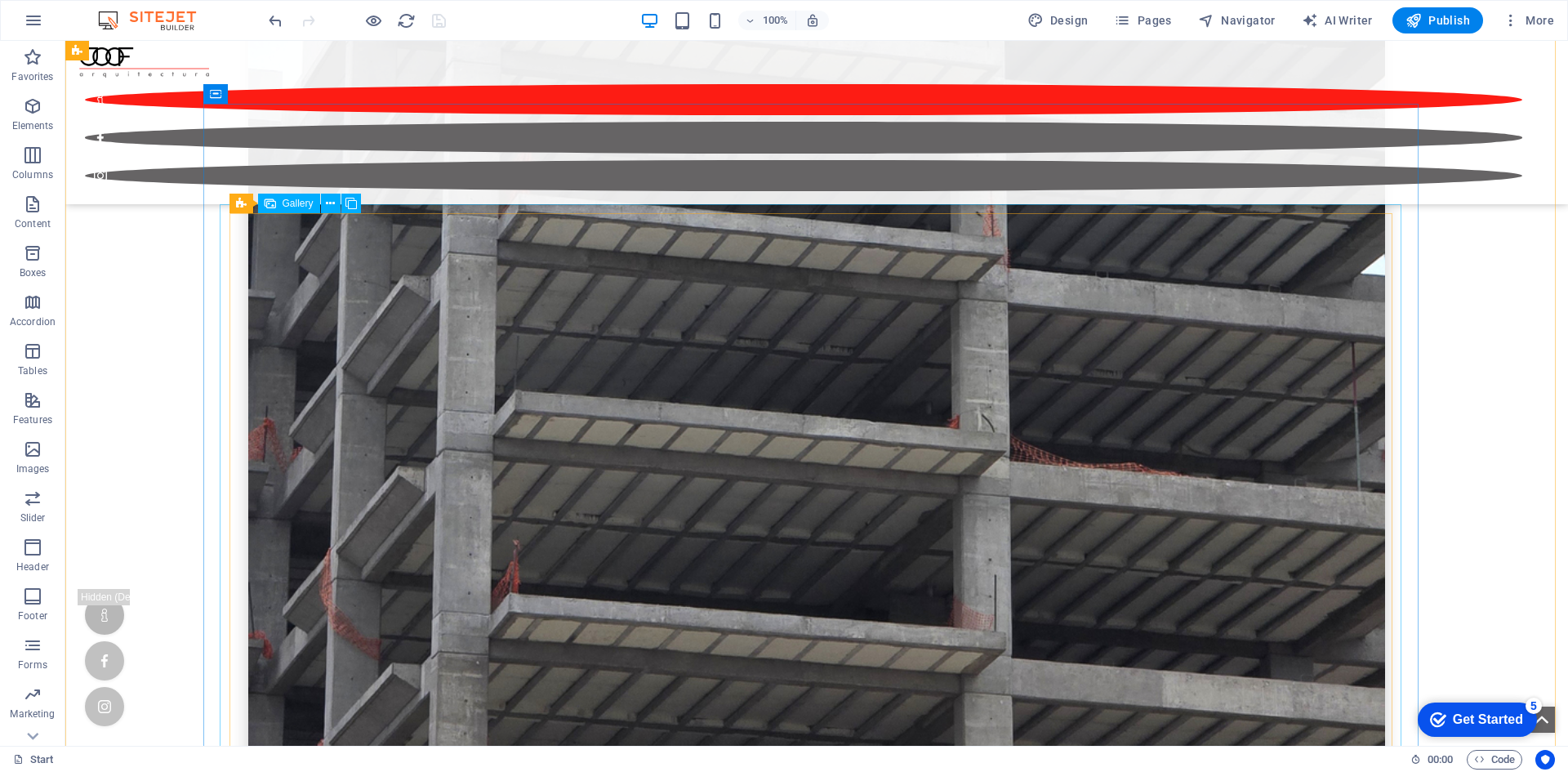
scroll to position [7262, 0]
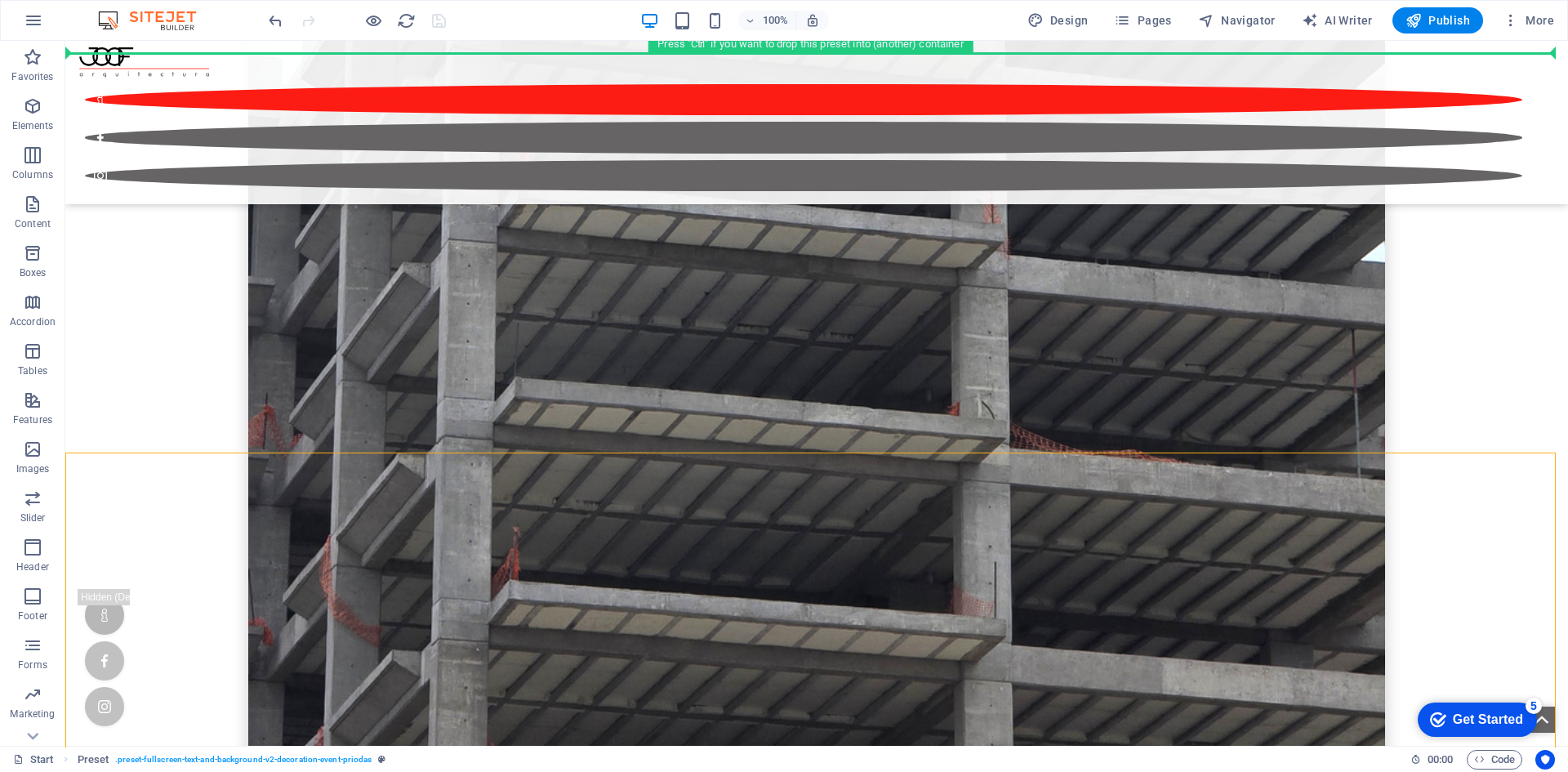
drag, startPoint x: 813, startPoint y: 38, endPoint x: 820, endPoint y: 20, distance: 19.3
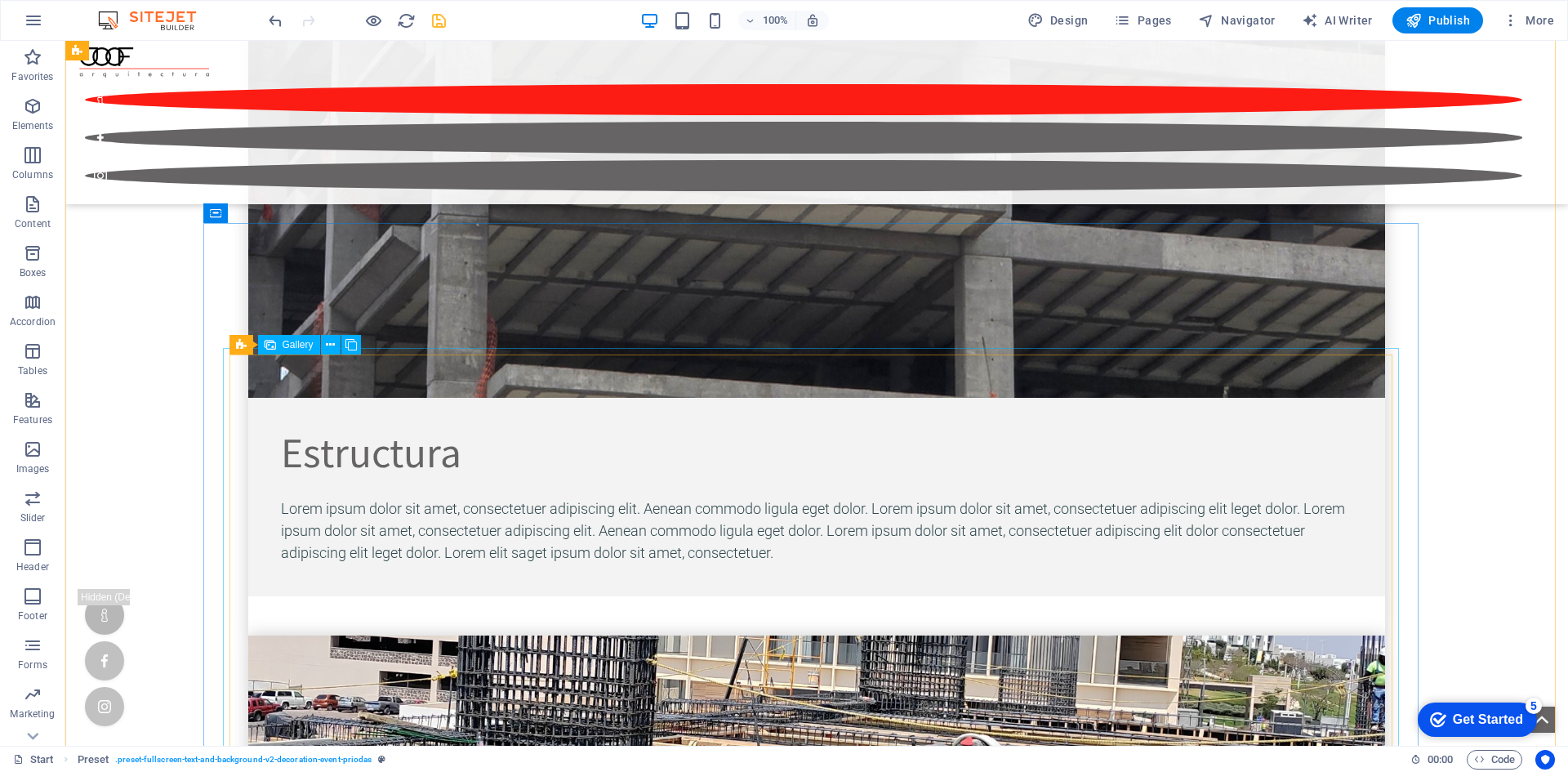
scroll to position [7700, 0]
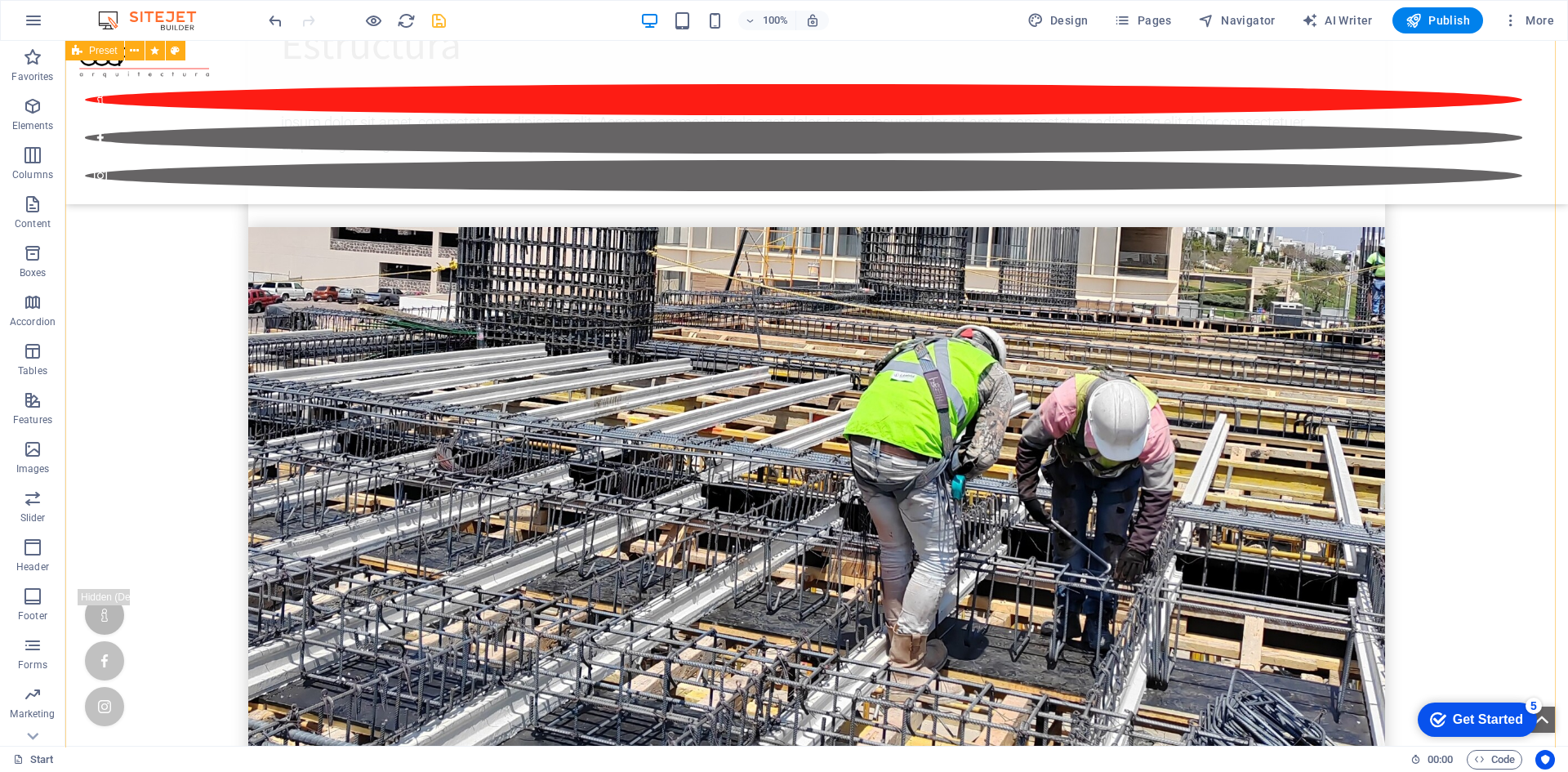
click at [437, 16] on icon "save" at bounding box center [439, 21] width 19 height 19
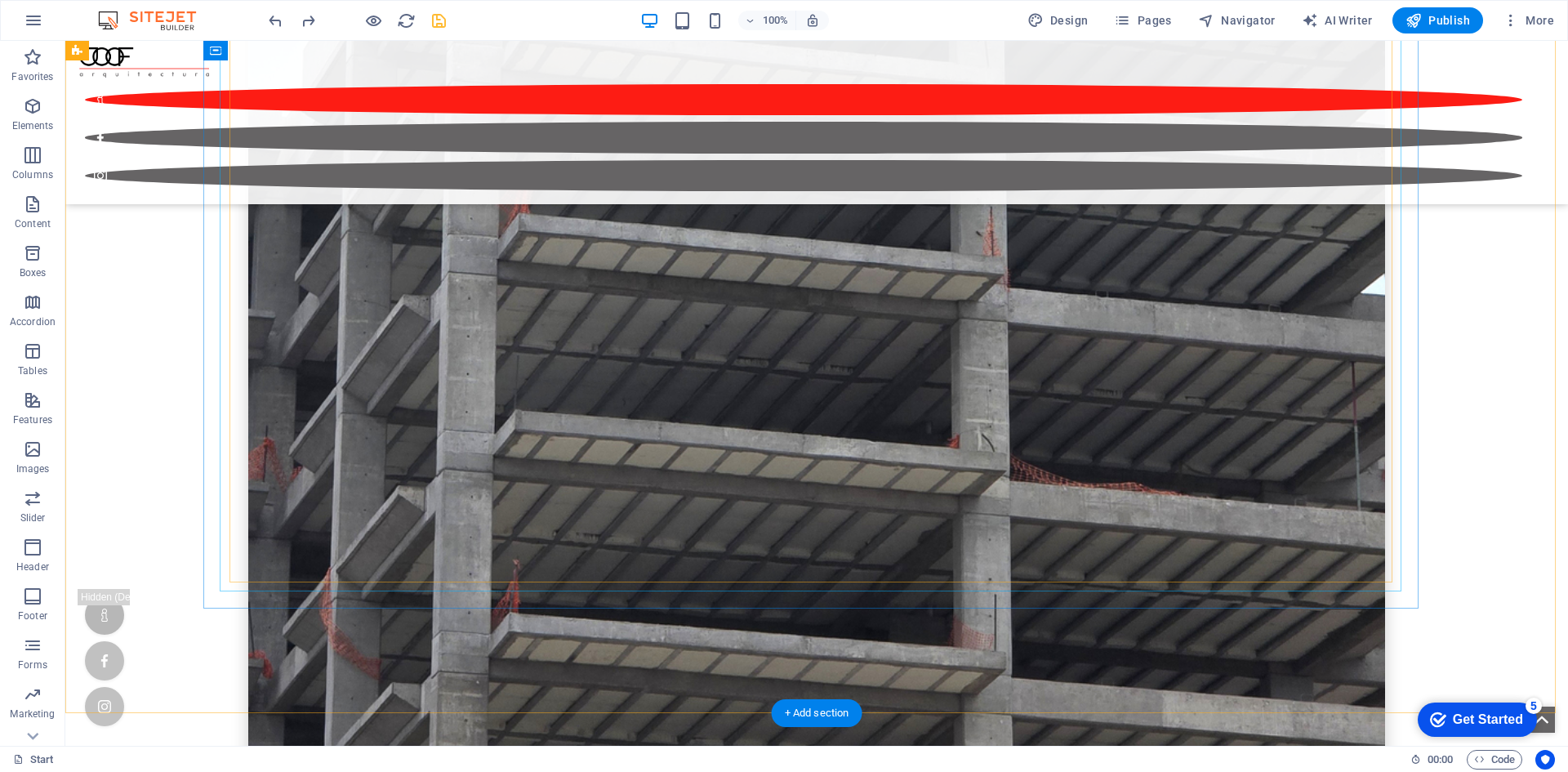
scroll to position [7243, 0]
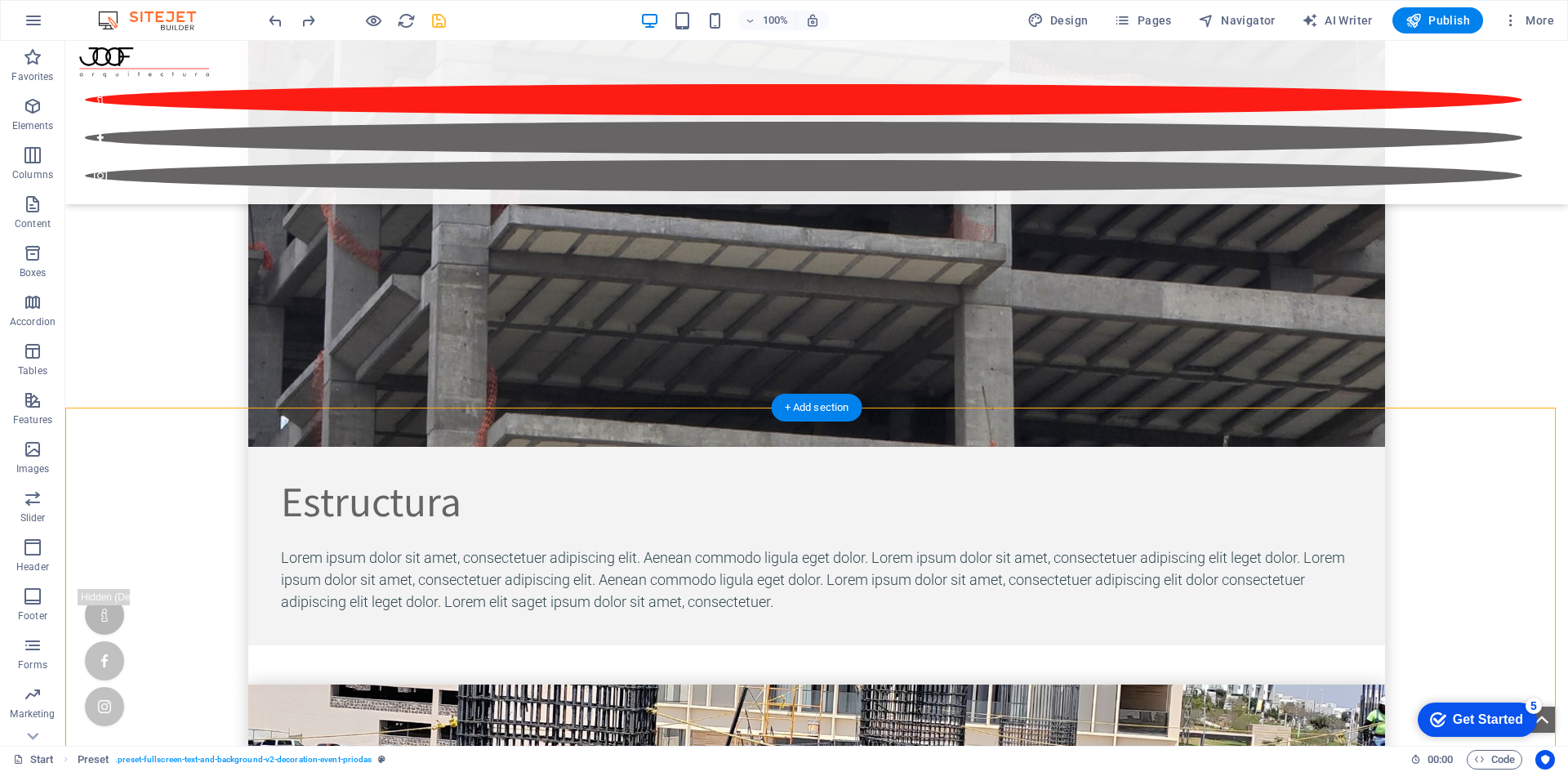
drag, startPoint x: 771, startPoint y: 541, endPoint x: 771, endPoint y: 497, distance: 44.0
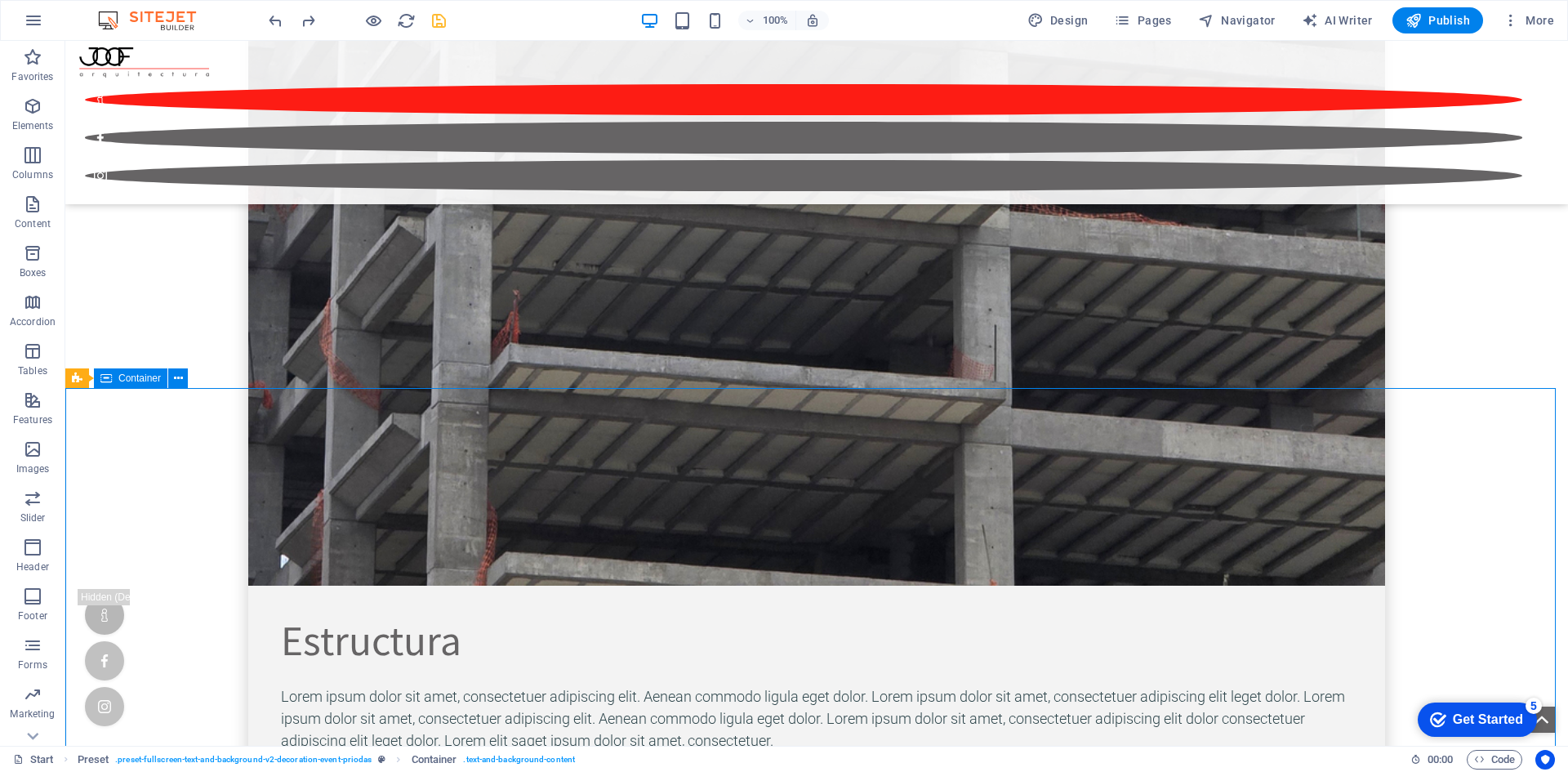
scroll to position [7262, 0]
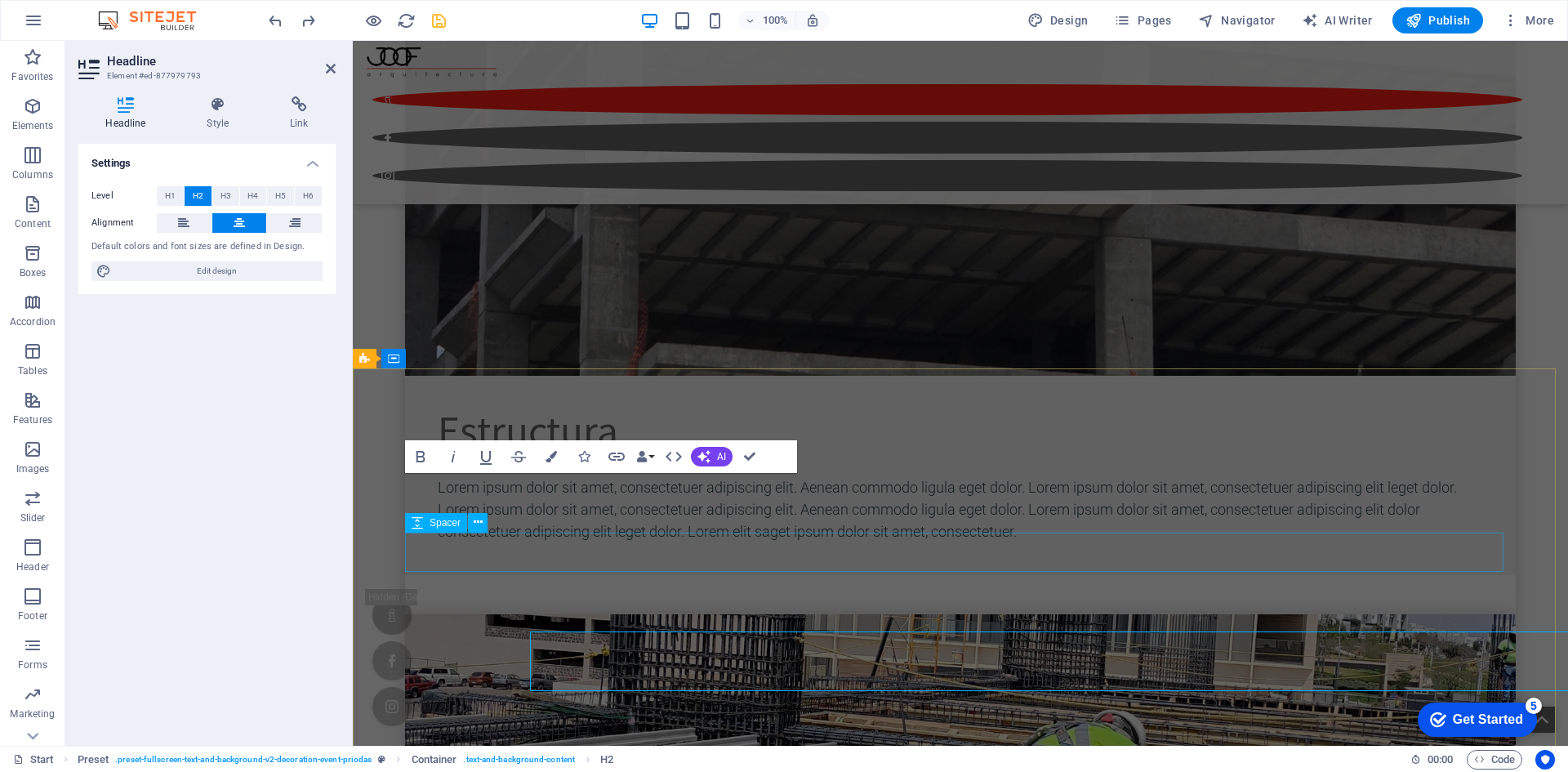
scroll to position [7124, 0]
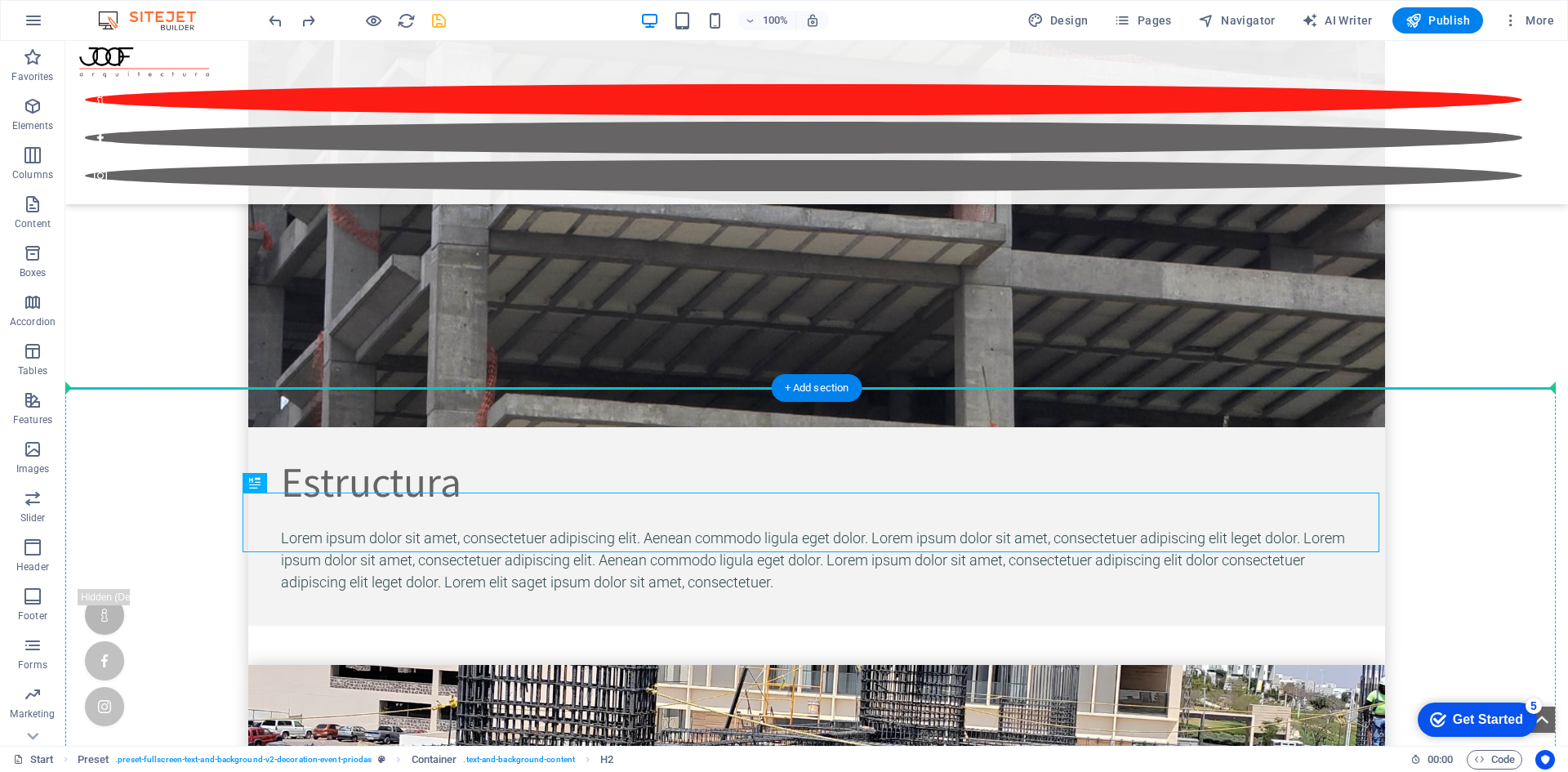
drag, startPoint x: 681, startPoint y: 543, endPoint x: 638, endPoint y: 402, distance: 147.4
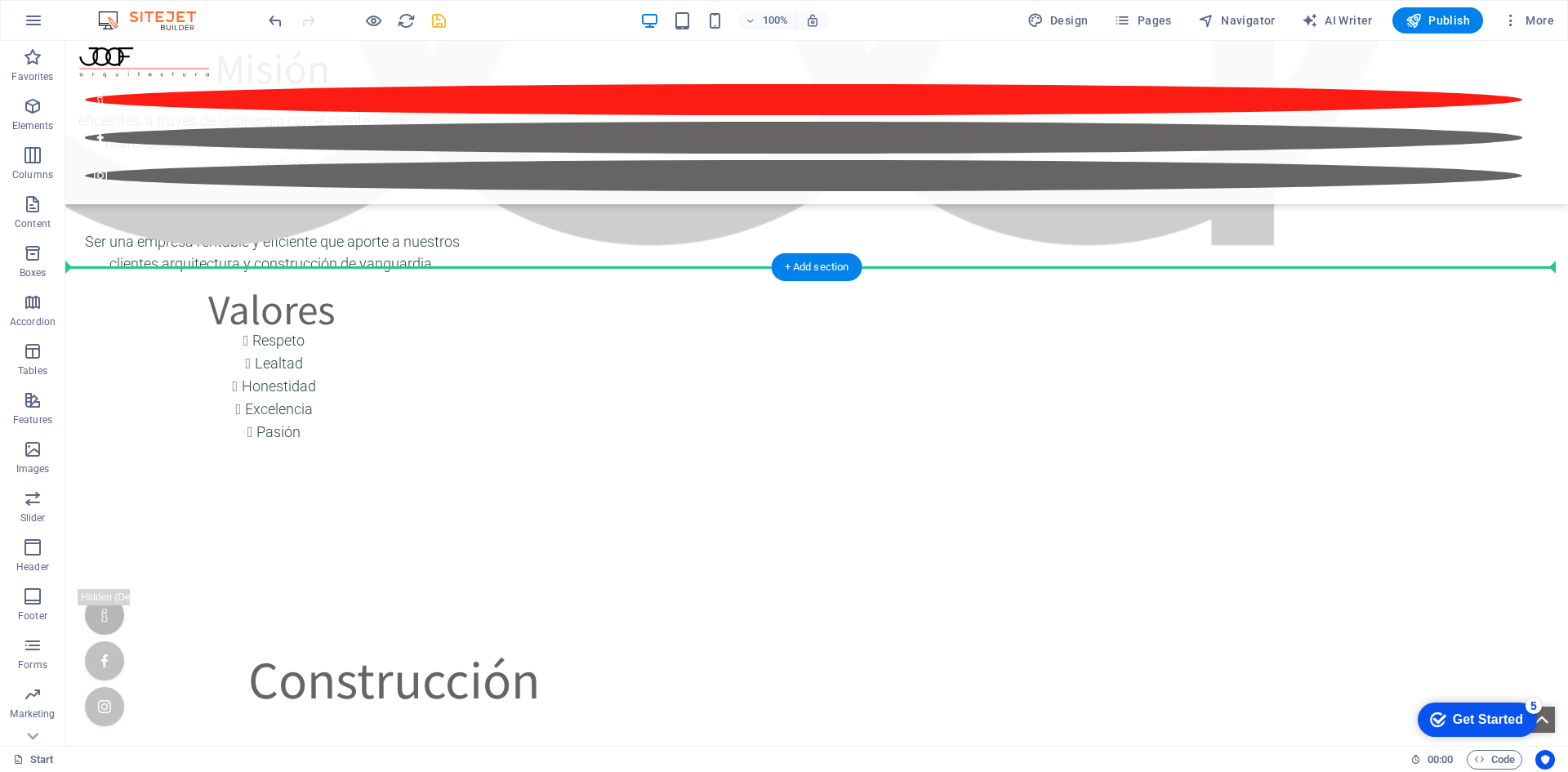
scroll to position [4413, 0]
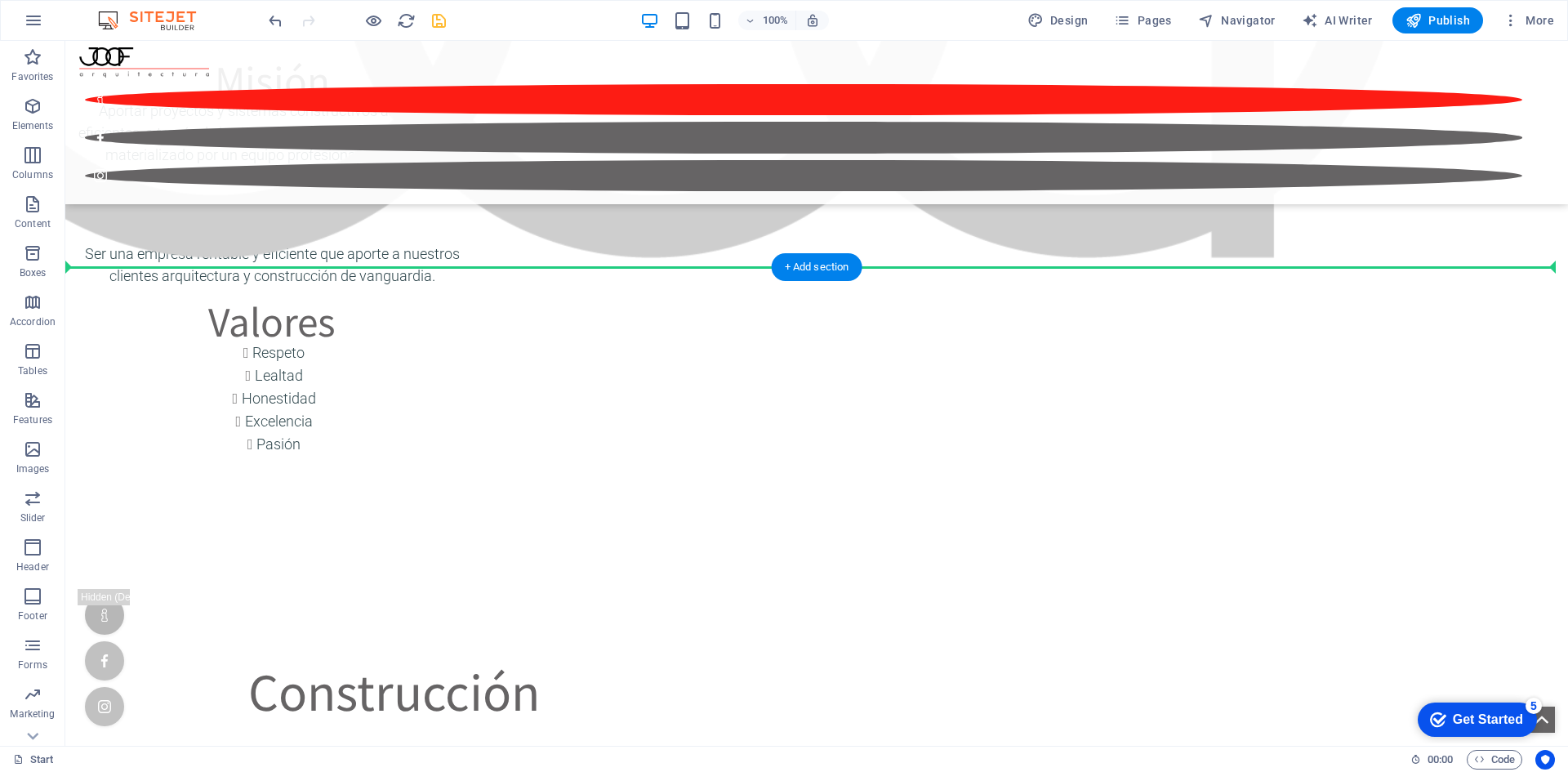
drag, startPoint x: 656, startPoint y: 429, endPoint x: 691, endPoint y: 292, distance: 141.4
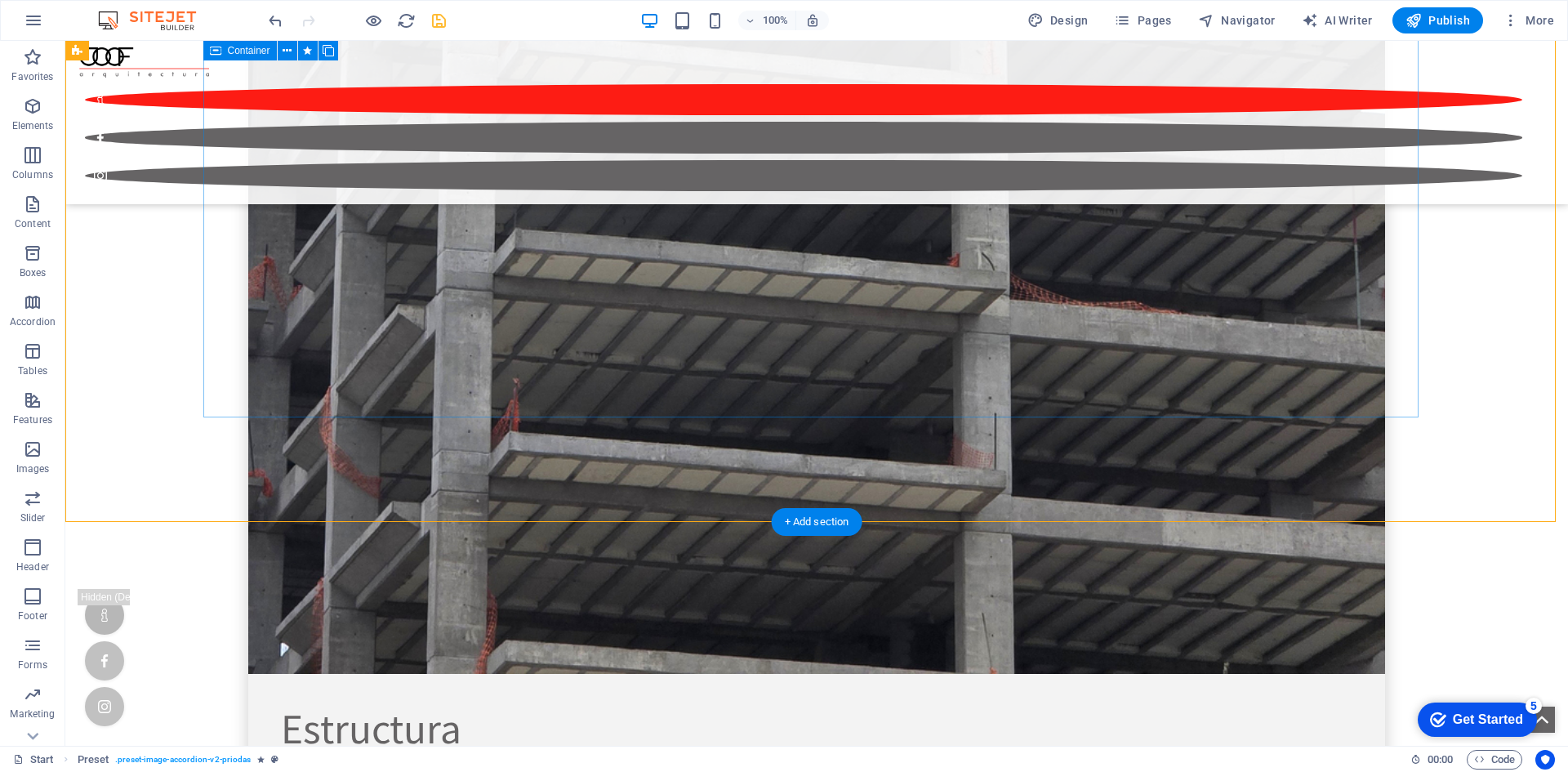
scroll to position [7188, 0]
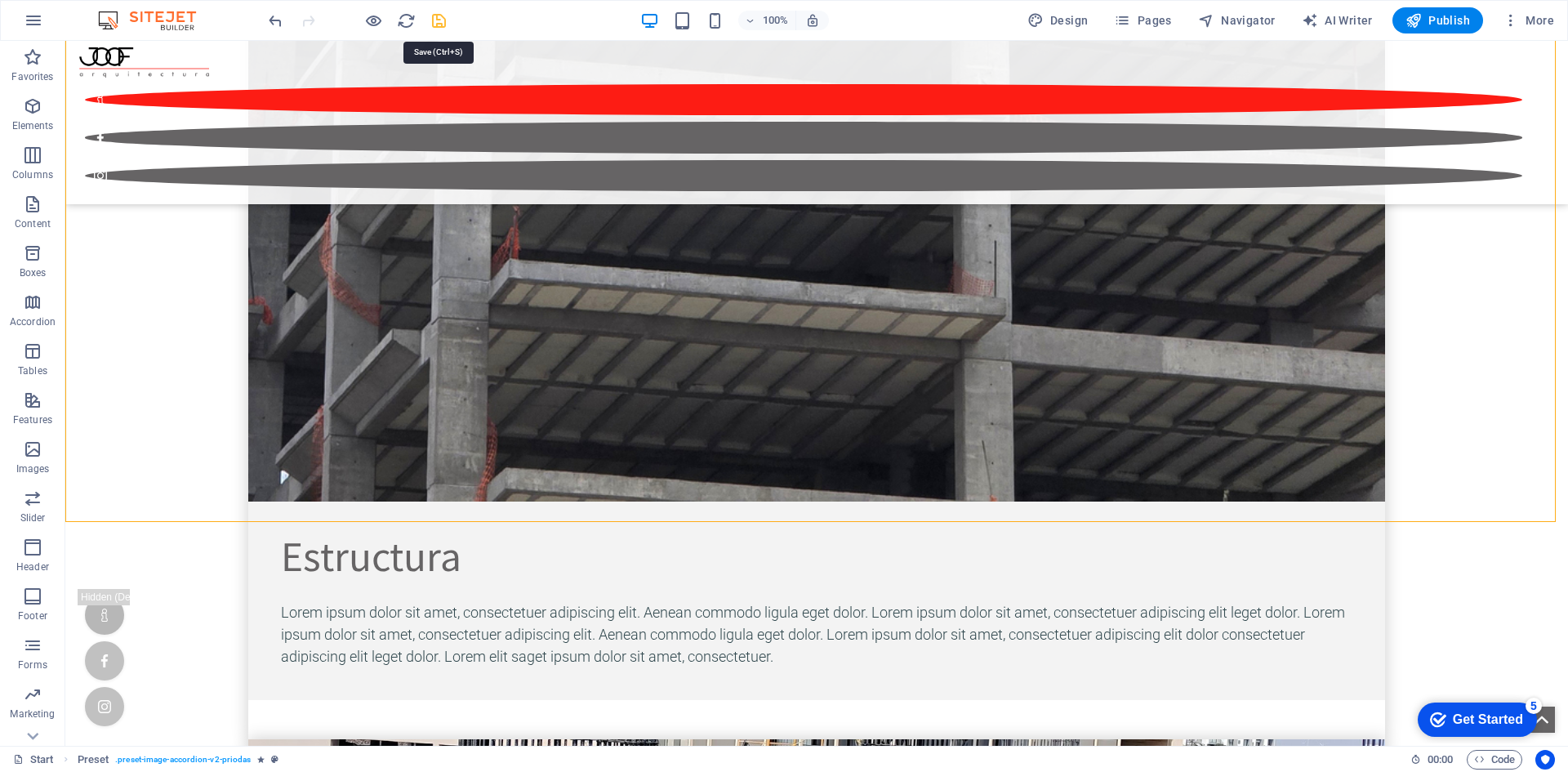
click at [442, 20] on icon "save" at bounding box center [439, 21] width 19 height 19
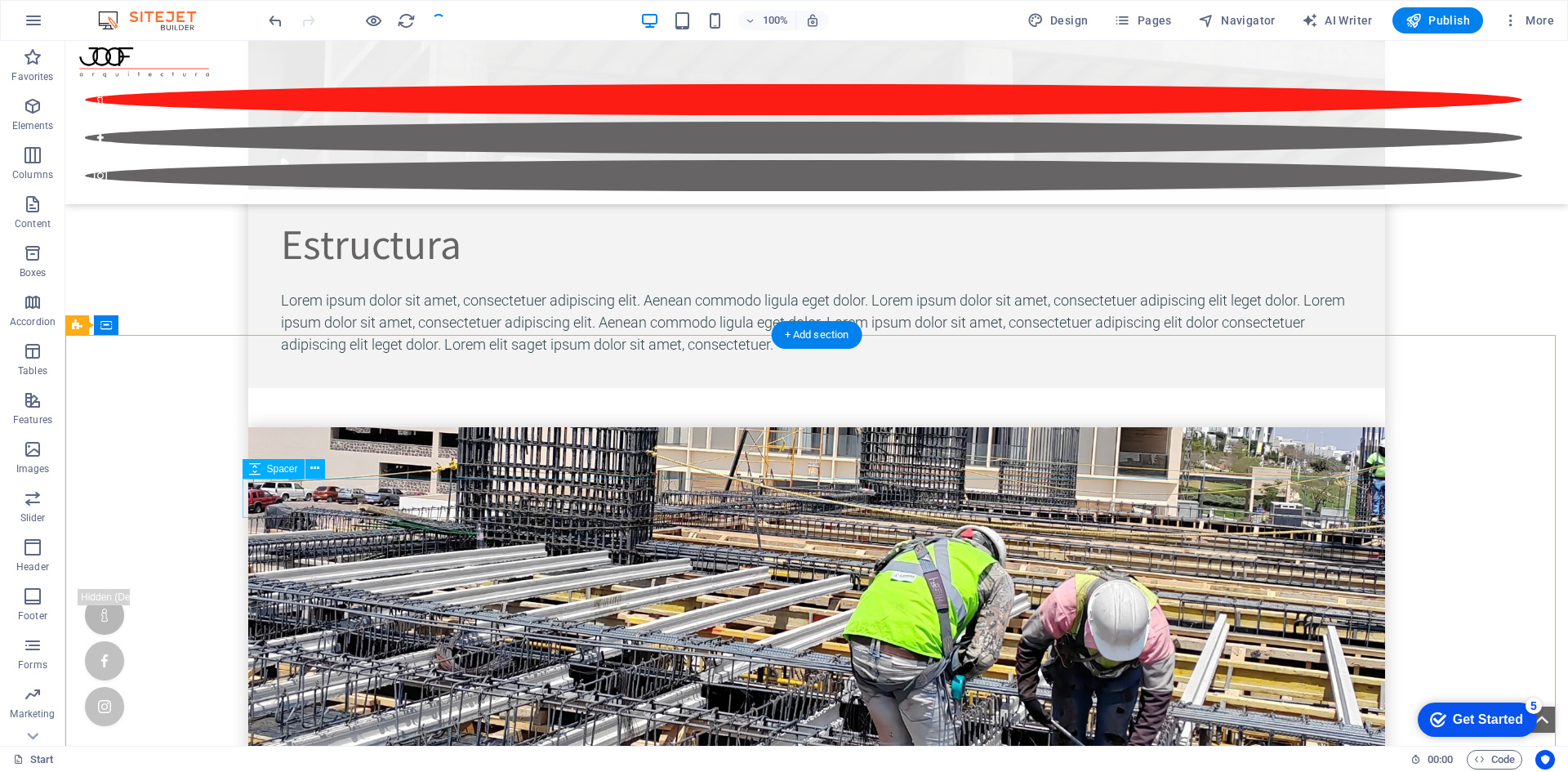
scroll to position [7351, 0]
